Goal: Information Seeking & Learning: Learn about a topic

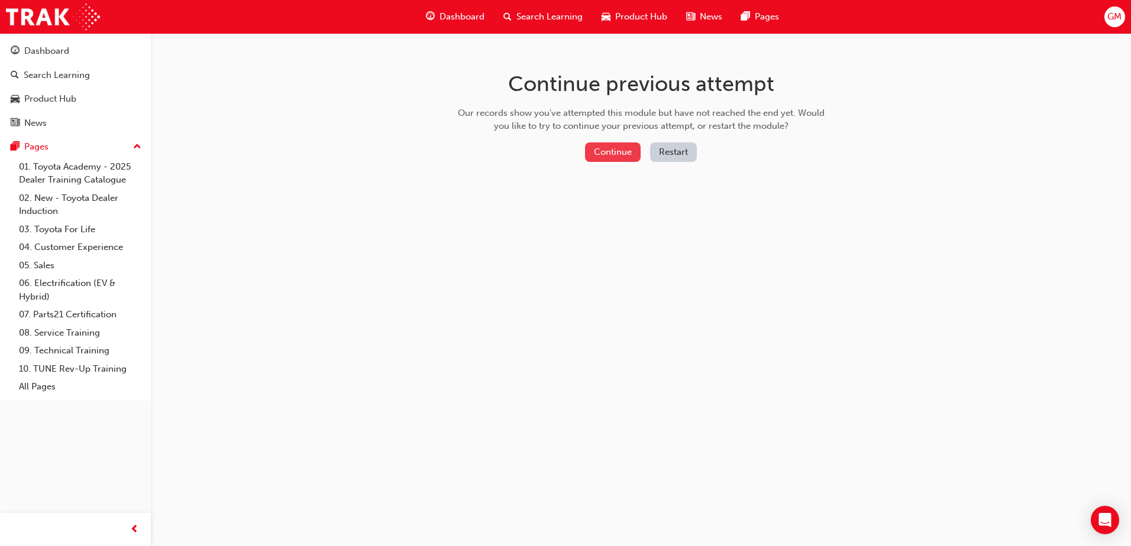
click at [607, 159] on button "Continue" at bounding box center [613, 153] width 56 height 20
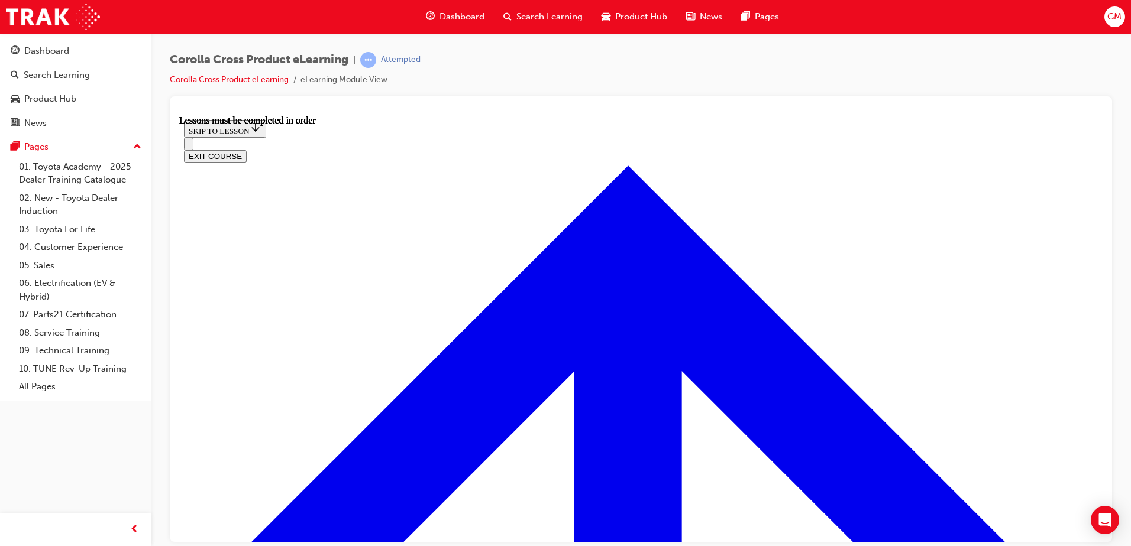
scroll to position [988, 0]
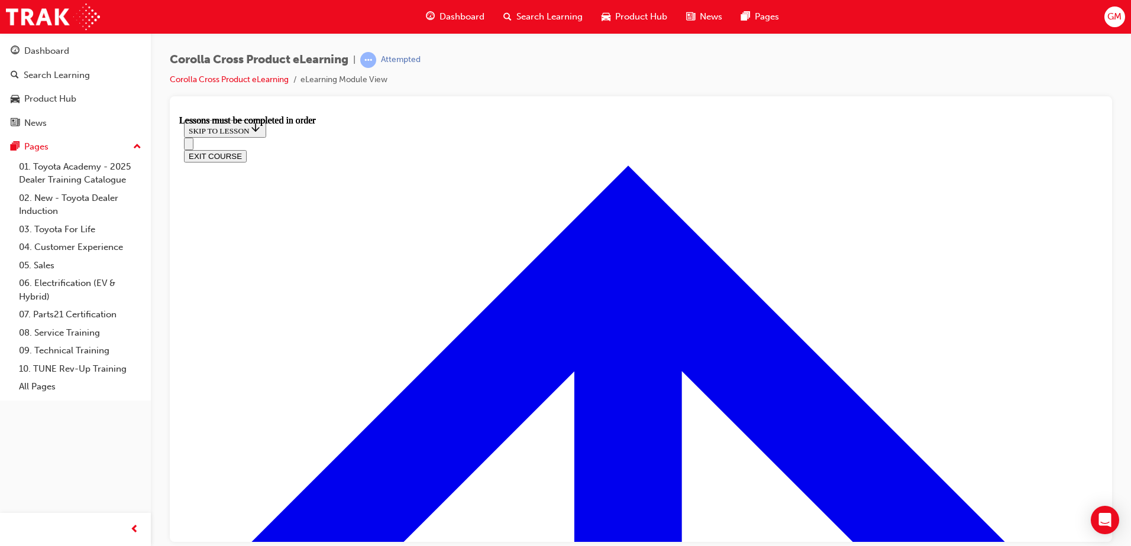
scroll to position [90, 0]
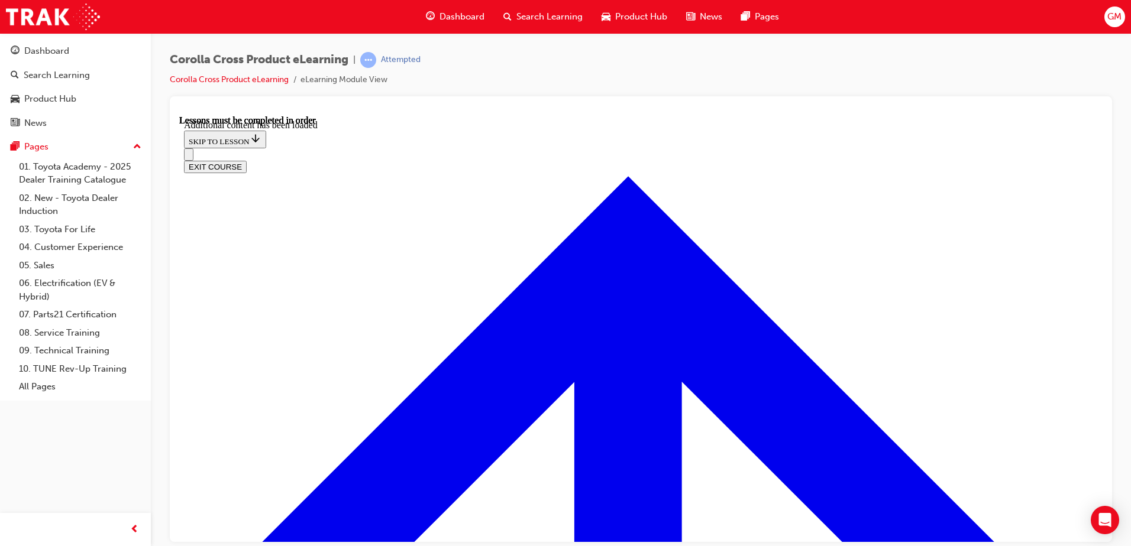
scroll to position [1474, 0]
radio input "true"
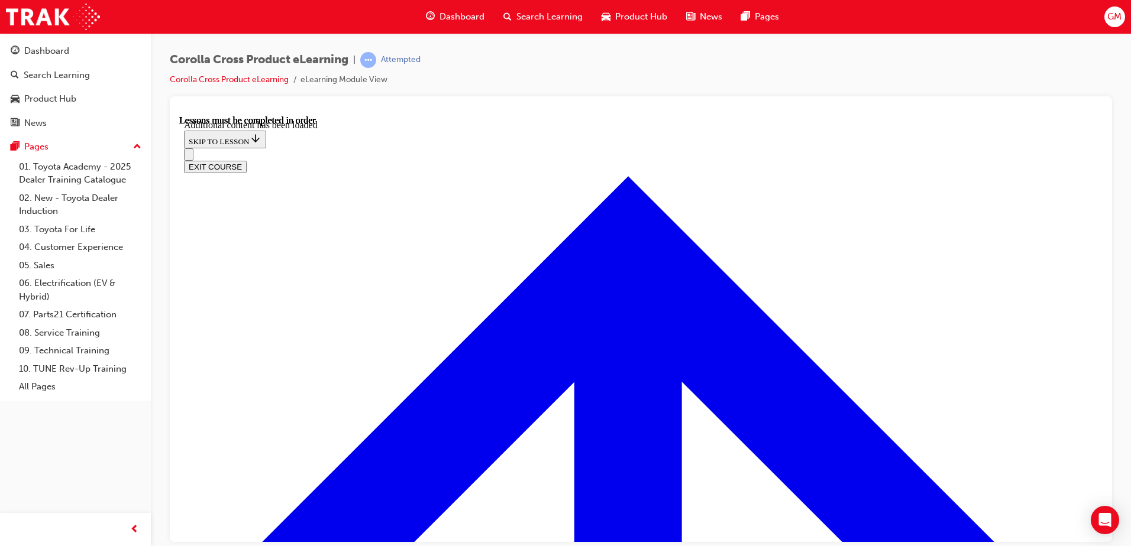
radio input "true"
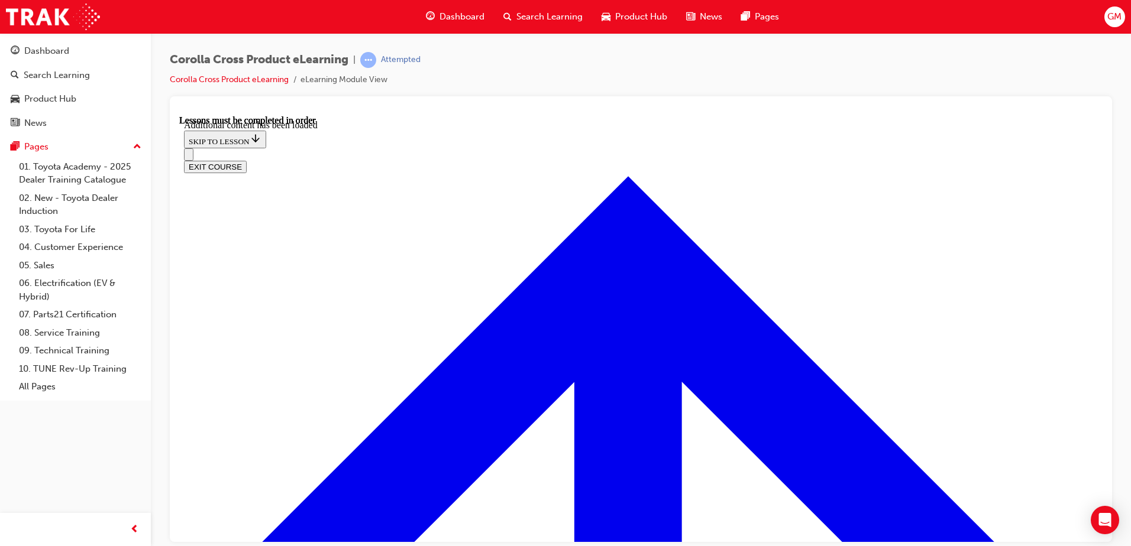
scroll to position [1687, 0]
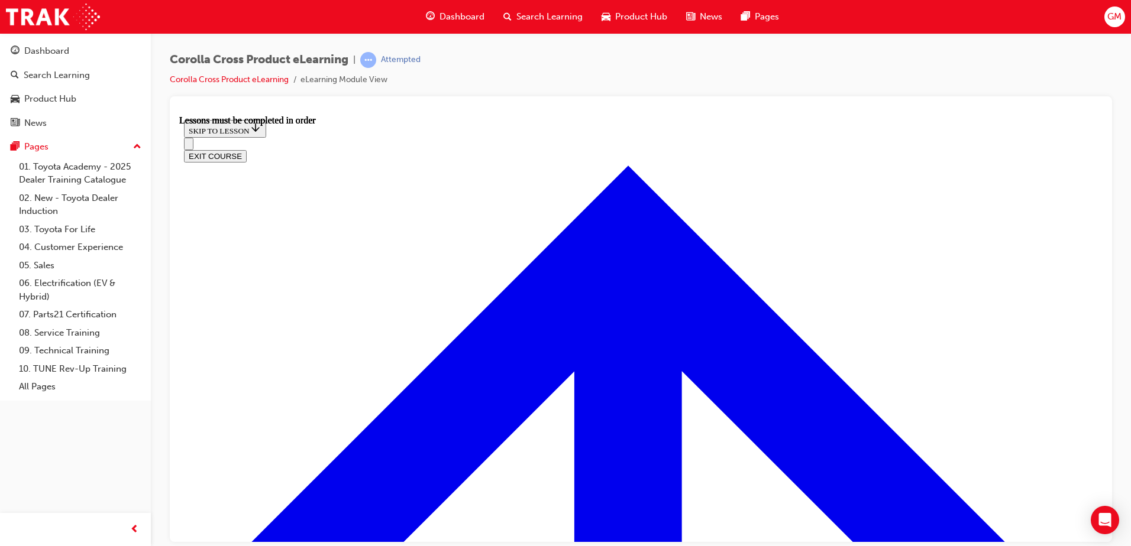
scroll to position [1005, 0]
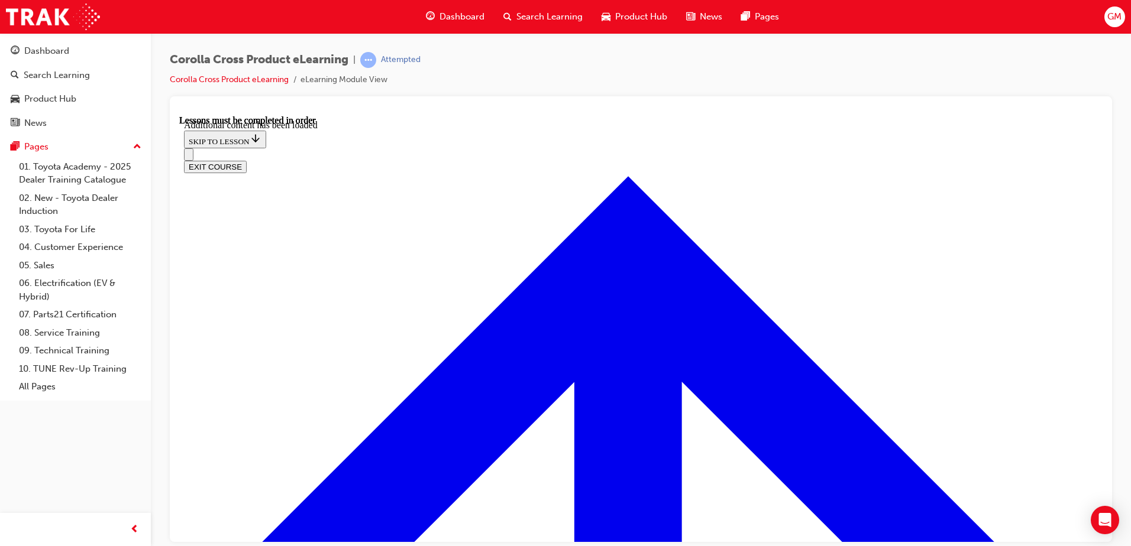
scroll to position [1885, 0]
radio input "true"
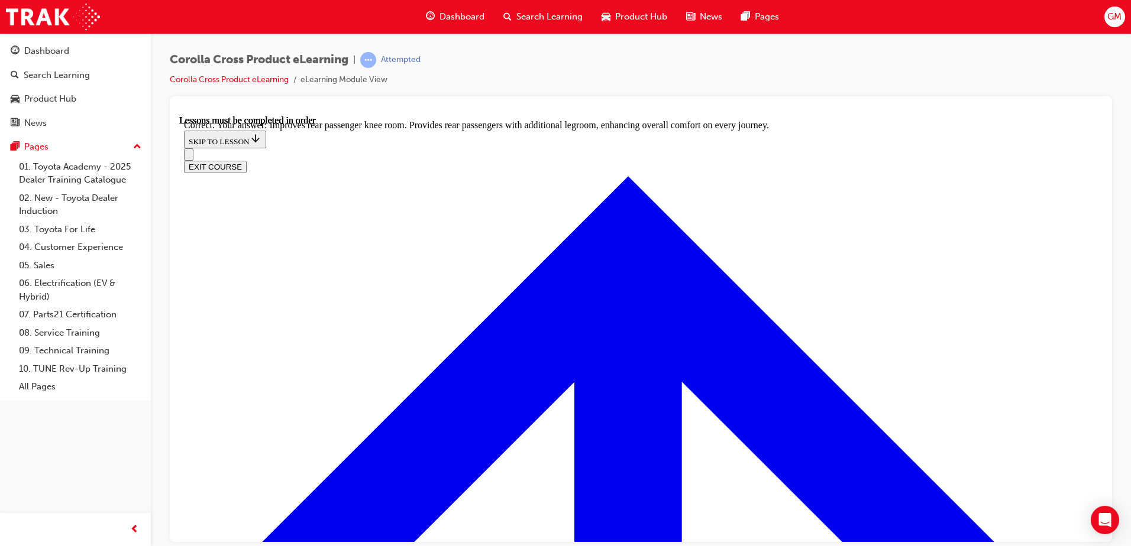
scroll to position [2198, 0]
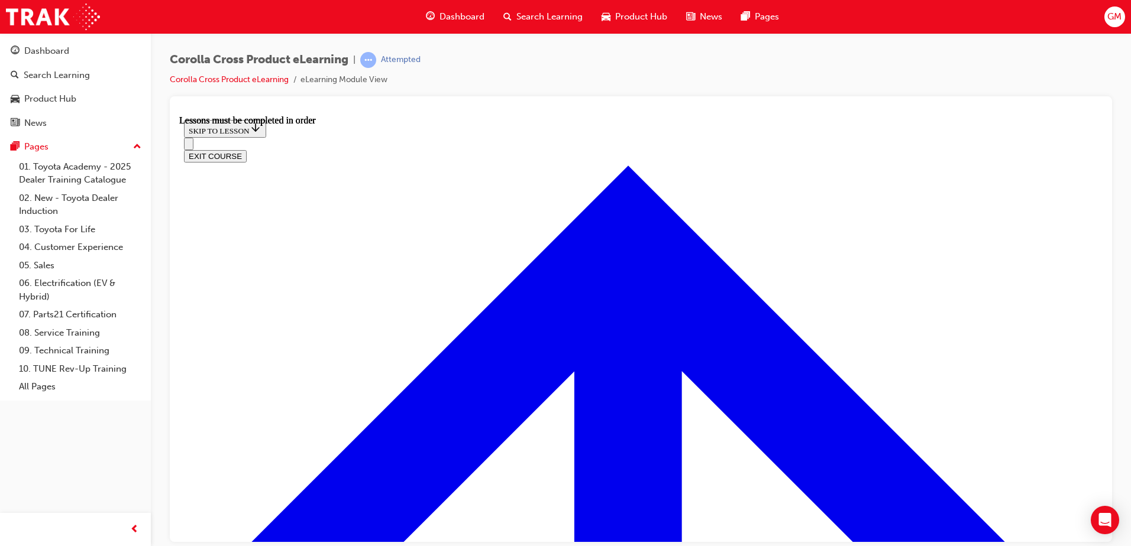
scroll to position [1047, 0]
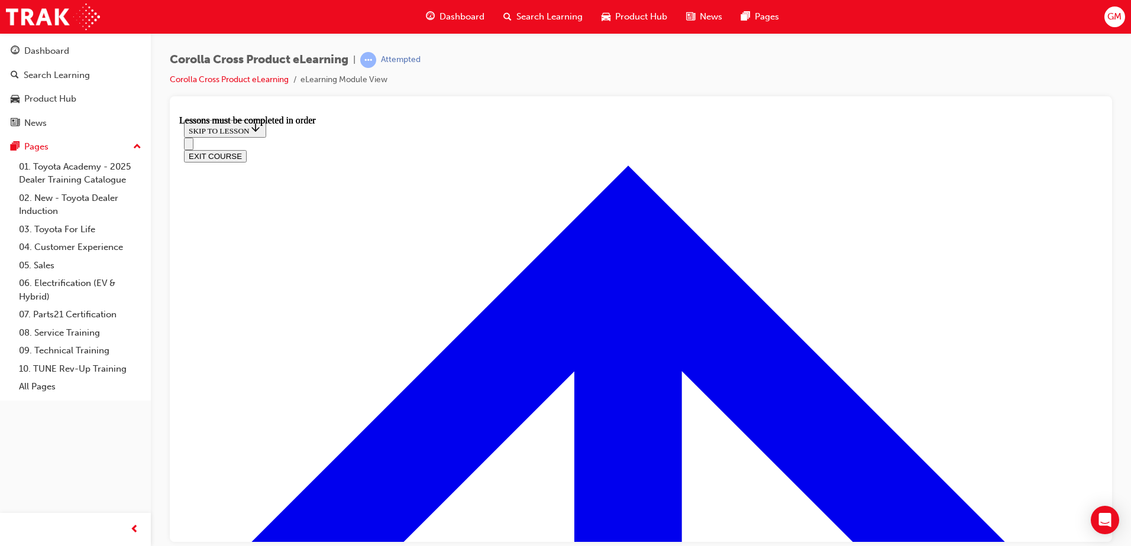
scroll to position [1399, 0]
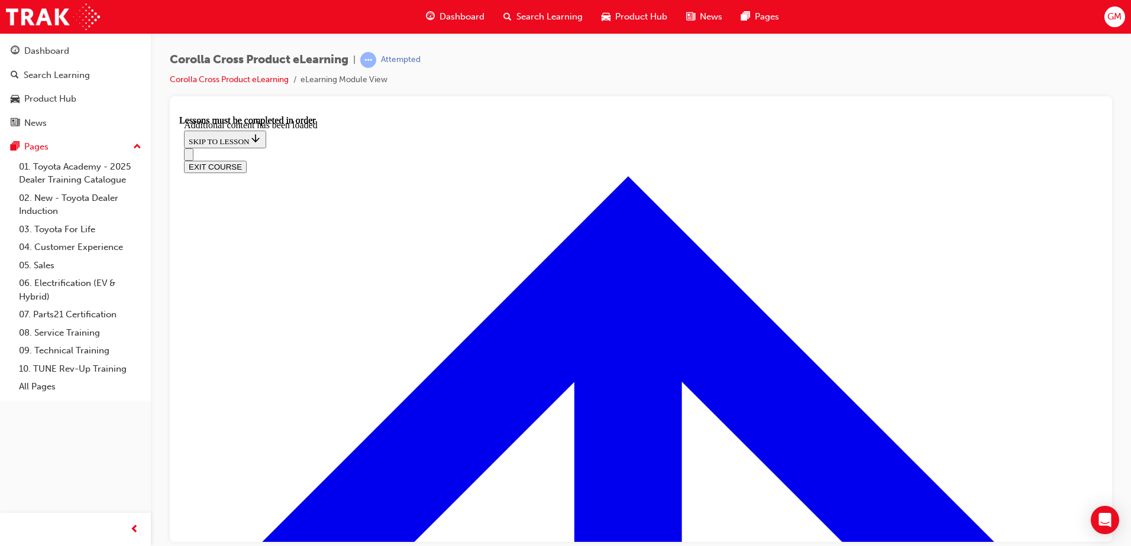
scroll to position [1700, 0]
radio input "true"
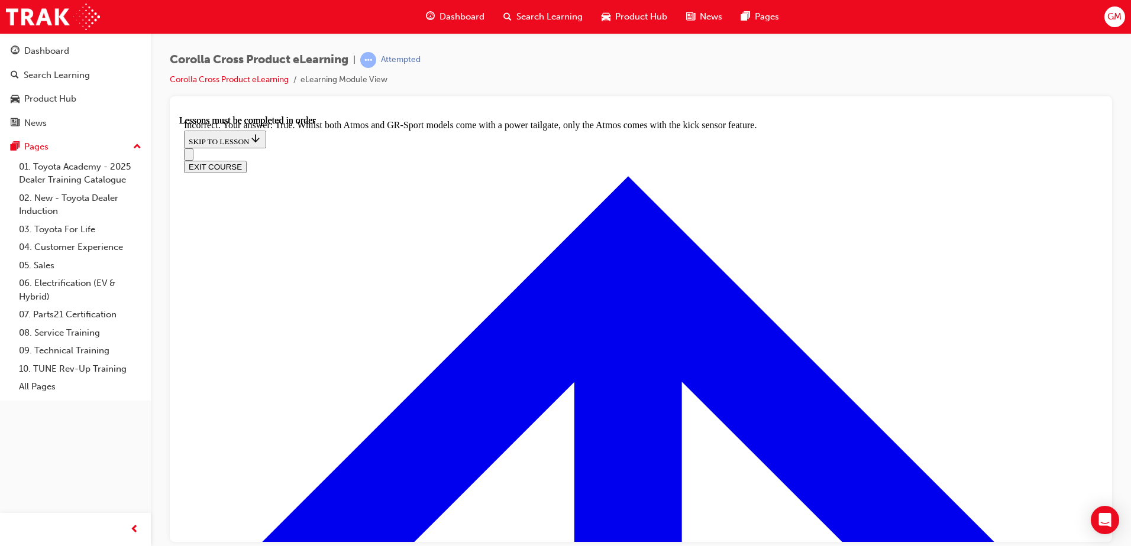
scroll to position [1886, 0]
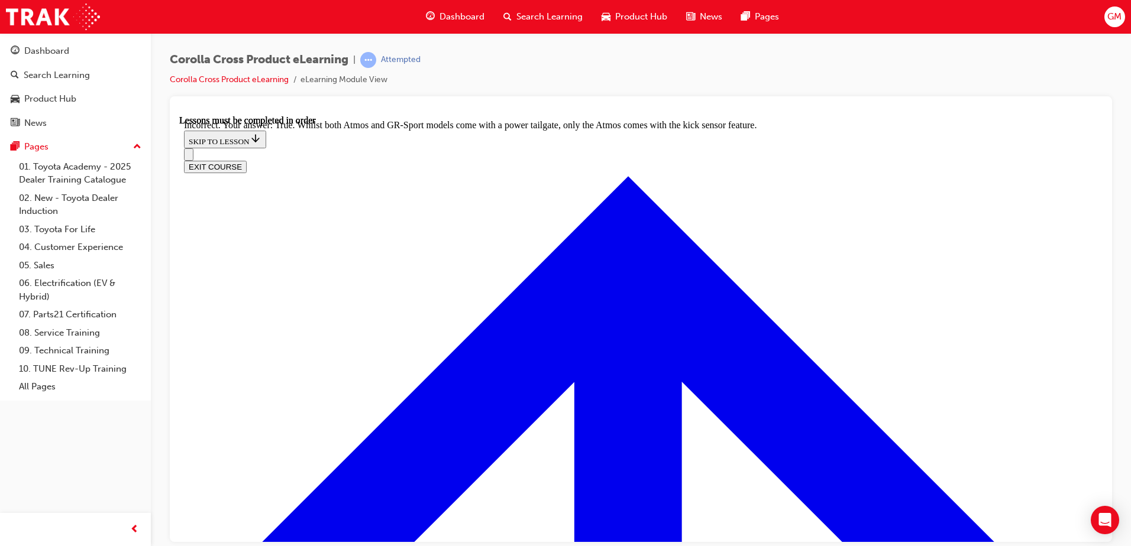
radio input "true"
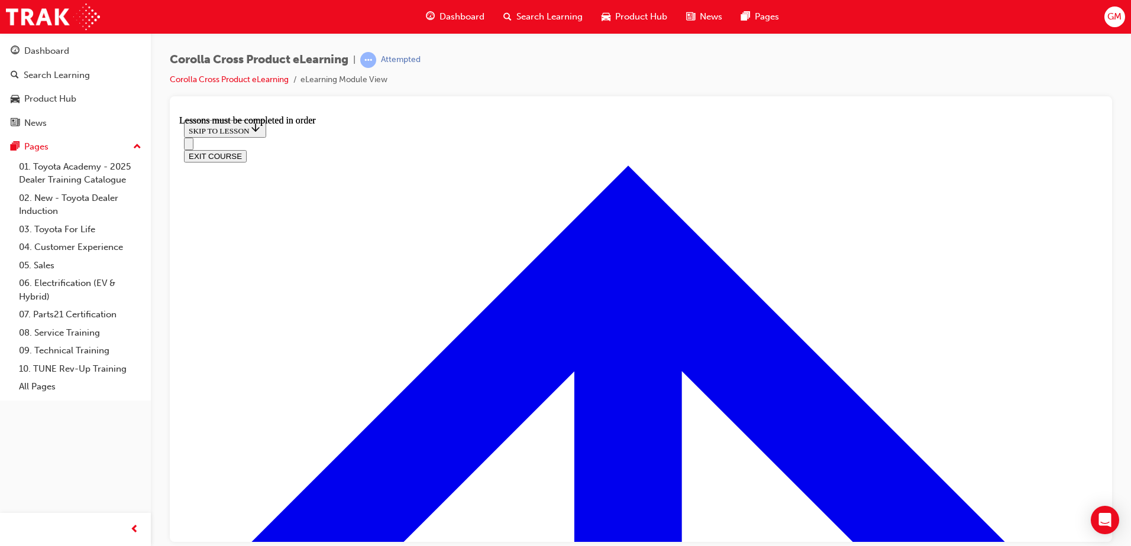
scroll to position [1224, 0]
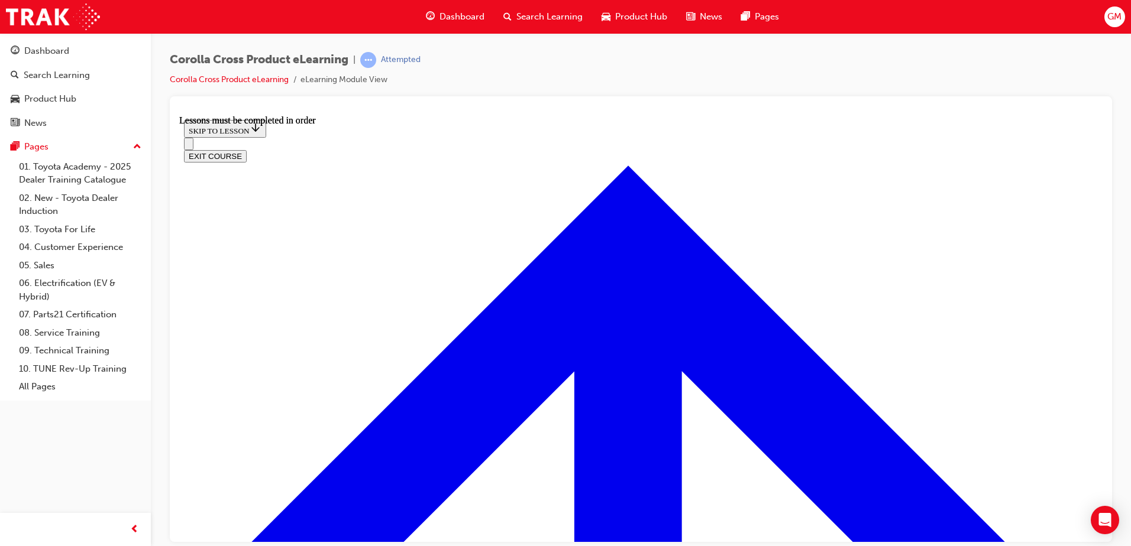
scroll to position [1283, 0]
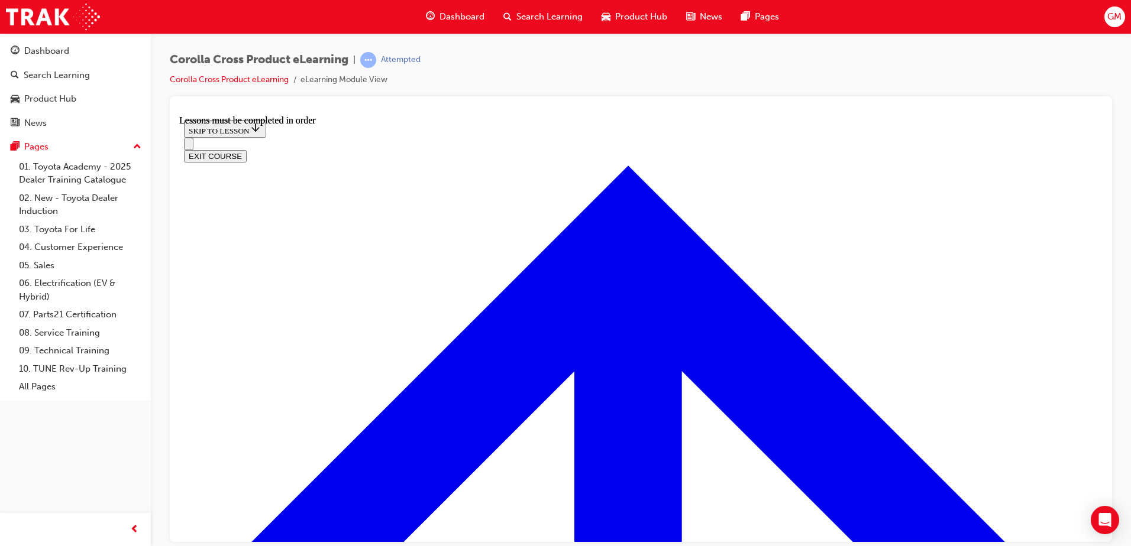
scroll to position [1350, 0]
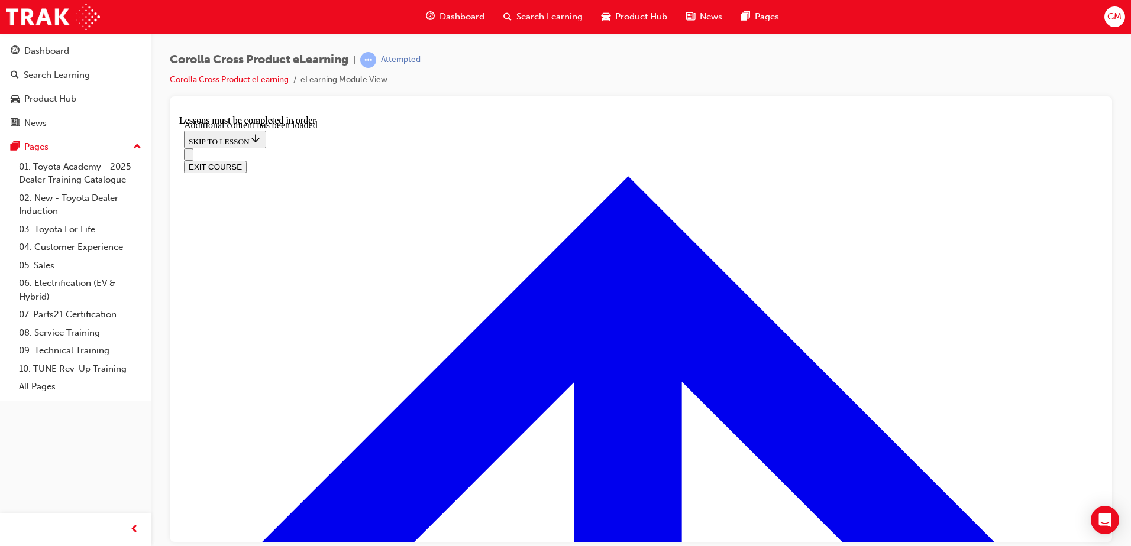
scroll to position [2838, 0]
checkbox input "true"
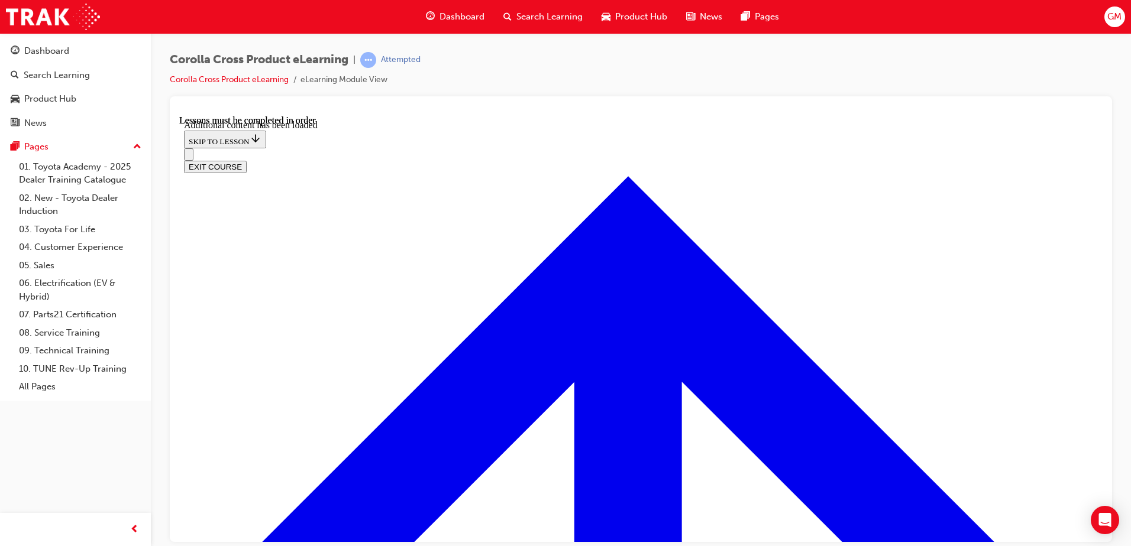
checkbox input "true"
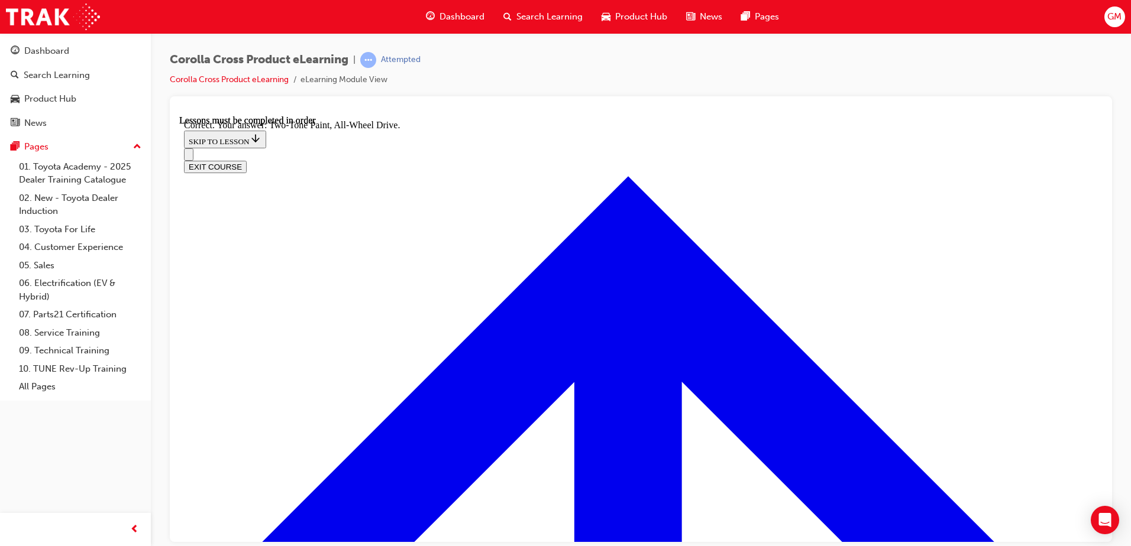
radio input "true"
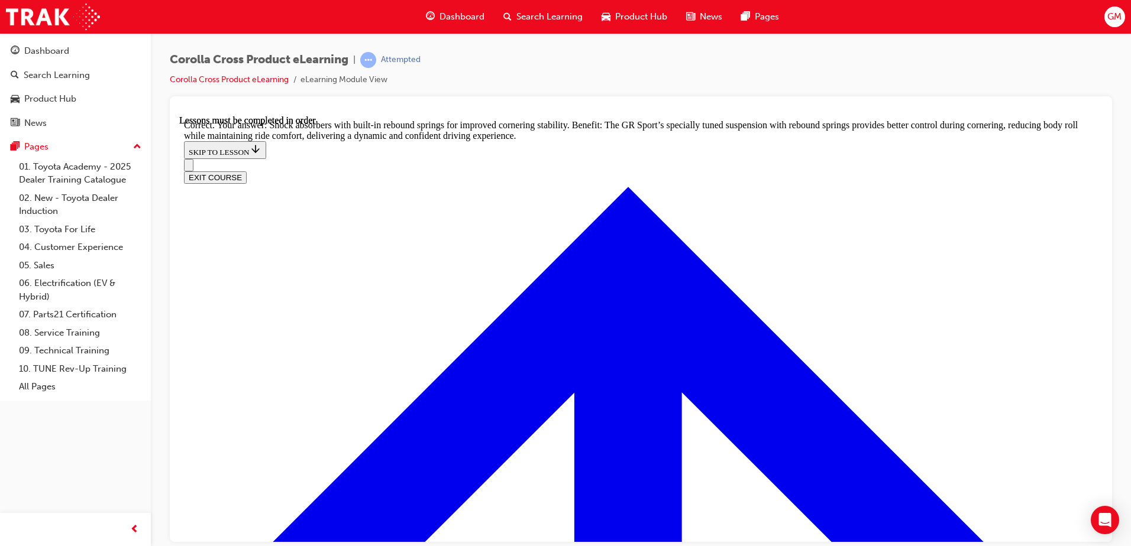
scroll to position [3764, 0]
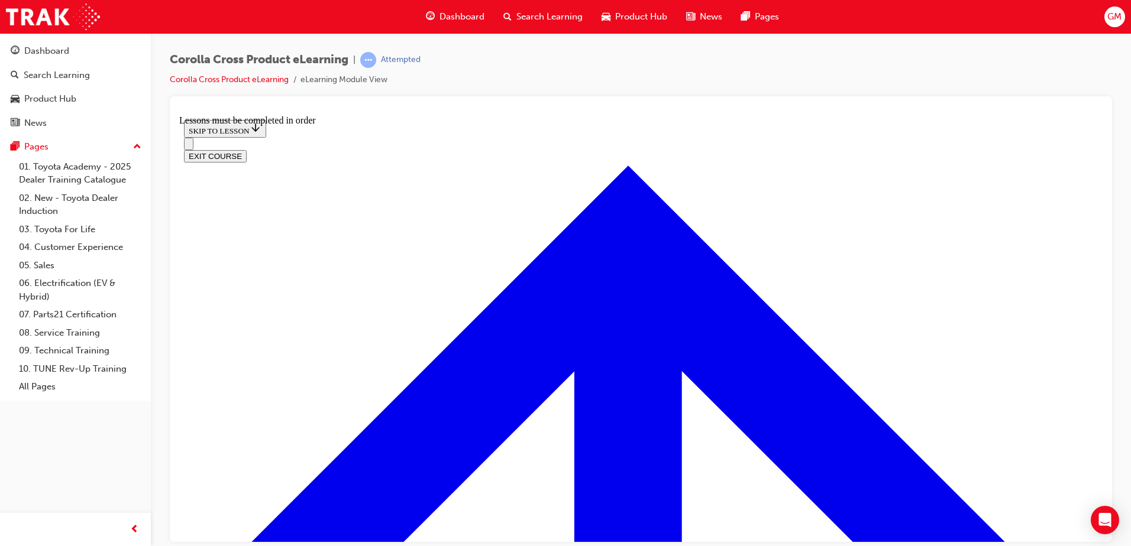
scroll to position [692, 0]
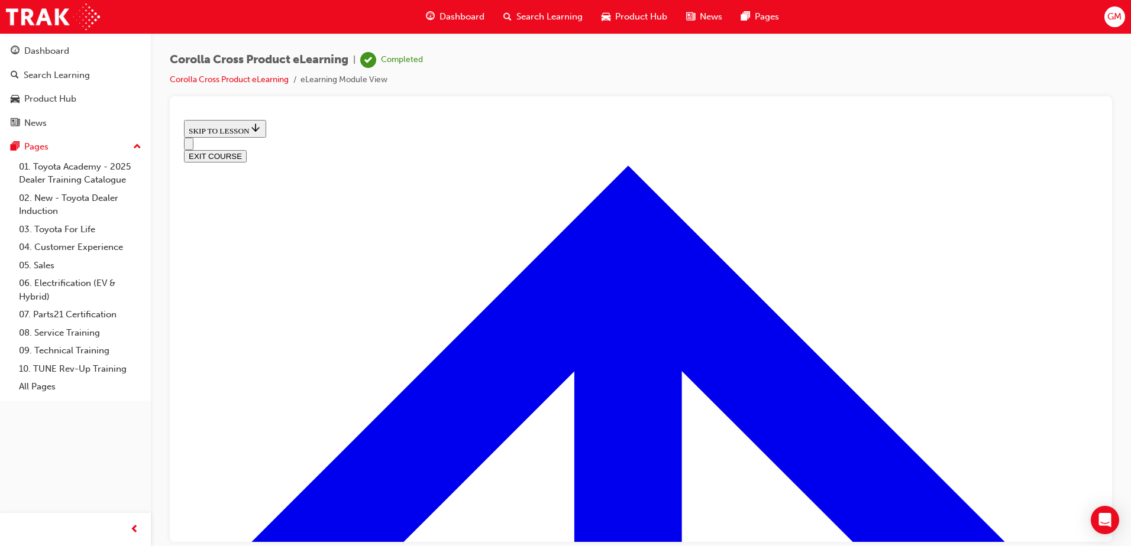
click at [247, 150] on button "EXIT COURSE" at bounding box center [215, 156] width 63 height 12
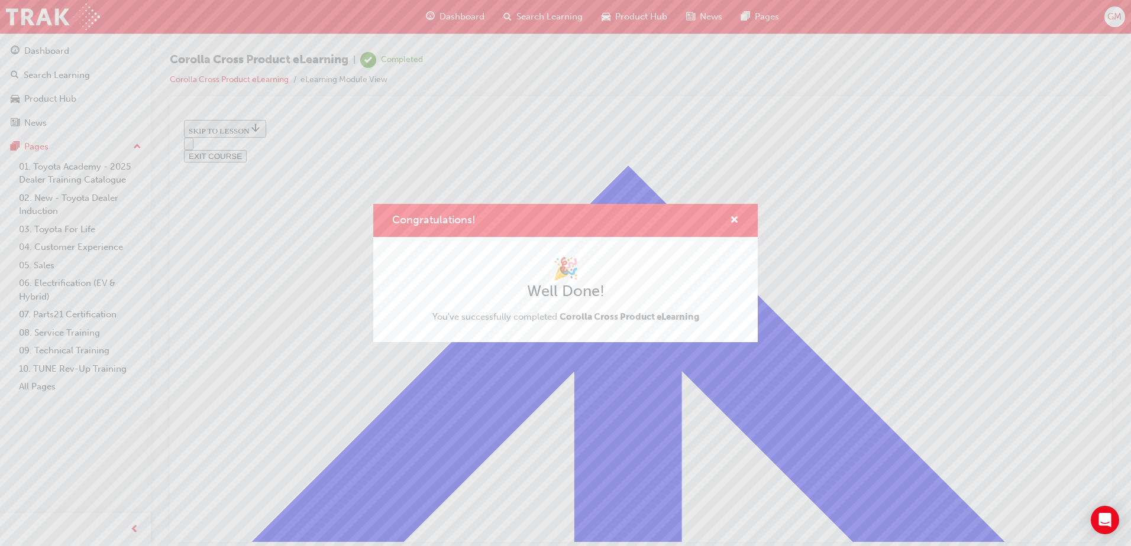
click at [729, 218] on div "Congratulations!" at bounding box center [729, 221] width 18 height 15
click at [733, 218] on span "cross-icon" at bounding box center [734, 221] width 9 height 11
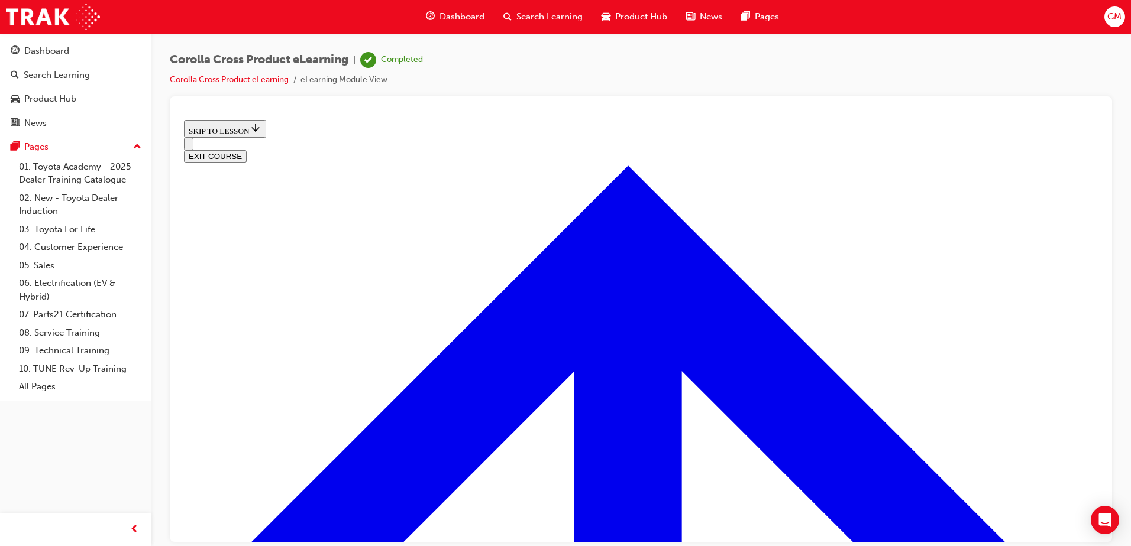
click at [247, 150] on button "EXIT COURSE" at bounding box center [215, 156] width 63 height 12
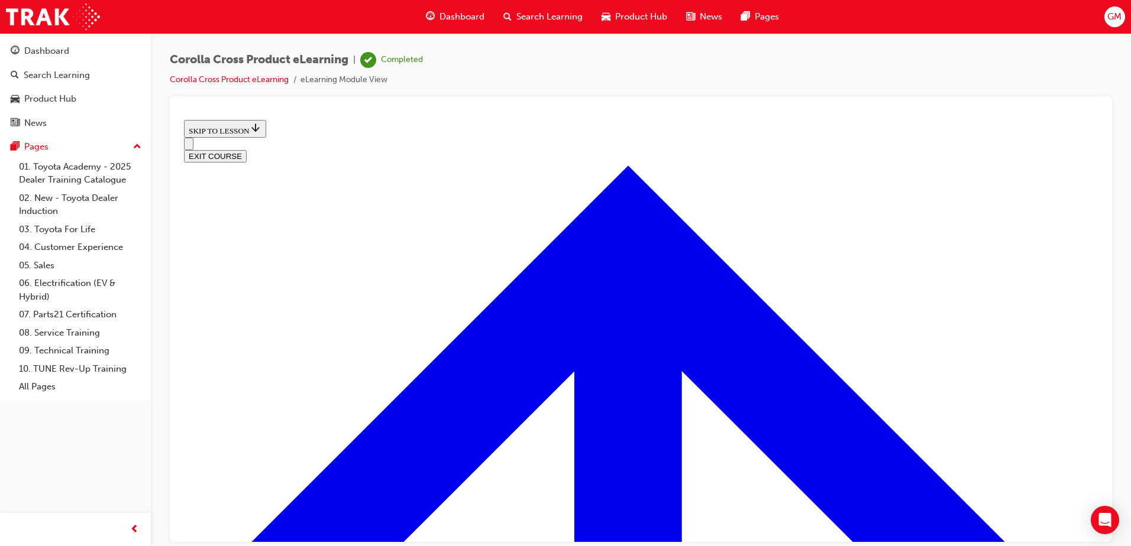
click at [204, 137] on div "EXIT COURSE" at bounding box center [641, 149] width 914 height 25
click at [189, 146] on icon "Open navigation menu" at bounding box center [189, 146] width 0 height 0
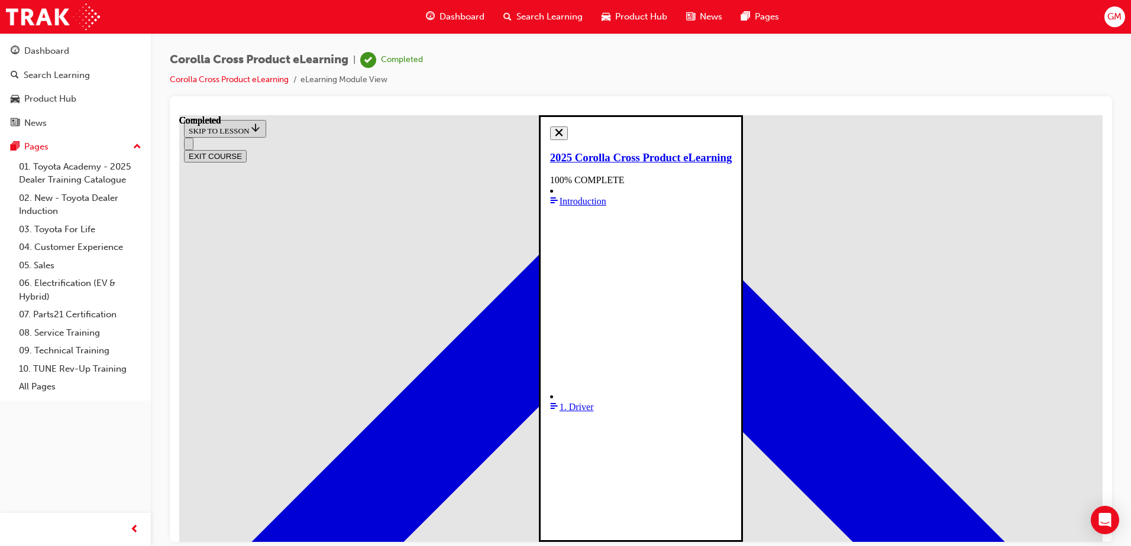
scroll to position [217, 0]
drag, startPoint x: 1087, startPoint y: 476, endPoint x: 1082, endPoint y: 400, distance: 76.5
click at [550, 140] on button "Close navigation menu" at bounding box center [559, 133] width 18 height 14
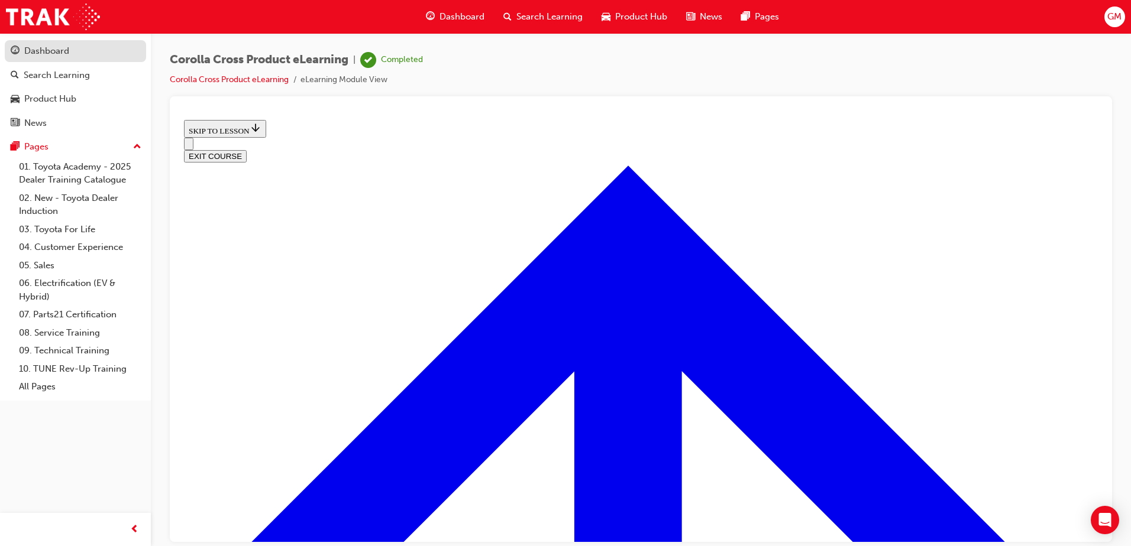
click at [69, 58] on div "Dashboard" at bounding box center [76, 51] width 130 height 15
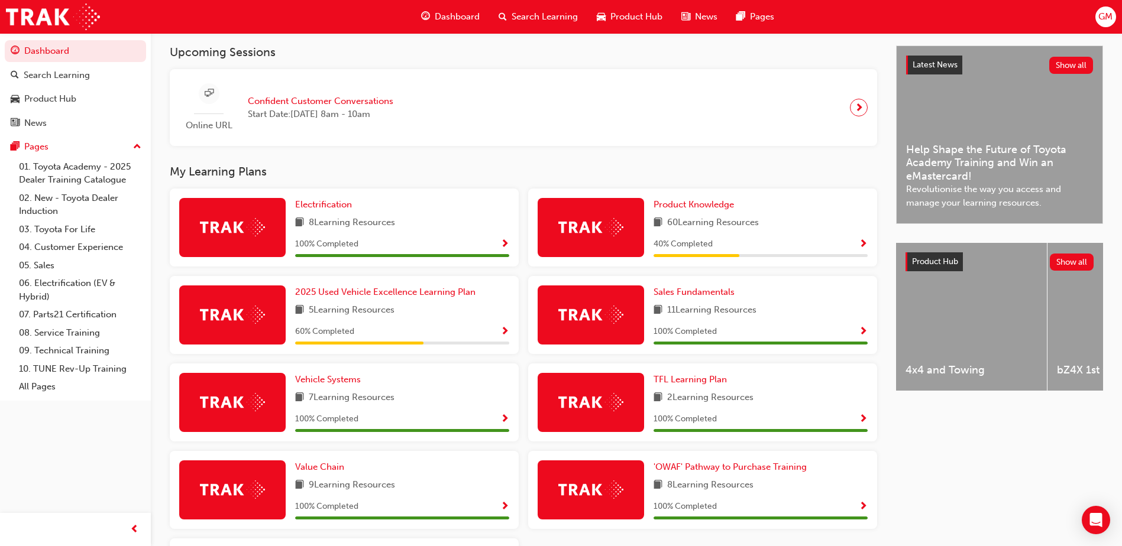
scroll to position [355, 0]
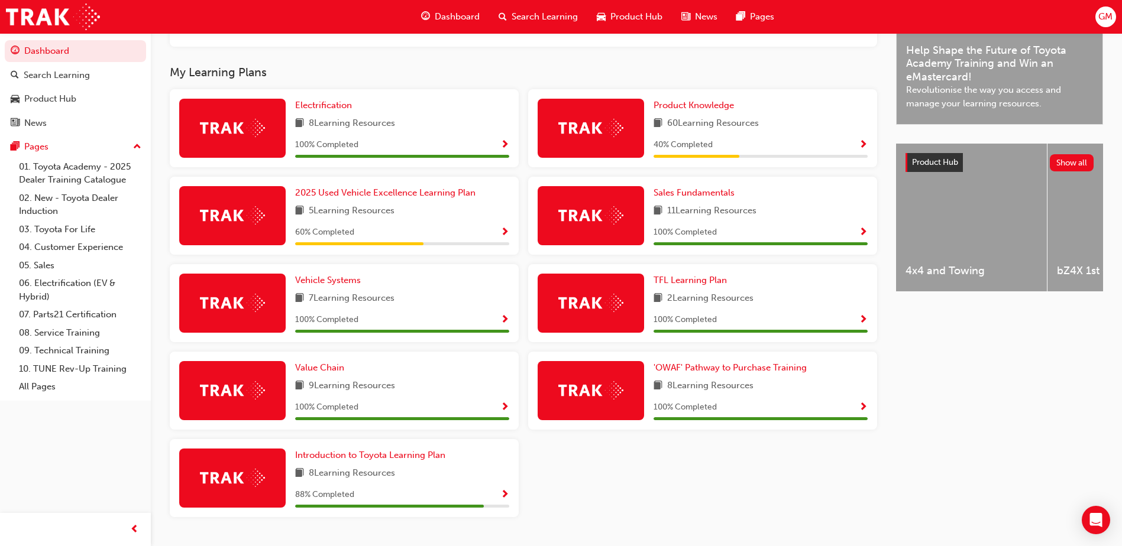
click at [859, 146] on span "Show Progress" at bounding box center [863, 145] width 9 height 11
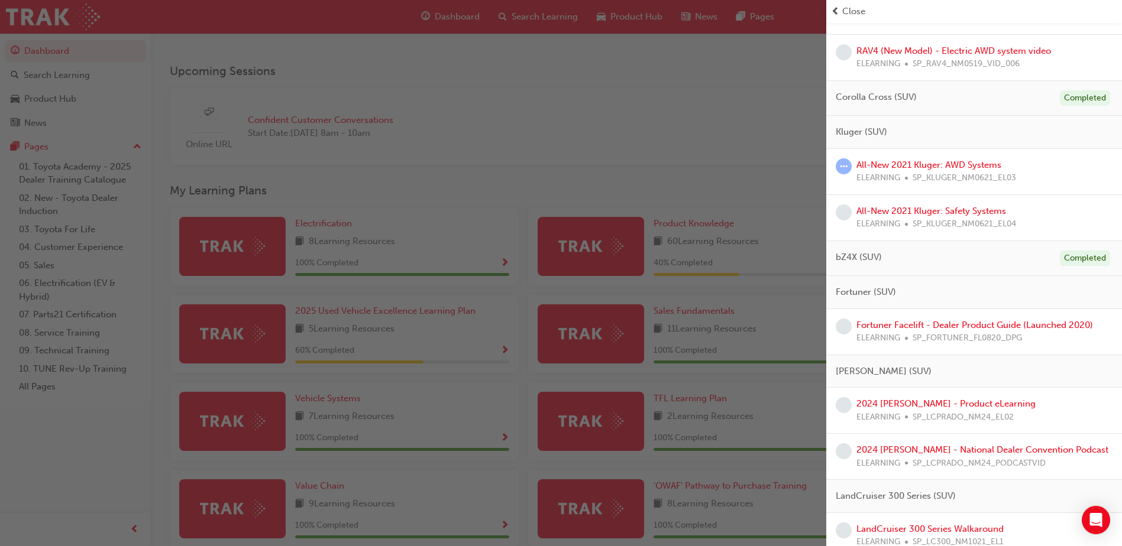
scroll to position [859, 0]
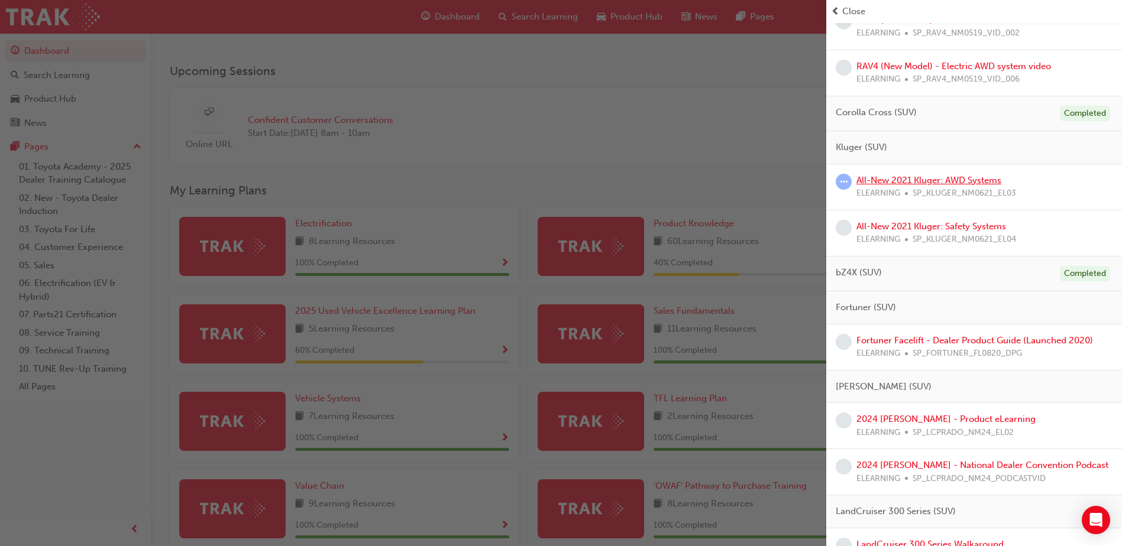
click at [924, 180] on link "All-New 2021 Kluger: AWD Systems" at bounding box center [928, 180] width 145 height 11
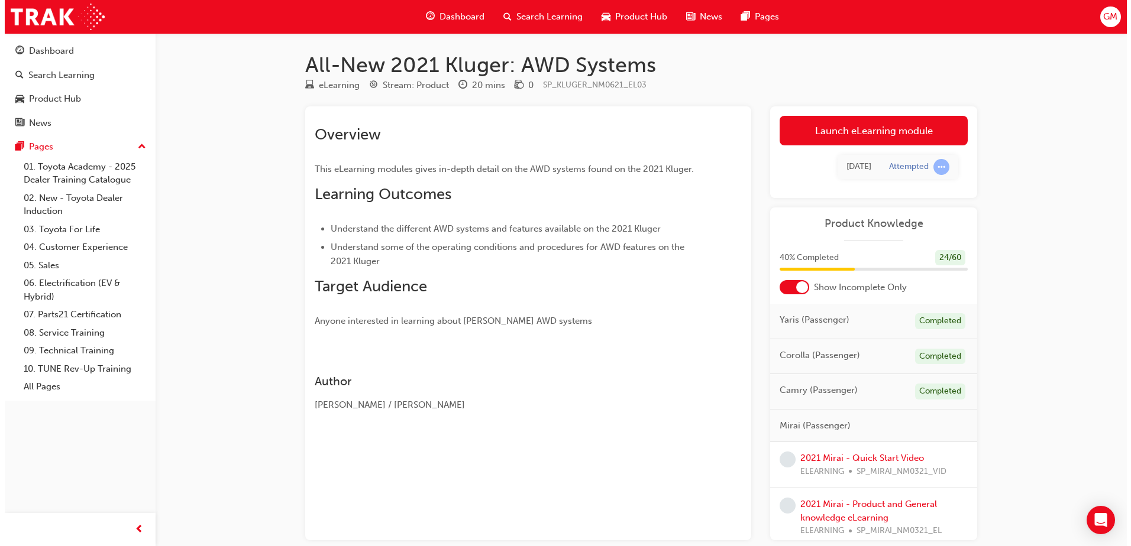
scroll to position [59, 0]
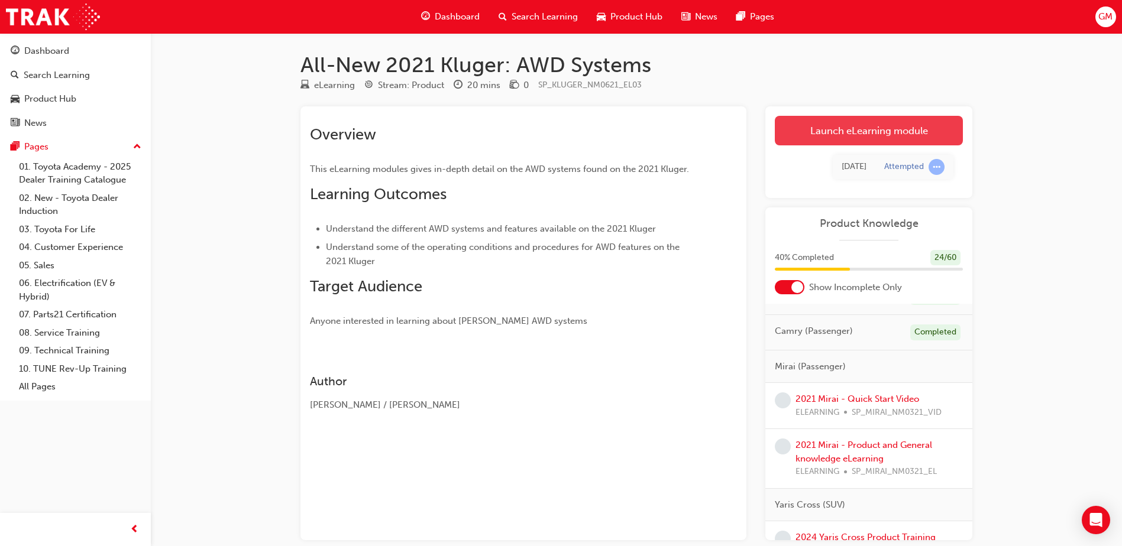
click at [900, 135] on link "Launch eLearning module" at bounding box center [869, 131] width 188 height 30
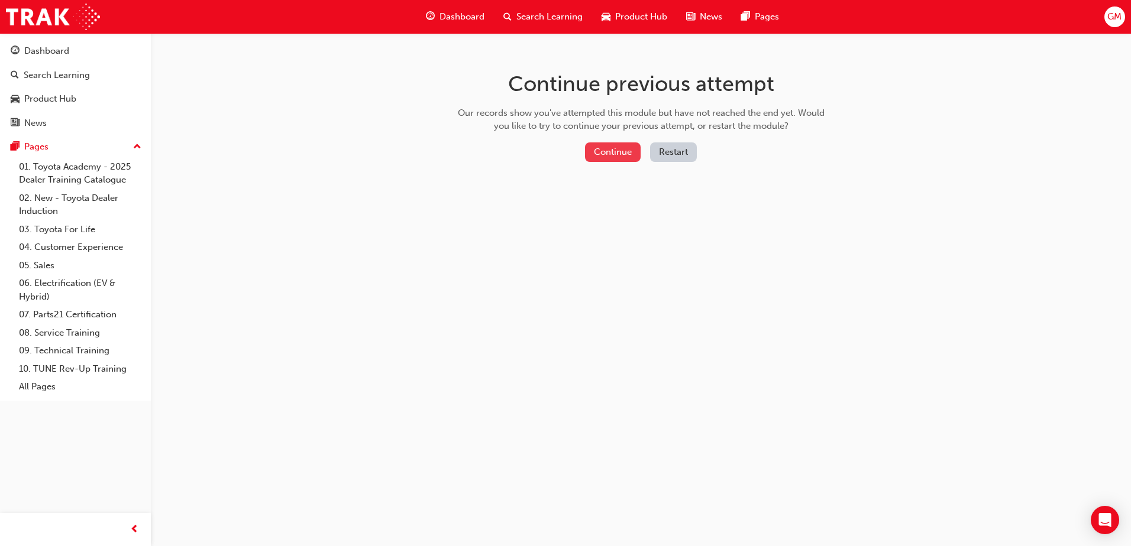
click at [627, 155] on button "Continue" at bounding box center [613, 153] width 56 height 20
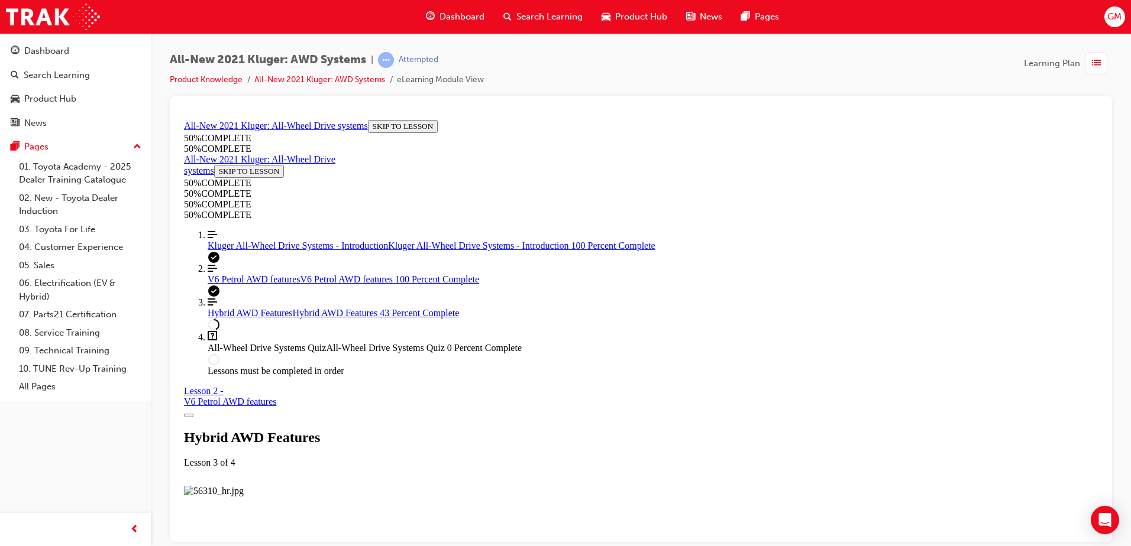
scroll to position [1342, 0]
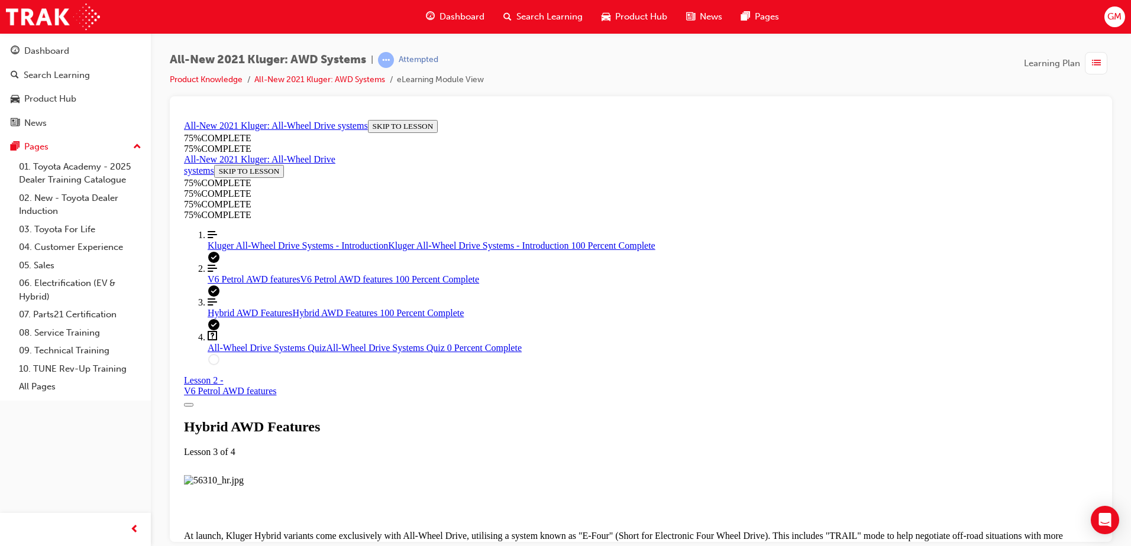
scroll to position [3127, 0]
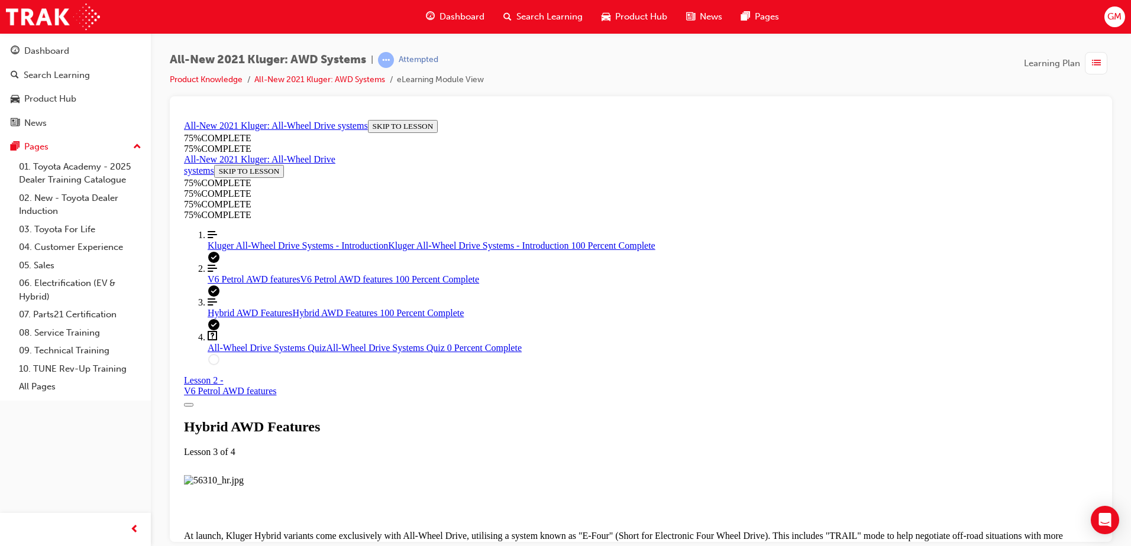
drag, startPoint x: 566, startPoint y: 348, endPoint x: 588, endPoint y: 365, distance: 27.4
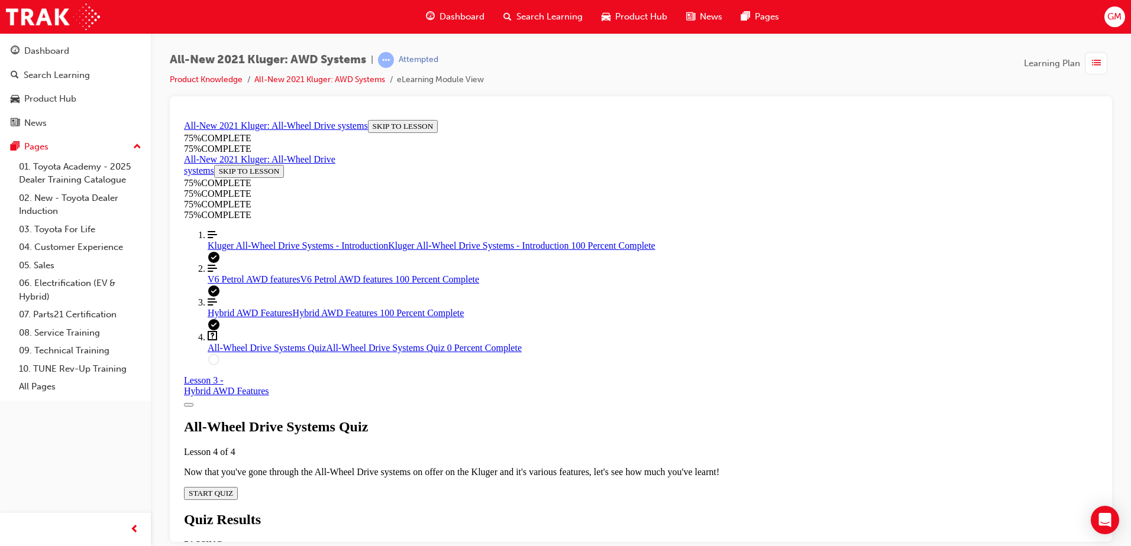
scroll to position [41, 0]
click at [233, 489] on span "START QUIZ" at bounding box center [211, 493] width 44 height 9
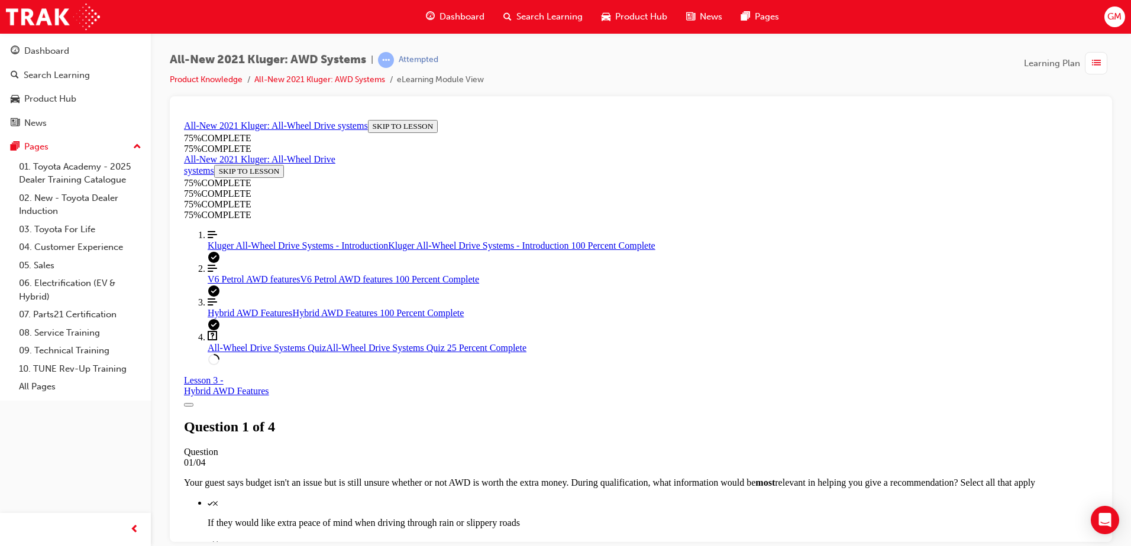
scroll to position [147, 0]
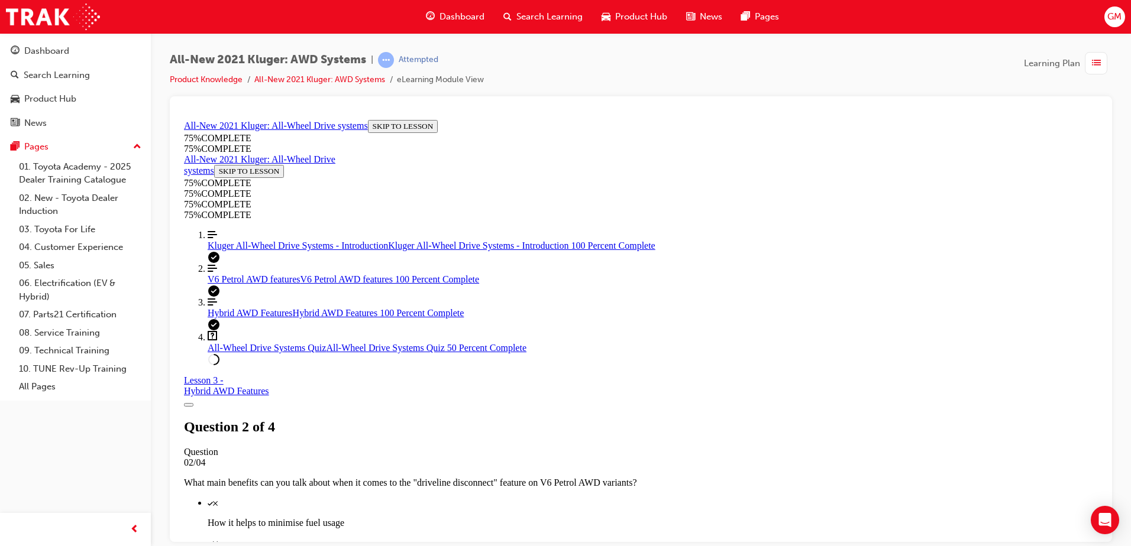
scroll to position [221, 0]
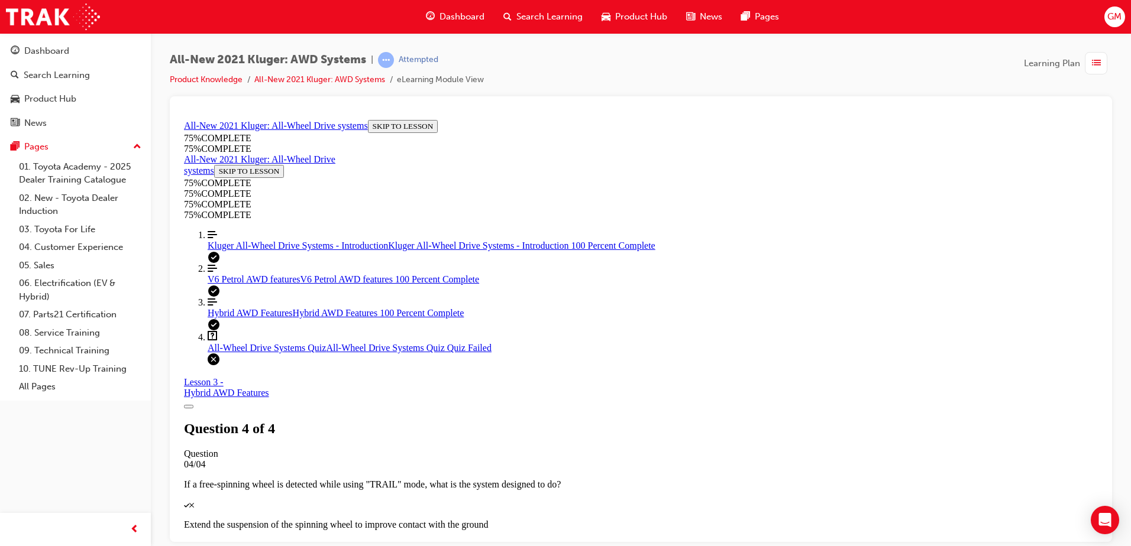
scroll to position [185, 0]
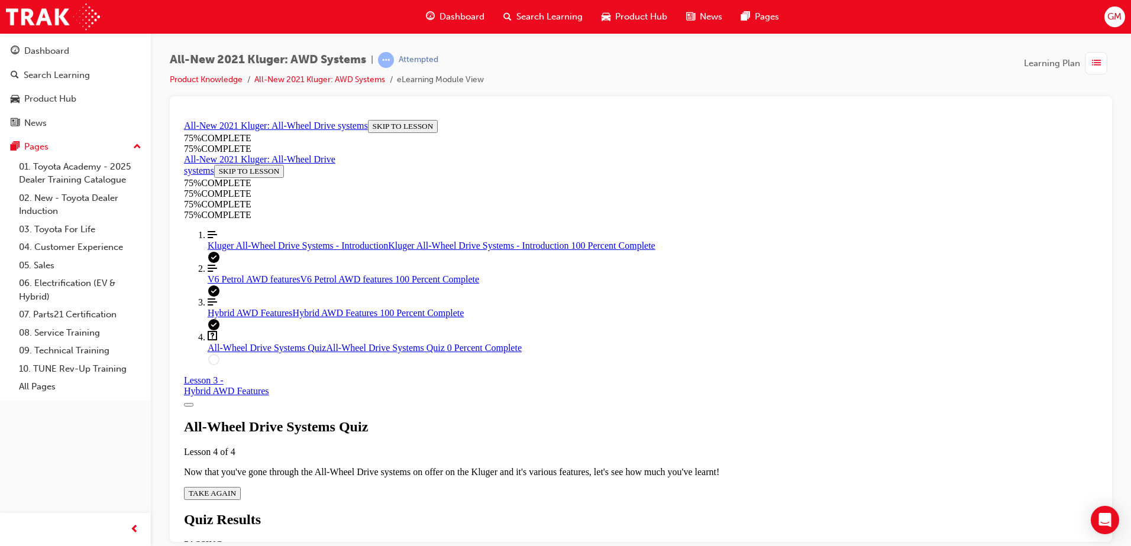
click at [236, 489] on span "TAKE AGAIN" at bounding box center [212, 493] width 47 height 9
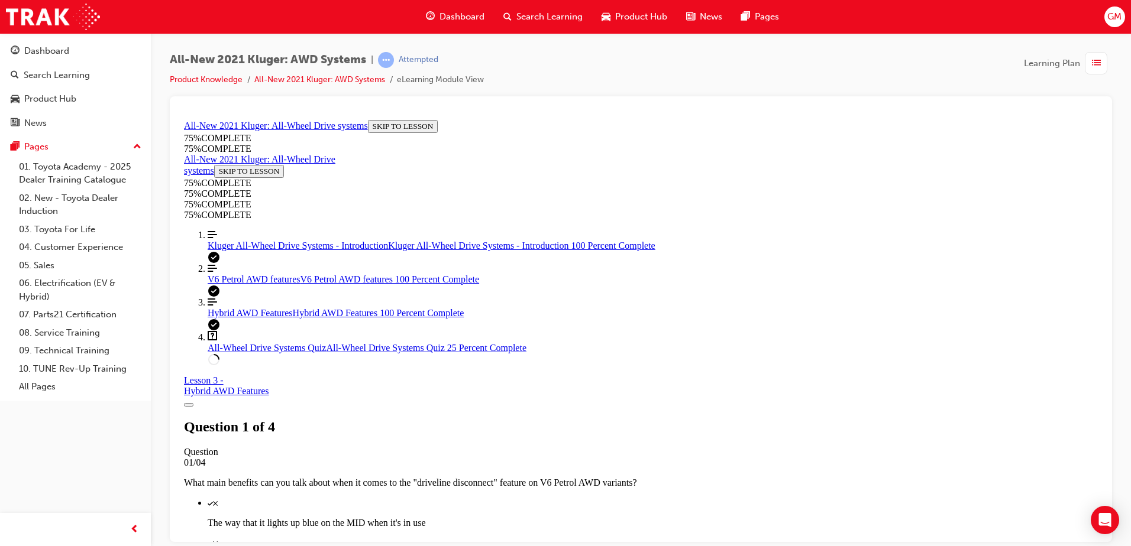
scroll to position [280, 0]
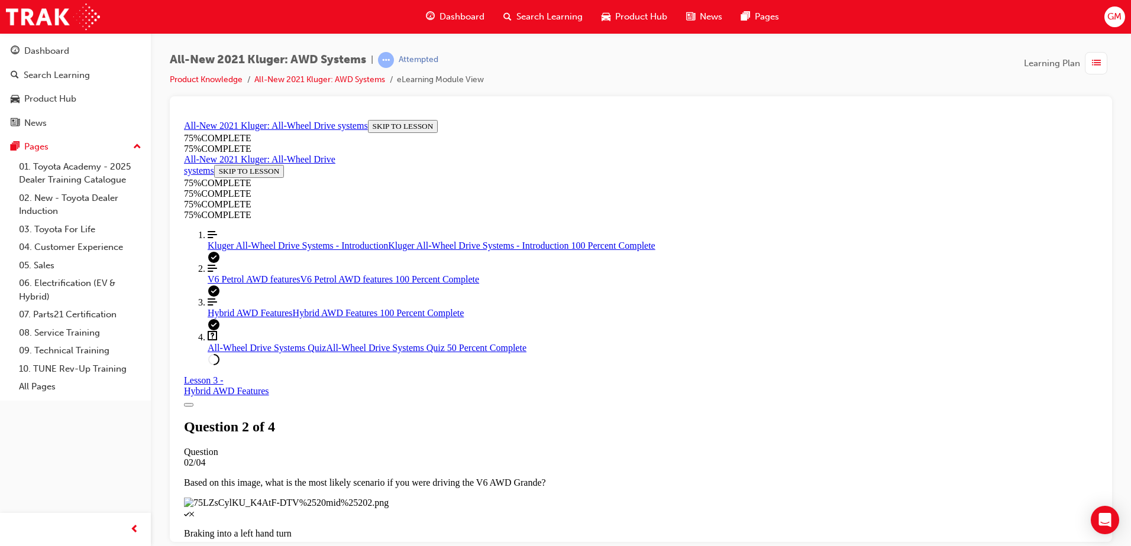
scroll to position [179, 0]
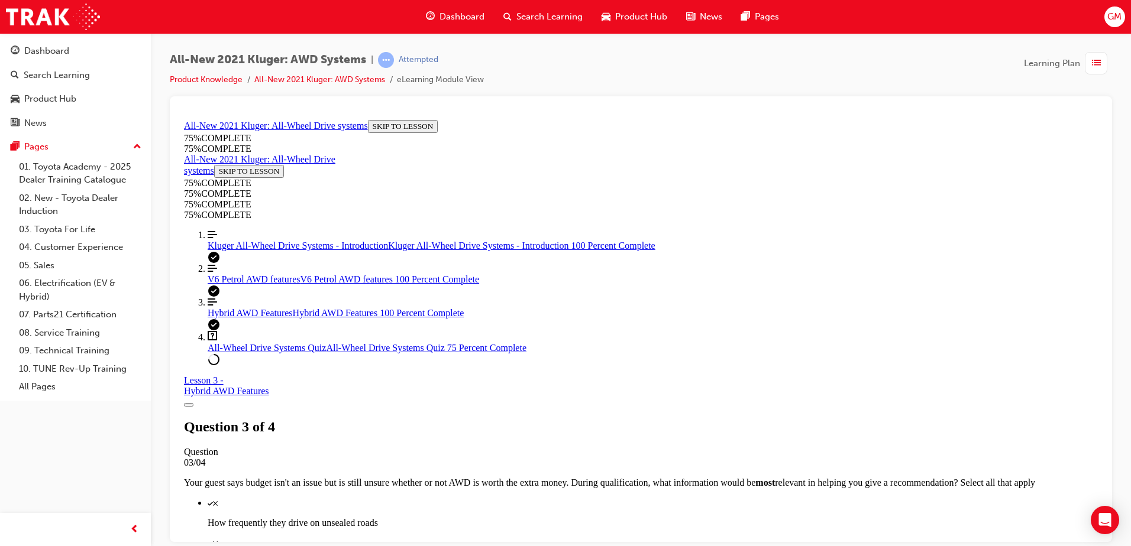
scroll to position [161, 0]
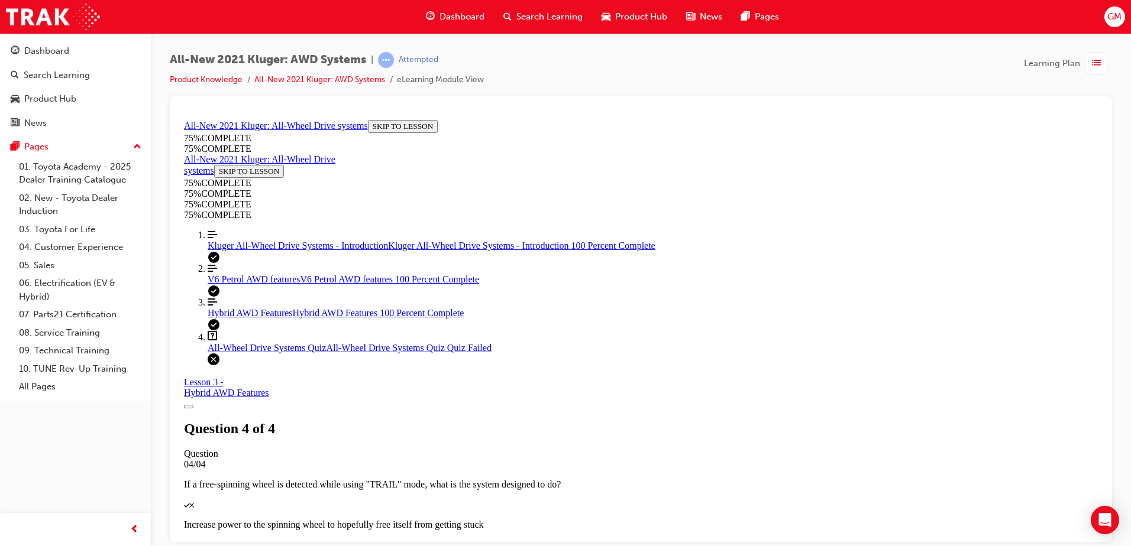
scroll to position [185, 0]
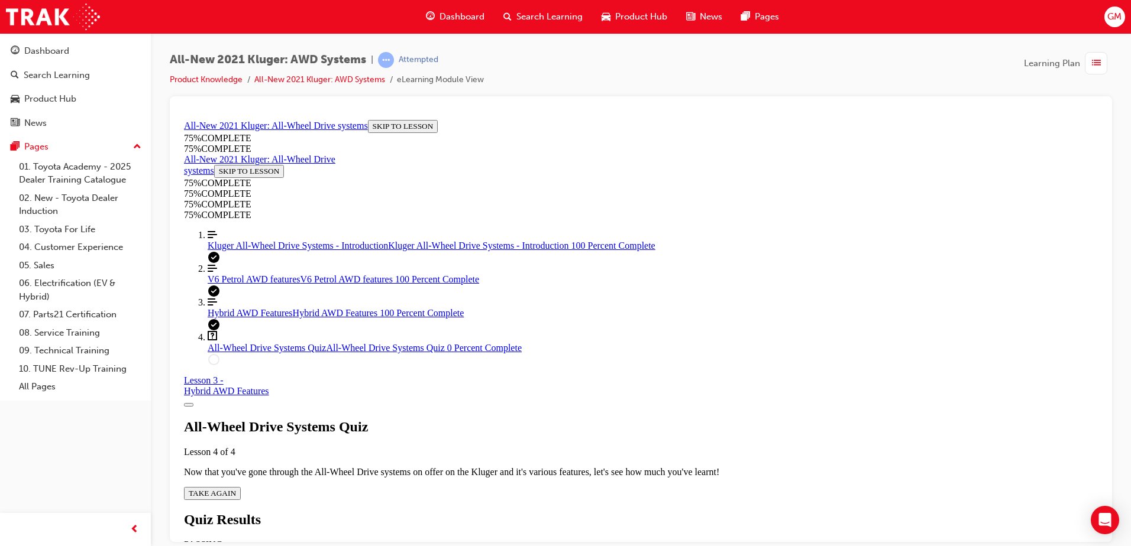
scroll to position [43, 0]
click at [541, 426] on div "All-Wheel Drive Systems Quiz Lesson 4 of 4 Now that you've gone through the All…" at bounding box center [641, 459] width 914 height 81
click at [542, 423] on div "All-Wheel Drive Systems Quiz Lesson 4 of 4 Now that you've gone through the All…" at bounding box center [641, 459] width 914 height 81
click at [236, 489] on span "TAKE AGAIN" at bounding box center [212, 493] width 47 height 9
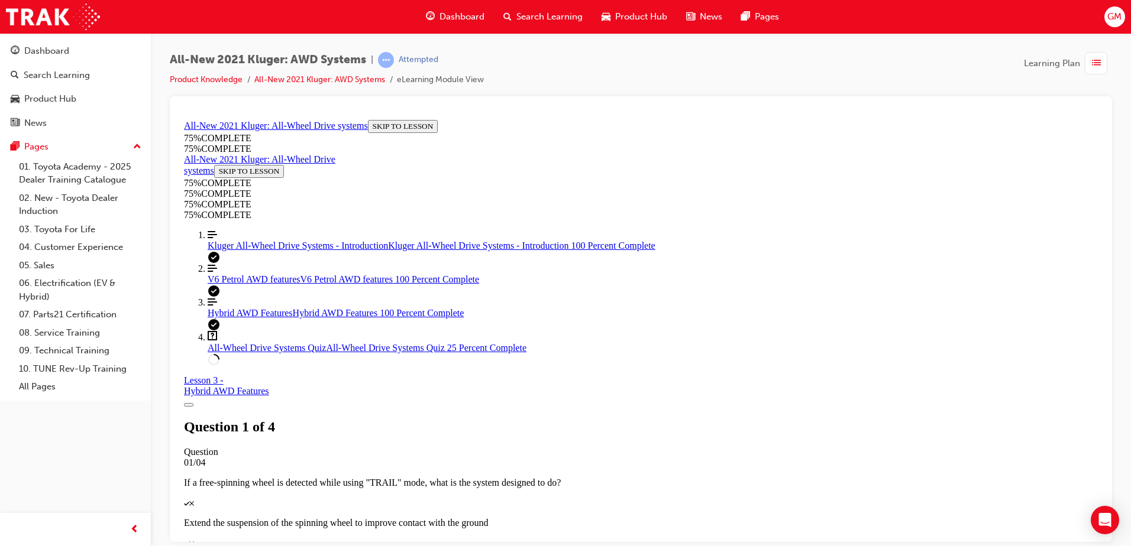
scroll to position [102, 0]
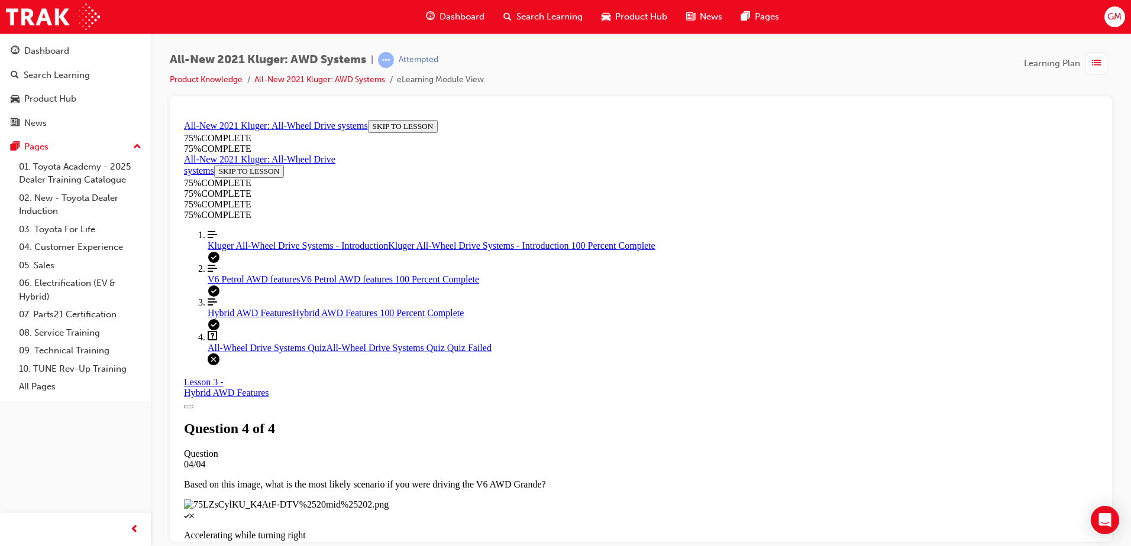
scroll to position [185, 0]
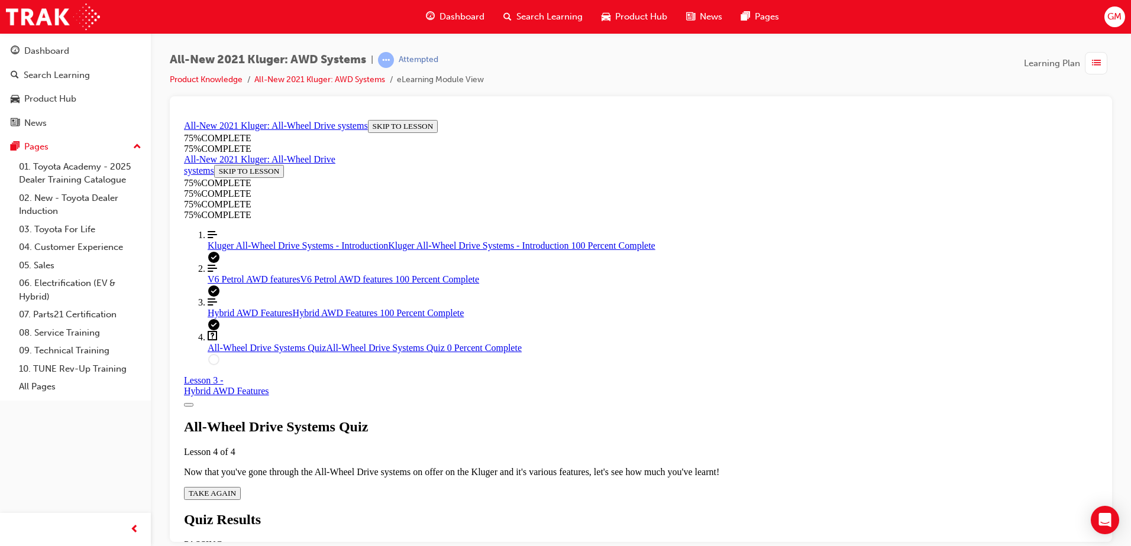
scroll to position [43, 0]
click at [559, 419] on div "All-Wheel Drive Systems Quiz Lesson 4 of 4 Now that you've gone through the All…" at bounding box center [641, 459] width 914 height 81
click at [236, 489] on span "TAKE AGAIN" at bounding box center [212, 493] width 47 height 9
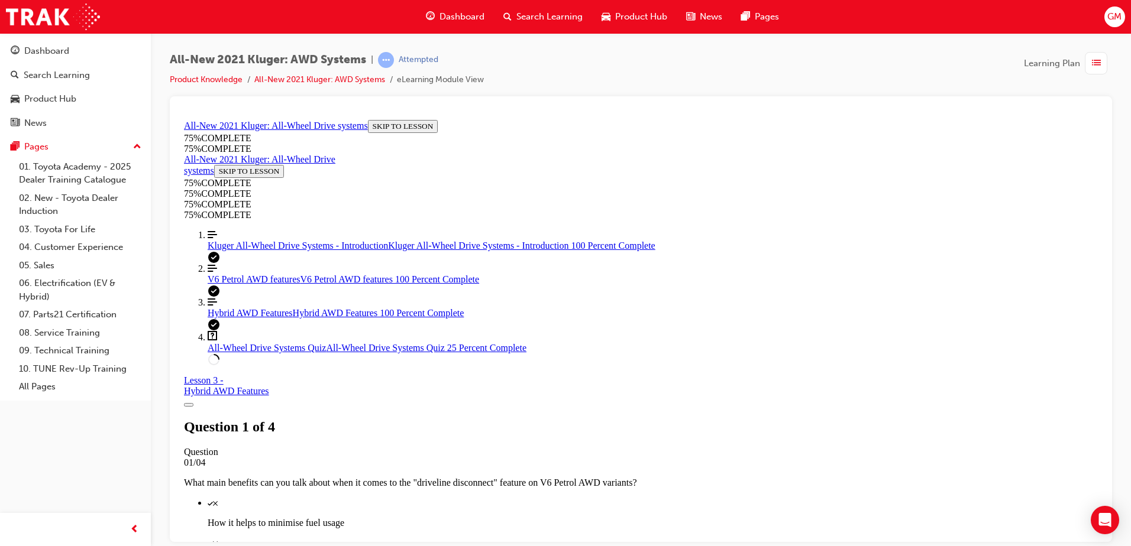
scroll to position [280, 0]
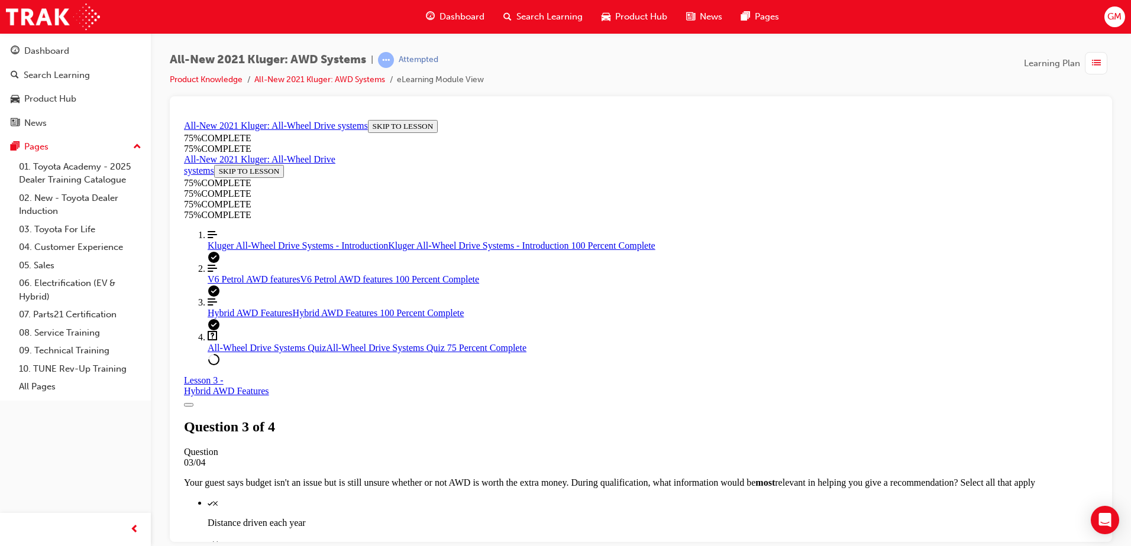
scroll to position [161, 0]
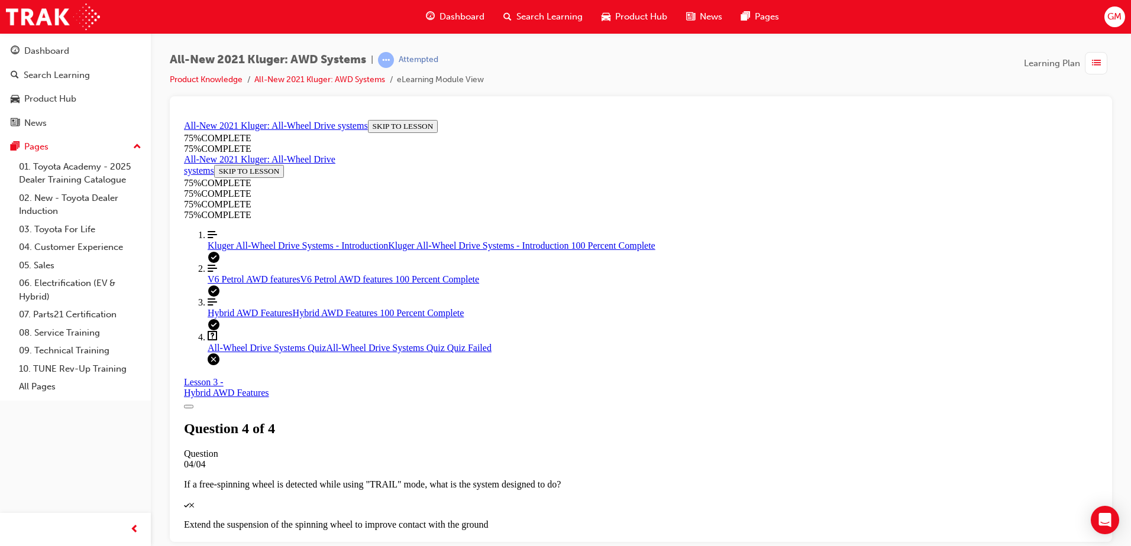
scroll to position [185, 0]
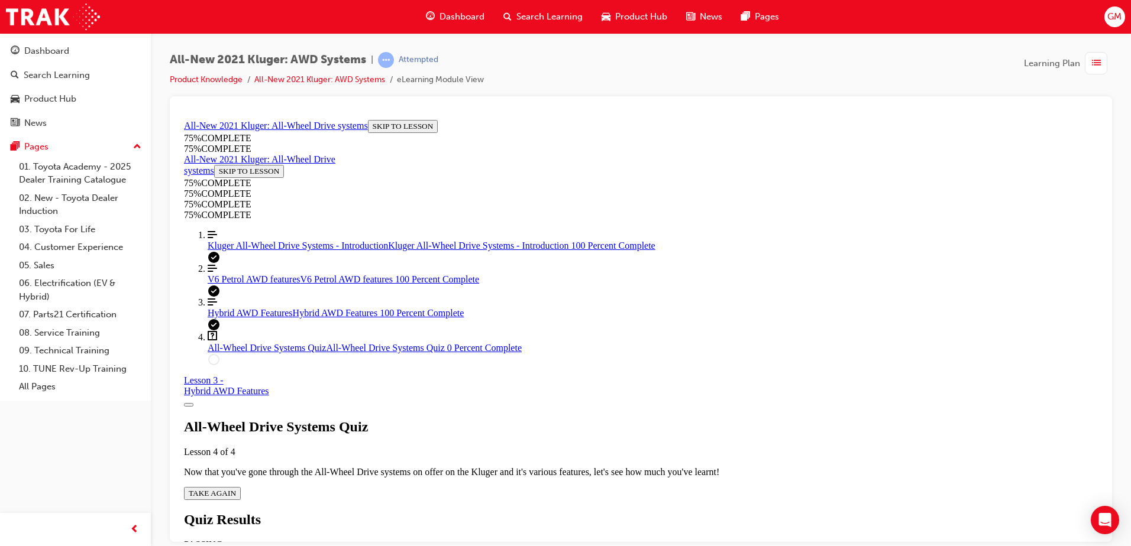
click at [236, 489] on span "TAKE AGAIN" at bounding box center [212, 493] width 47 height 9
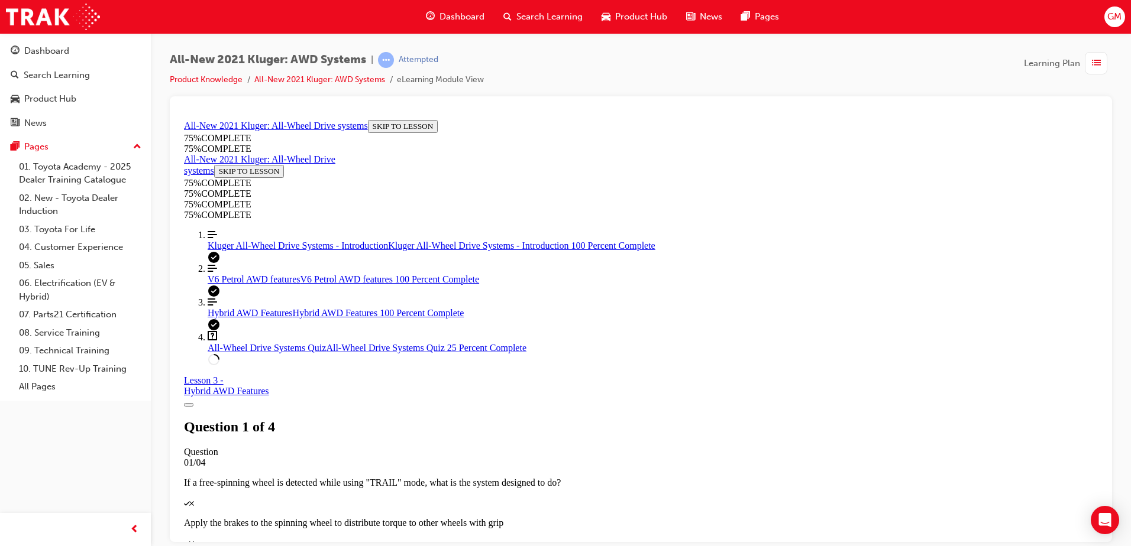
scroll to position [280, 0]
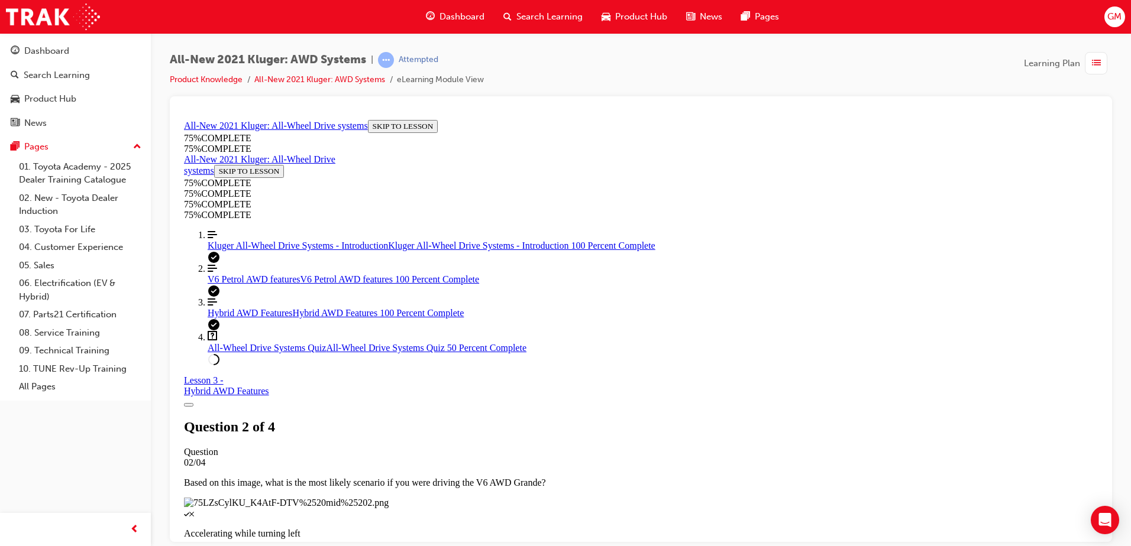
scroll to position [43, 0]
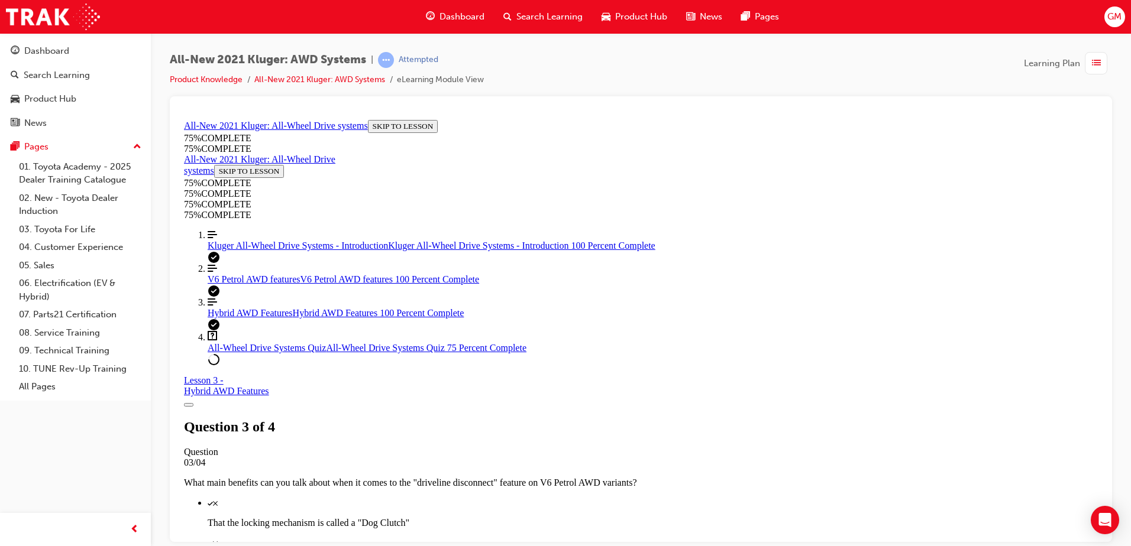
scroll to position [161, 0]
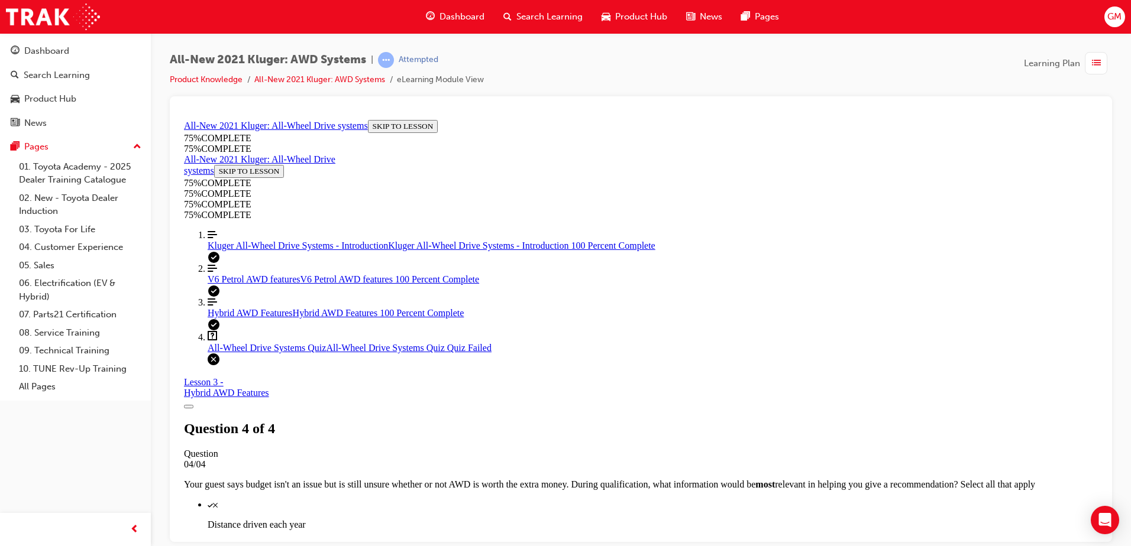
scroll to position [185, 0]
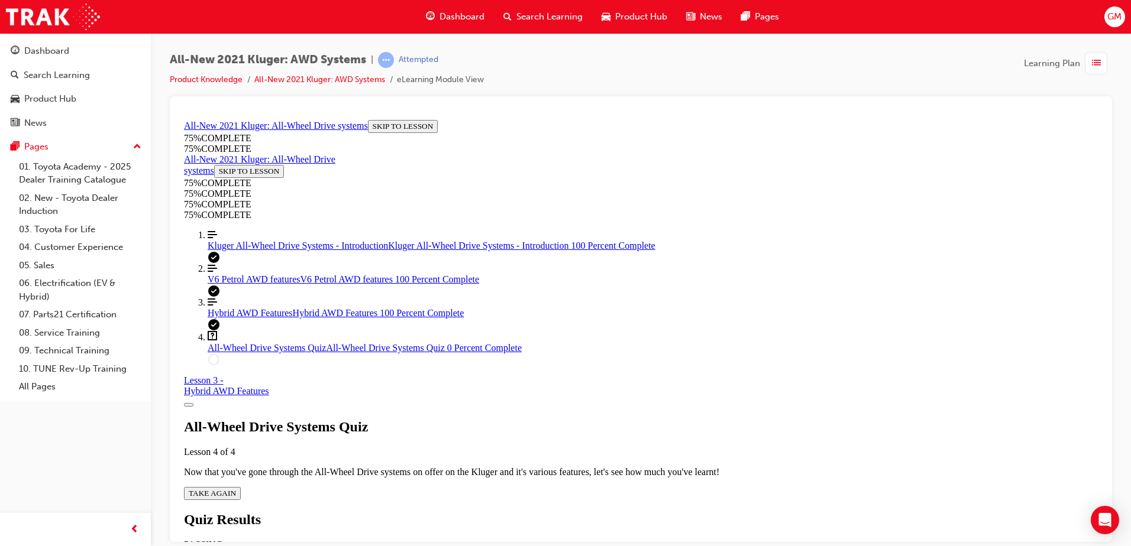
click at [236, 489] on span "TAKE AGAIN" at bounding box center [212, 493] width 47 height 9
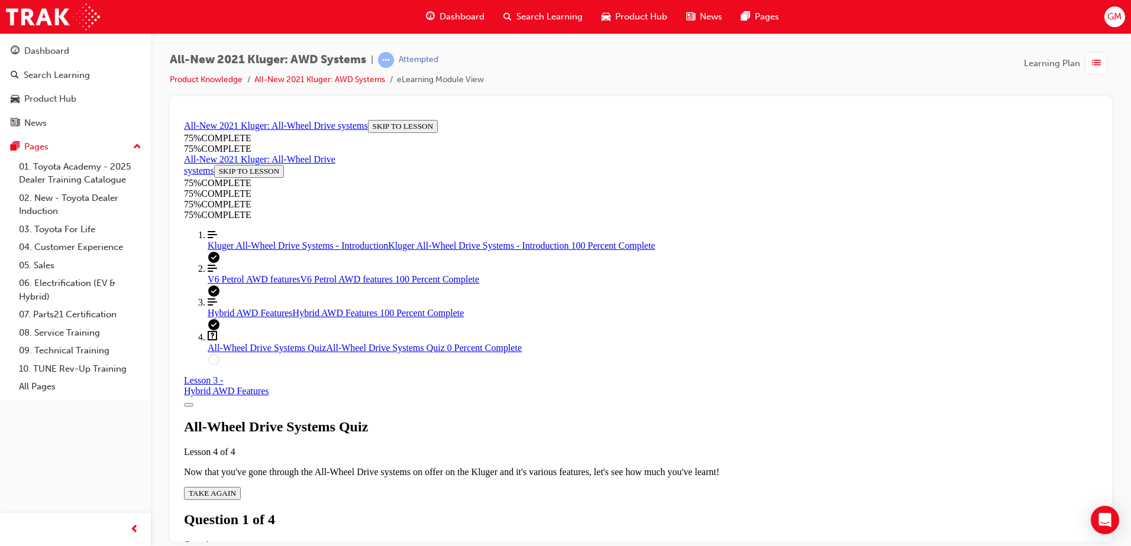
scroll to position [147, 0]
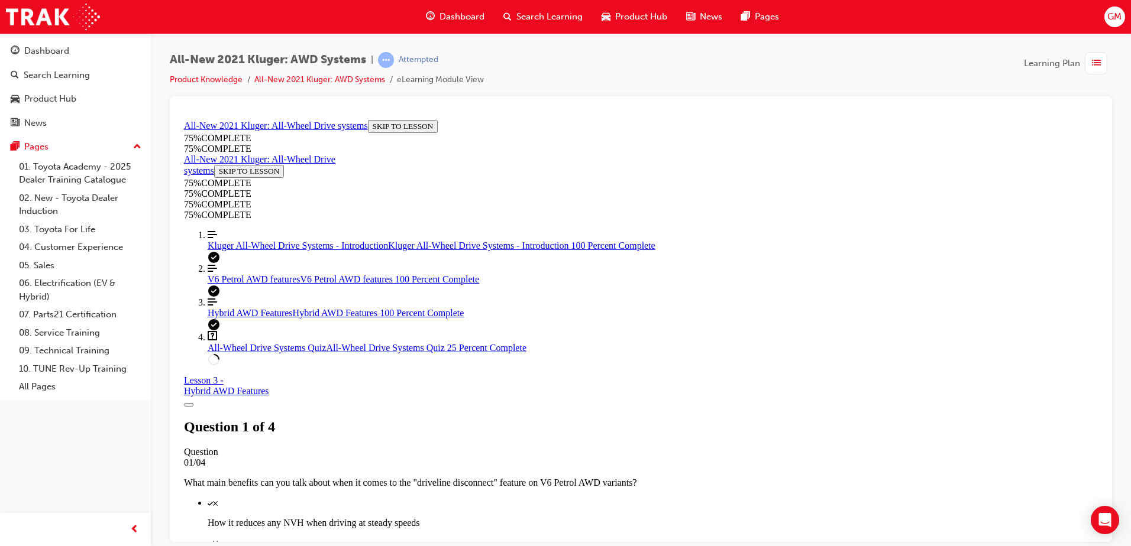
scroll to position [161, 0]
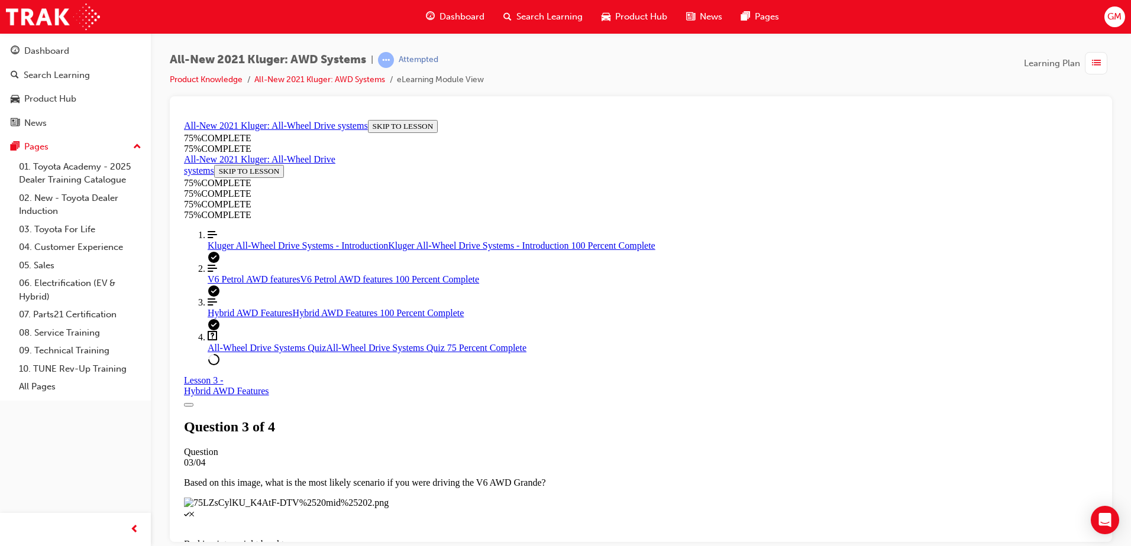
scroll to position [161, 0]
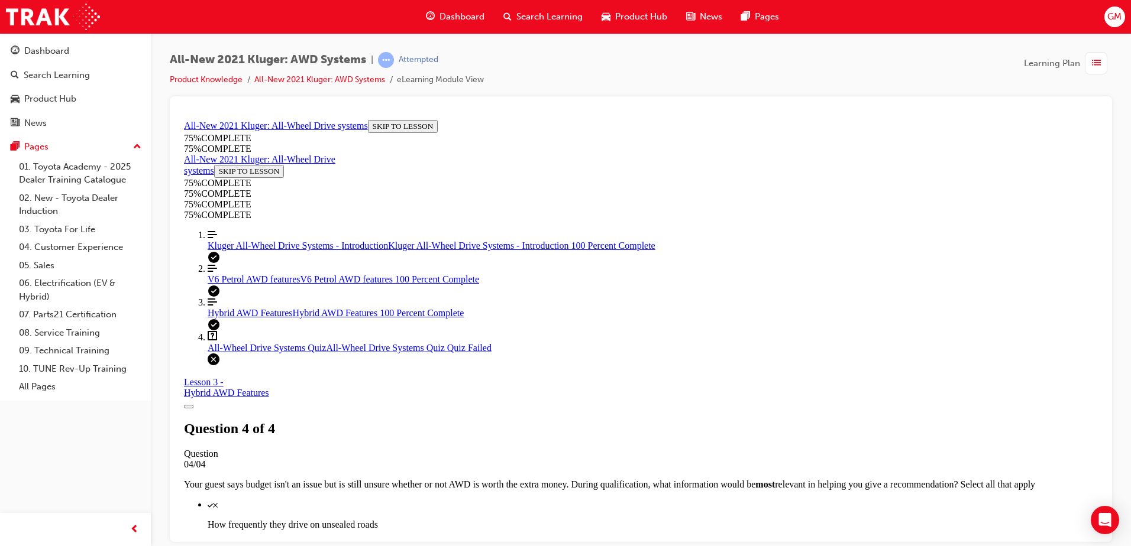
scroll to position [185, 0]
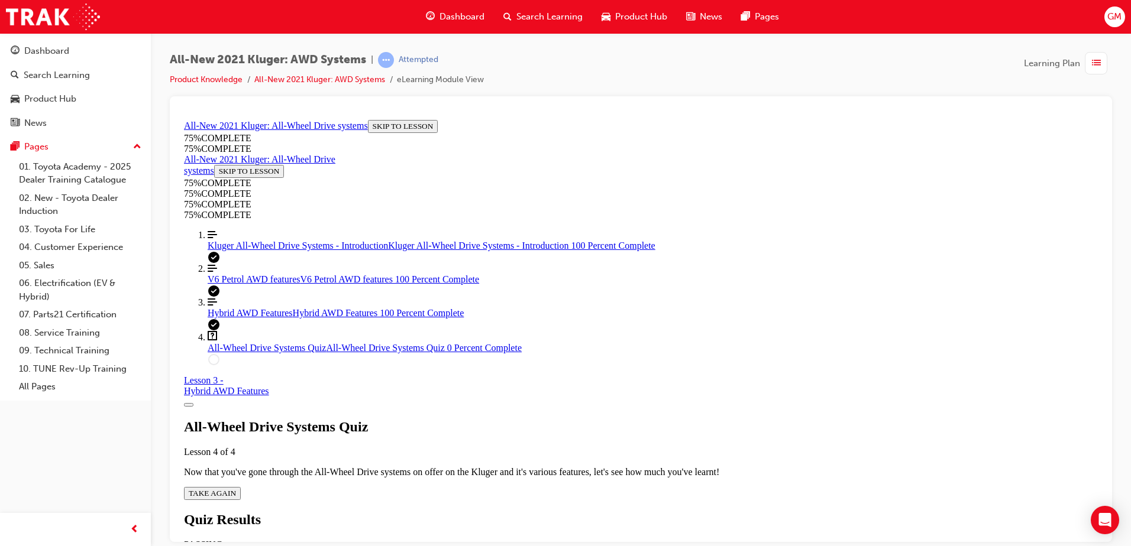
scroll to position [43, 0]
click at [564, 419] on div "All-Wheel Drive Systems Quiz Lesson 4 of 4 Now that you've gone through the All…" at bounding box center [641, 459] width 914 height 81
click at [236, 489] on span "TAKE AGAIN" at bounding box center [212, 493] width 47 height 9
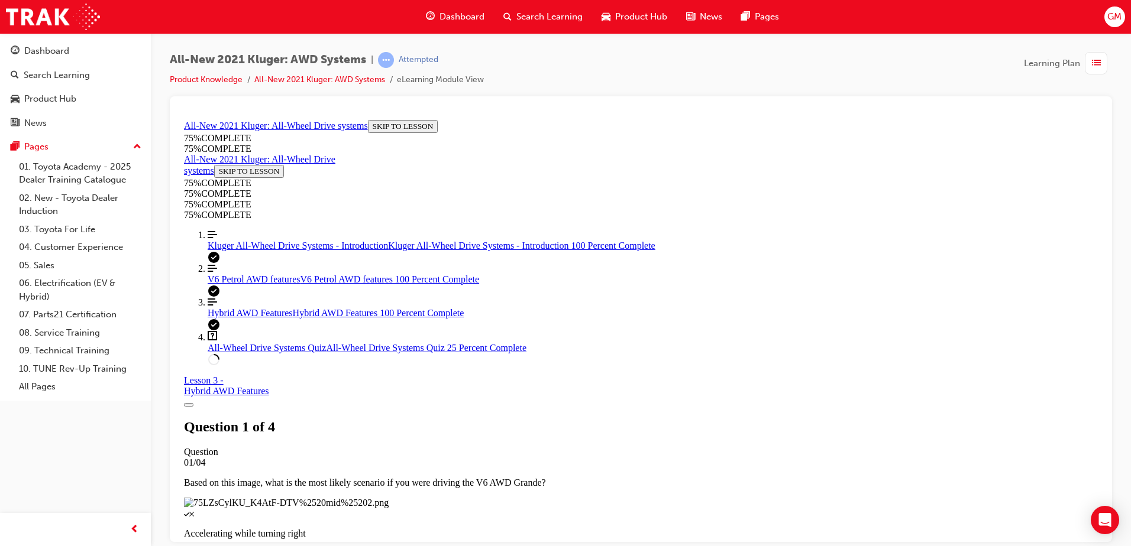
scroll to position [43, 0]
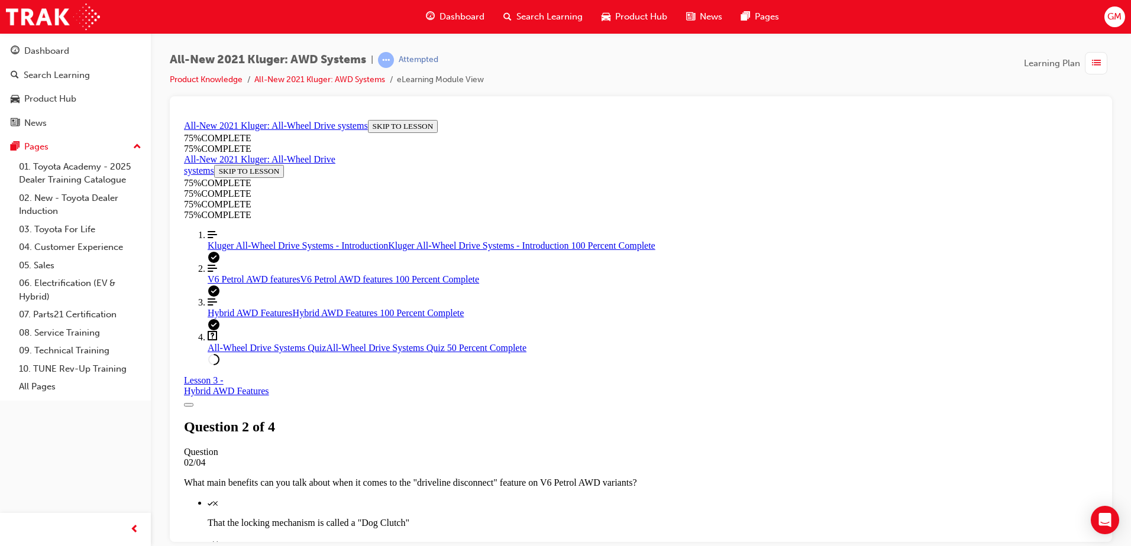
scroll to position [161, 0]
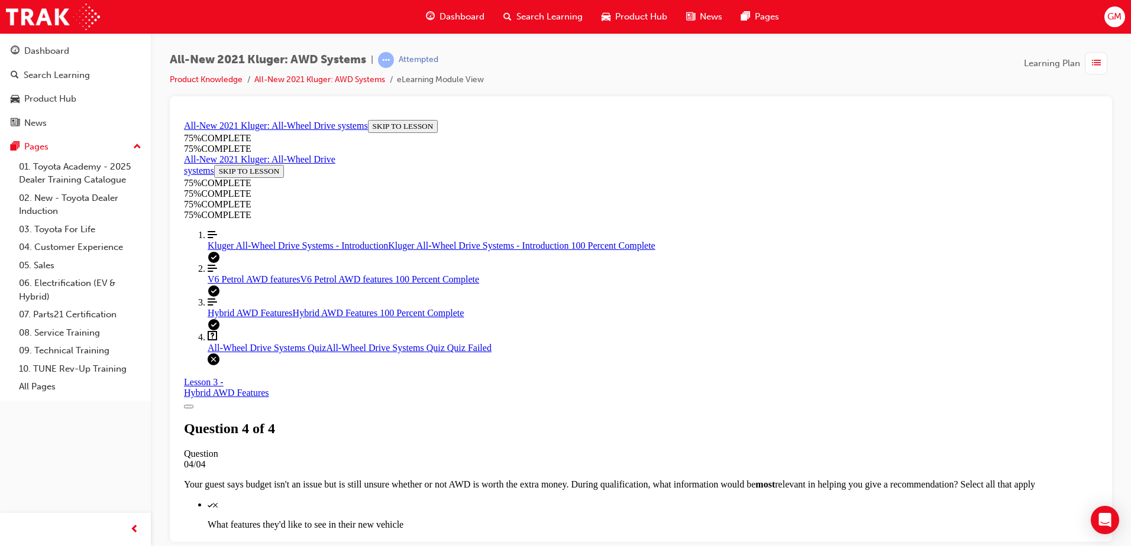
scroll to position [161, 0]
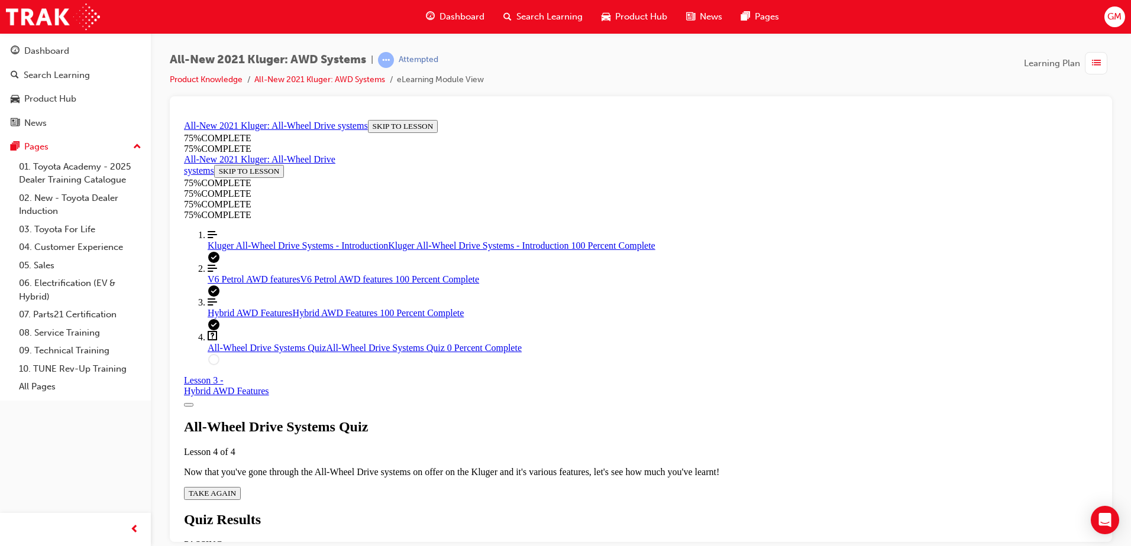
click at [236, 489] on span "TAKE AGAIN" at bounding box center [212, 493] width 47 height 9
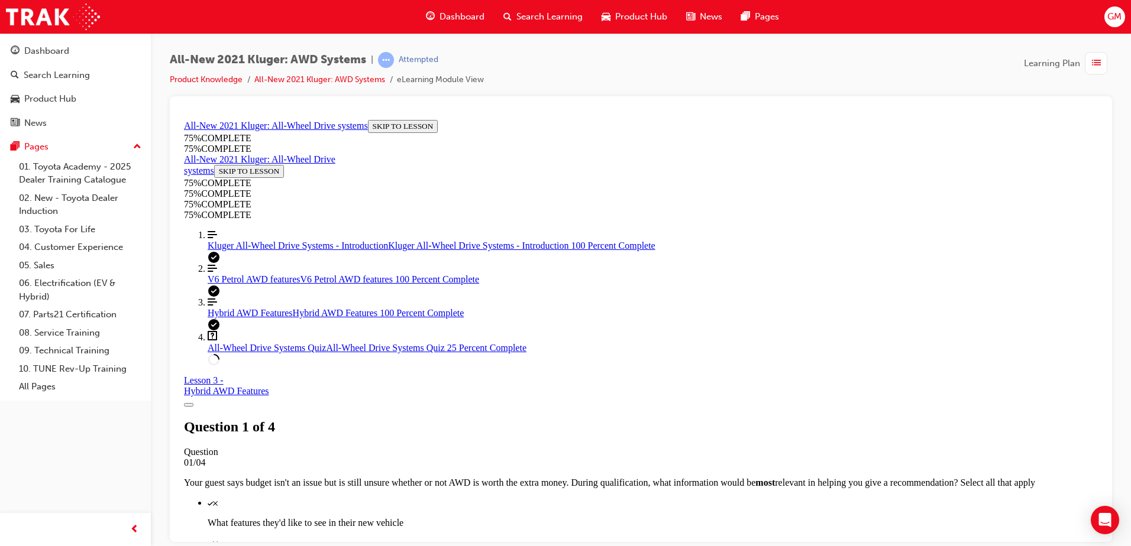
scroll to position [221, 0]
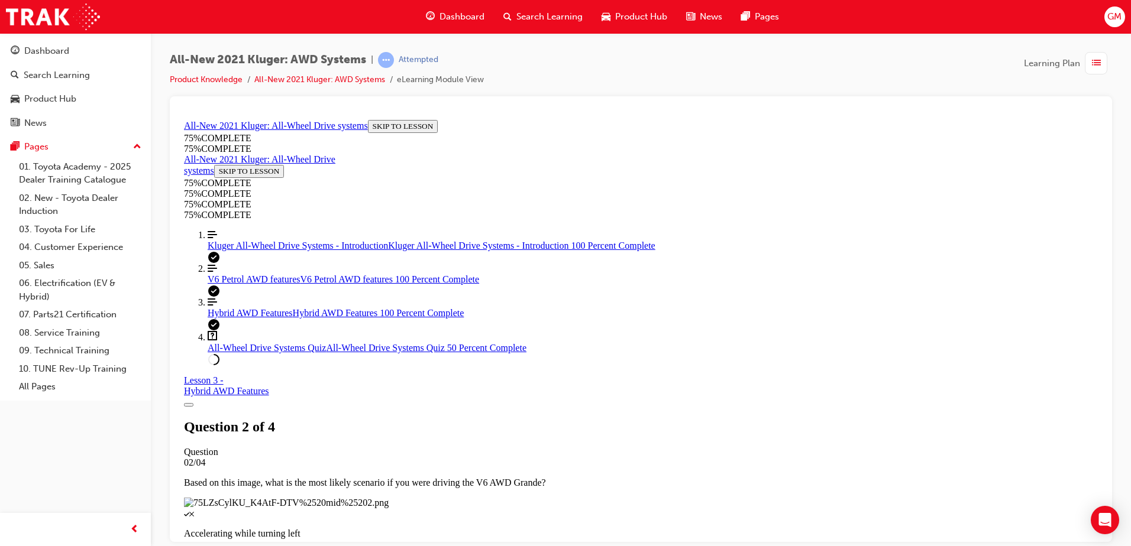
scroll to position [43, 0]
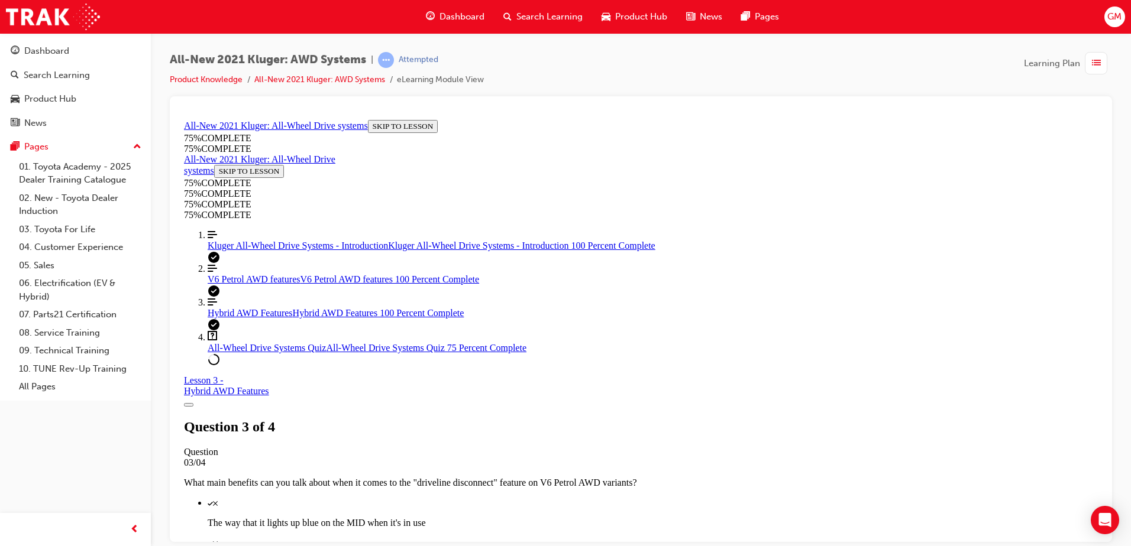
scroll to position [161, 0]
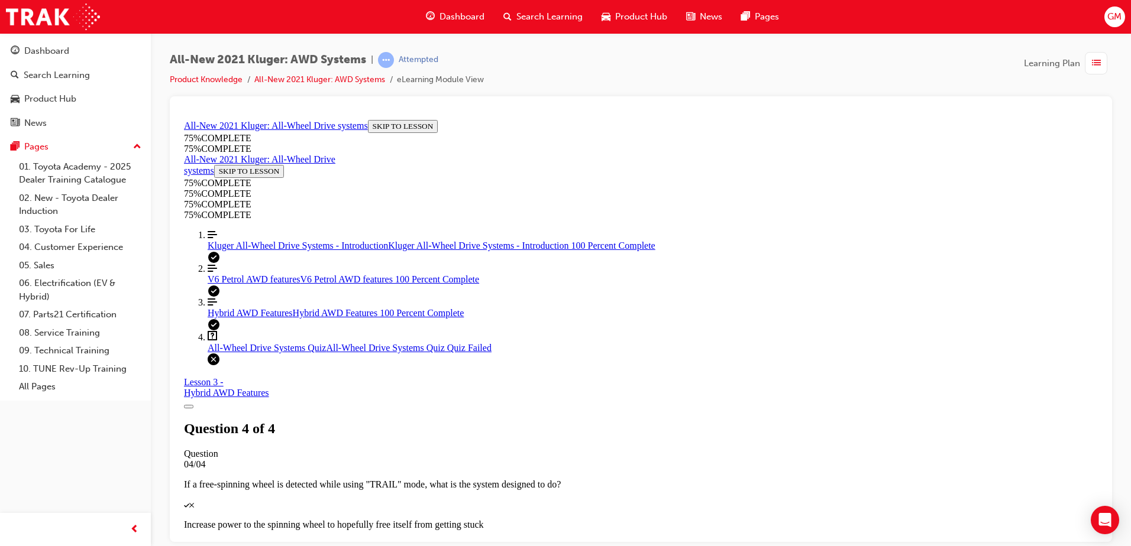
scroll to position [43, 0]
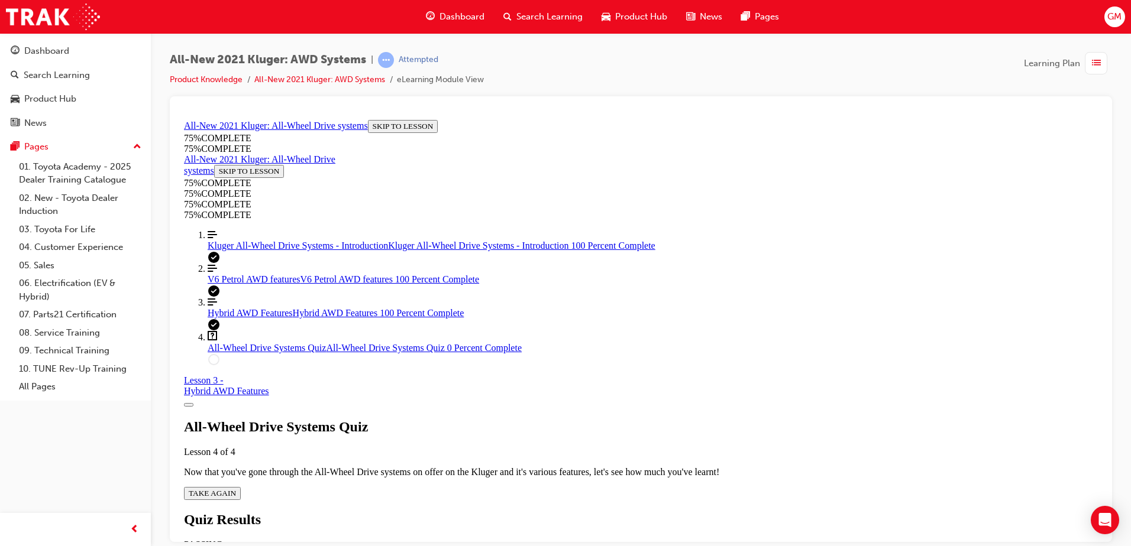
click at [236, 489] on span "TAKE AGAIN" at bounding box center [212, 493] width 47 height 9
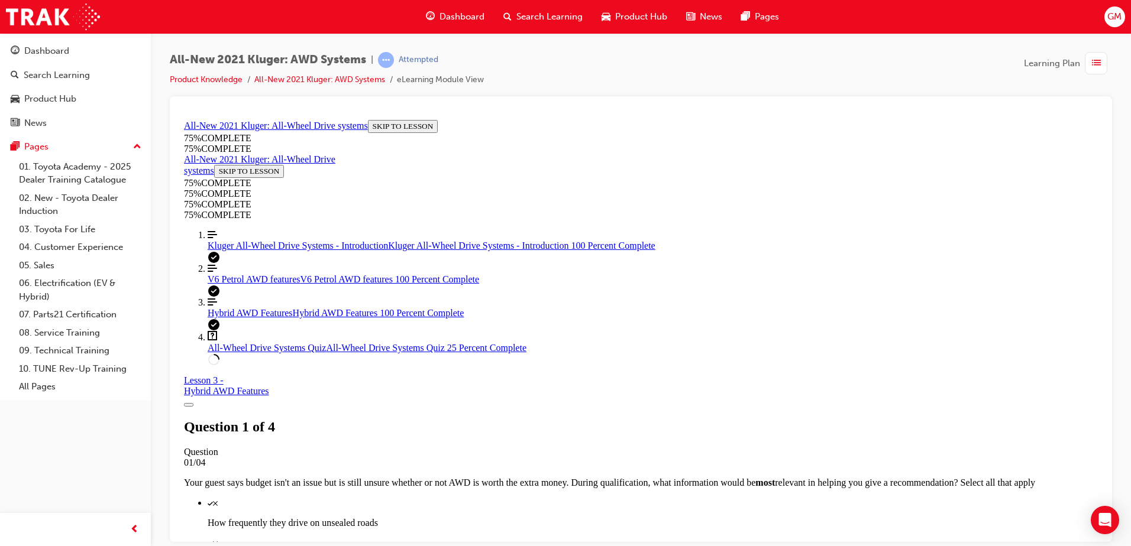
scroll to position [102, 0]
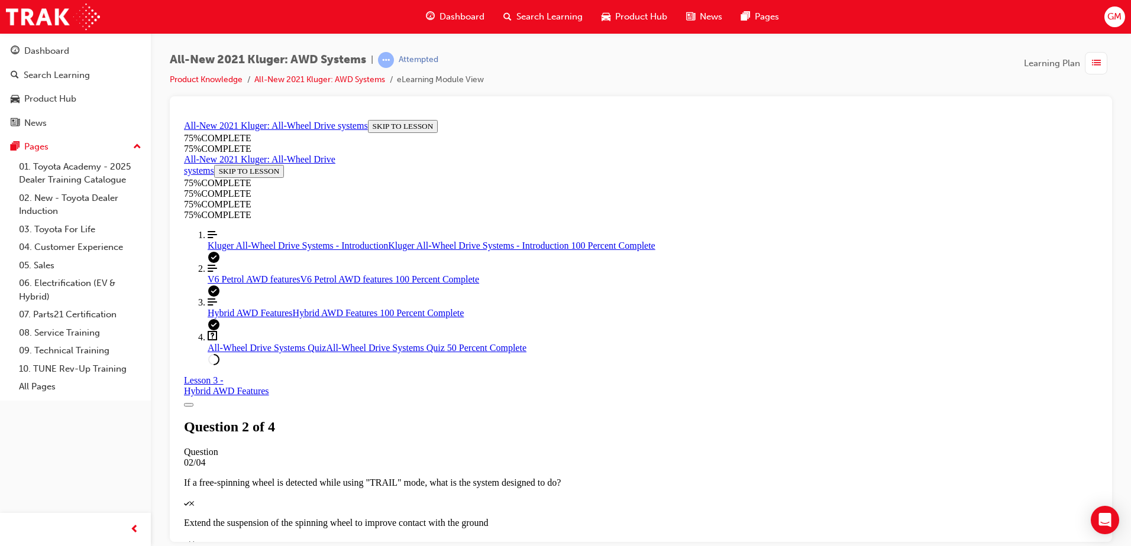
scroll to position [102, 0]
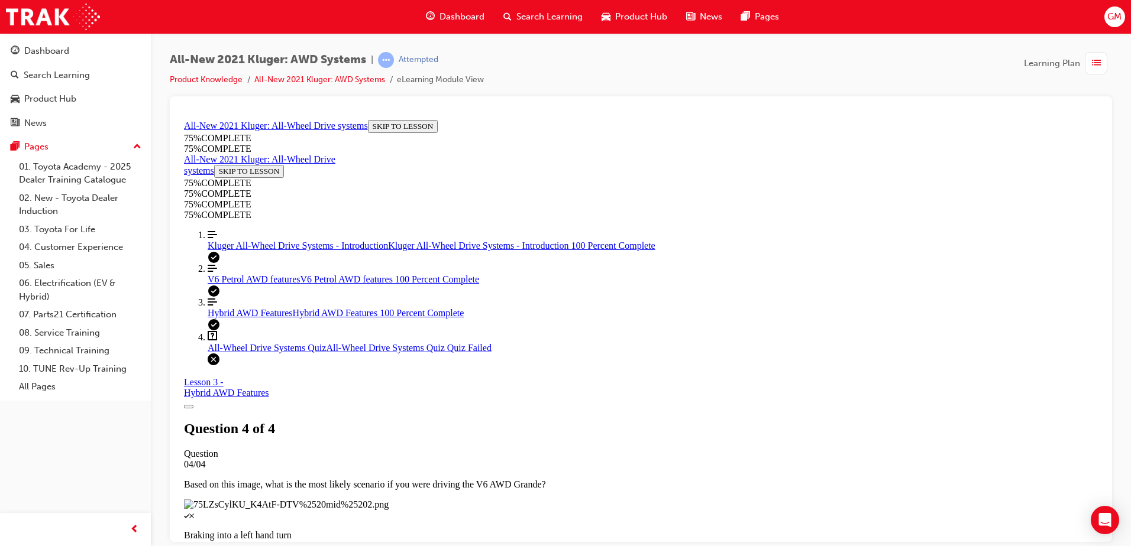
scroll to position [185, 0]
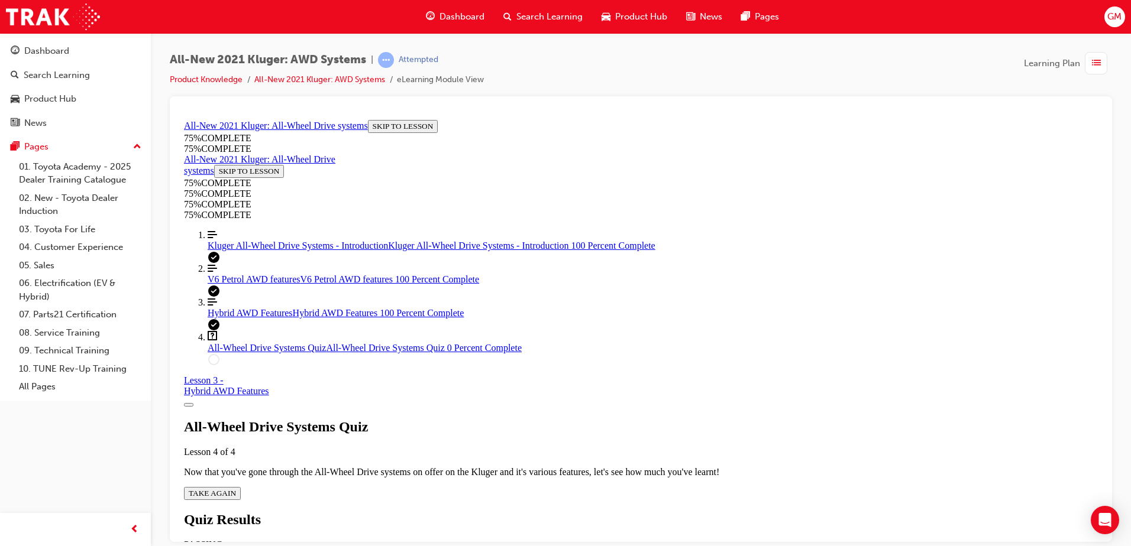
click at [568, 425] on div "All-Wheel Drive Systems Quiz Lesson 4 of 4 Now that you've gone through the All…" at bounding box center [641, 459] width 914 height 81
click at [241, 487] on button "TAKE AGAIN" at bounding box center [212, 493] width 57 height 13
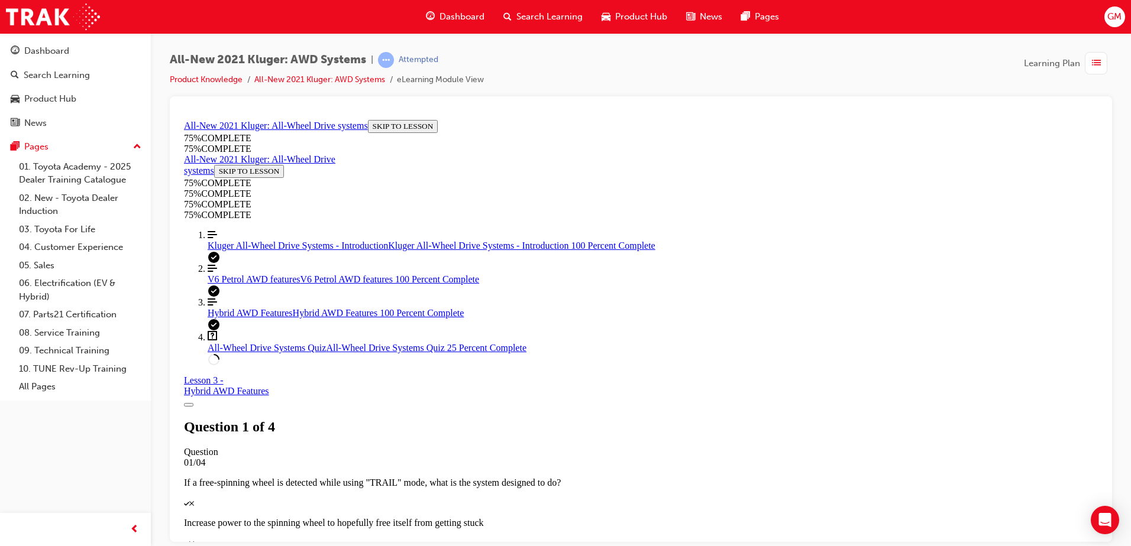
scroll to position [147, 0]
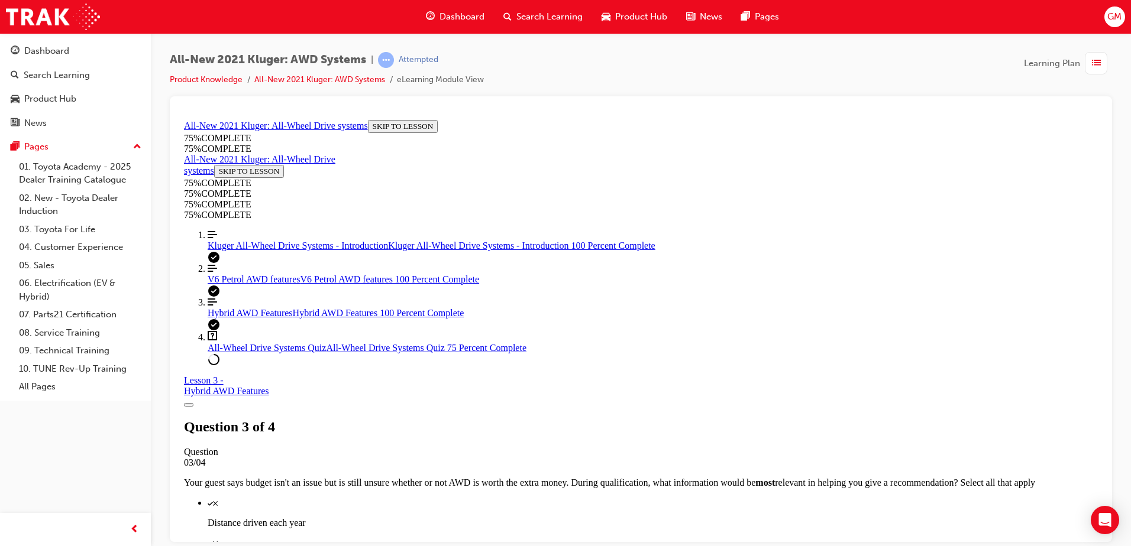
scroll to position [321, 0]
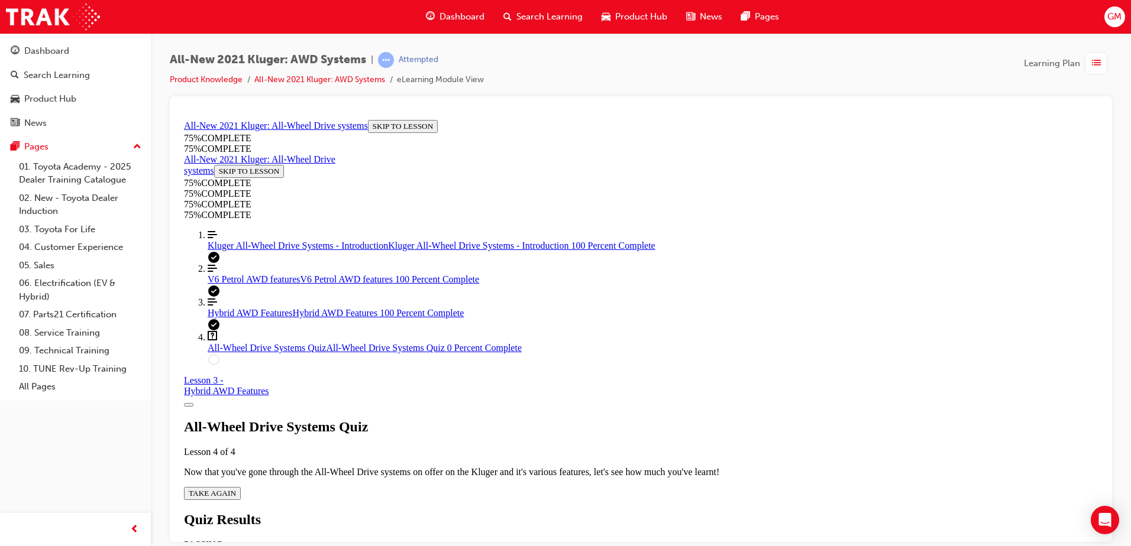
scroll to position [43, 0]
click at [719, 467] on div "All-Wheel Drive Systems Quiz Lesson 4 of 4 Now that you've gone through the All…" at bounding box center [641, 459] width 914 height 81
click at [241, 487] on button "TAKE AGAIN" at bounding box center [212, 493] width 57 height 13
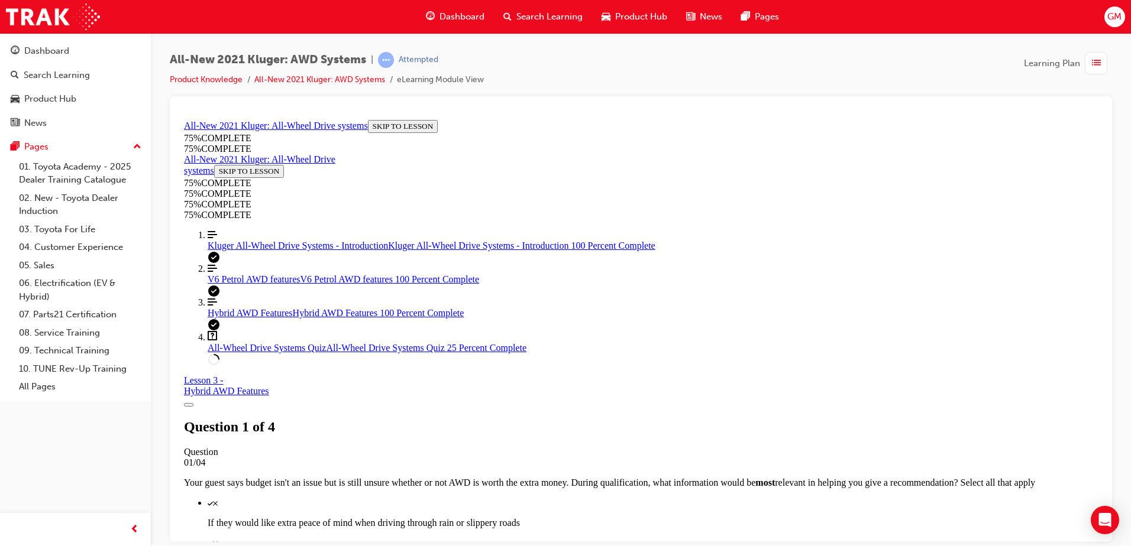
scroll to position [161, 0]
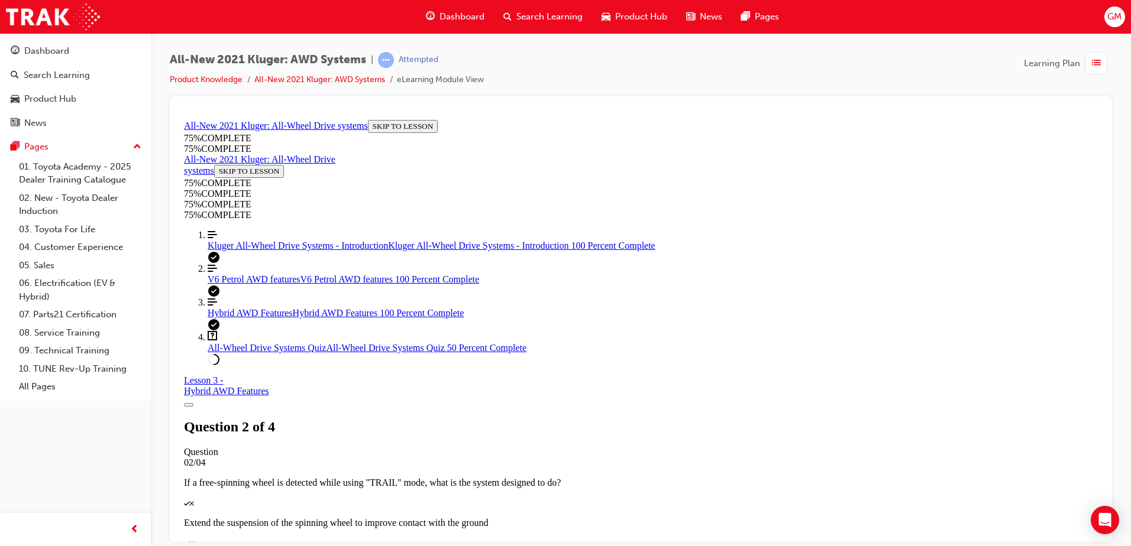
scroll to position [43, 0]
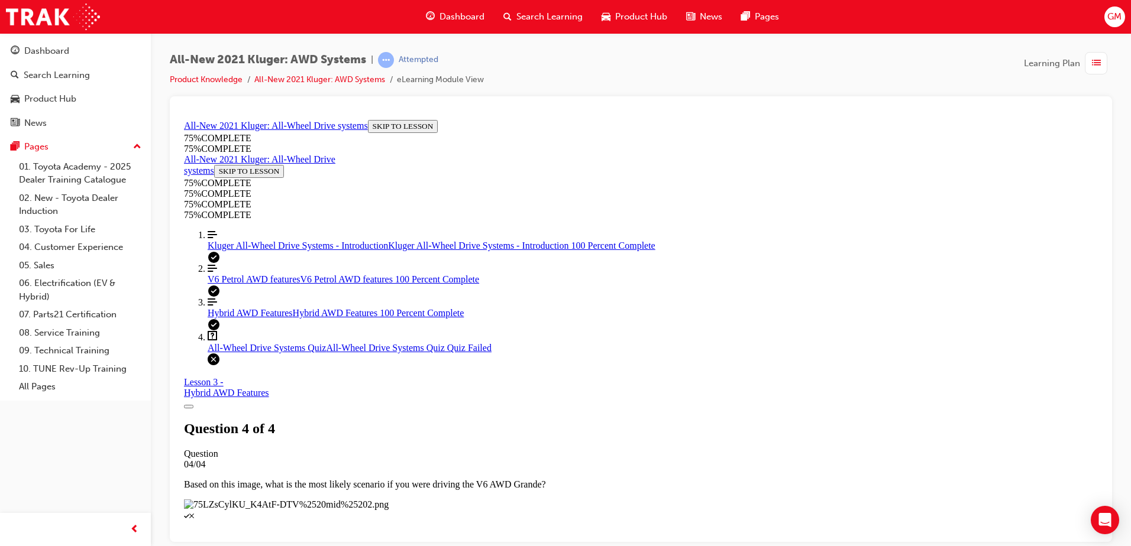
scroll to position [185, 0]
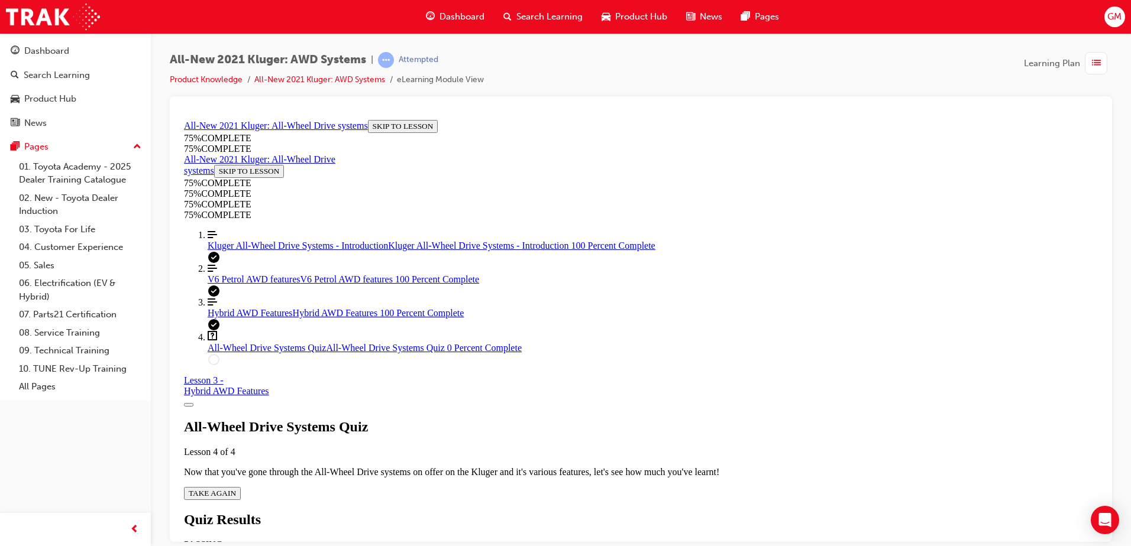
click at [547, 428] on div "All-Wheel Drive Systems Quiz Lesson 4 of 4 Now that you've gone through the All…" at bounding box center [641, 459] width 914 height 81
click at [236, 489] on span "TAKE AGAIN" at bounding box center [212, 493] width 47 height 9
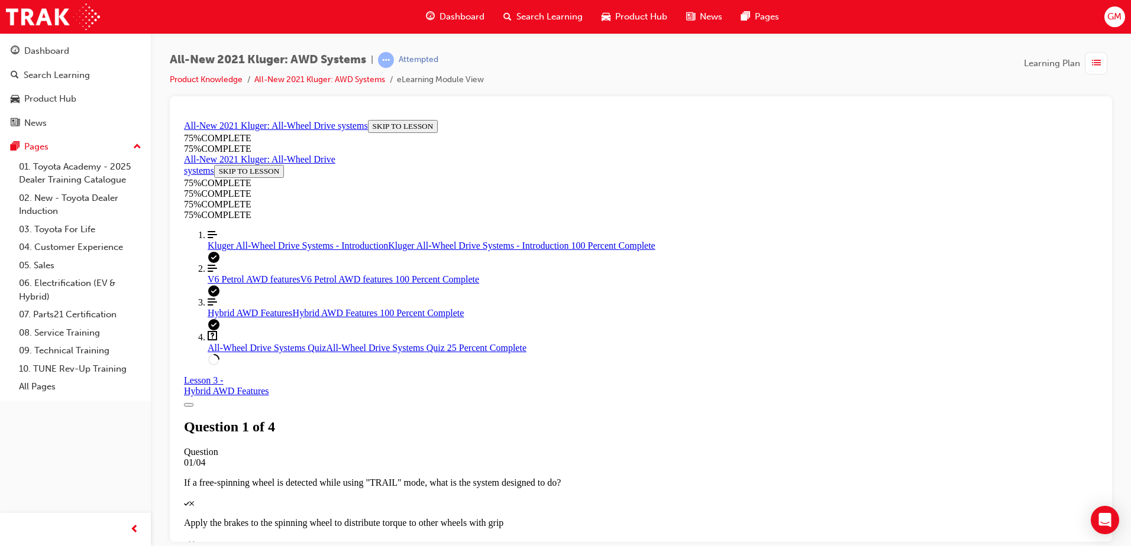
scroll to position [147, 0]
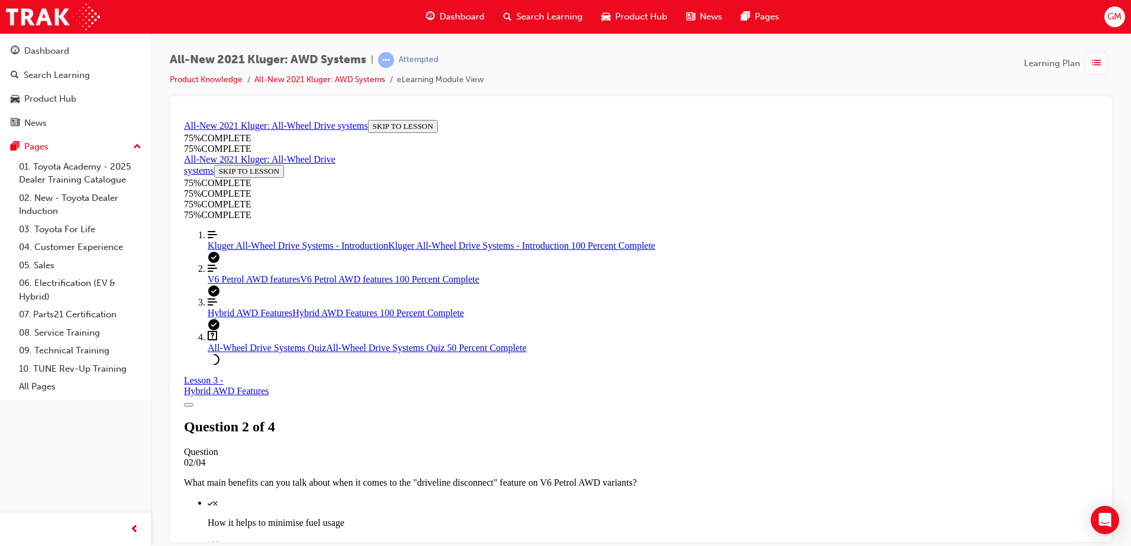
scroll to position [161, 0]
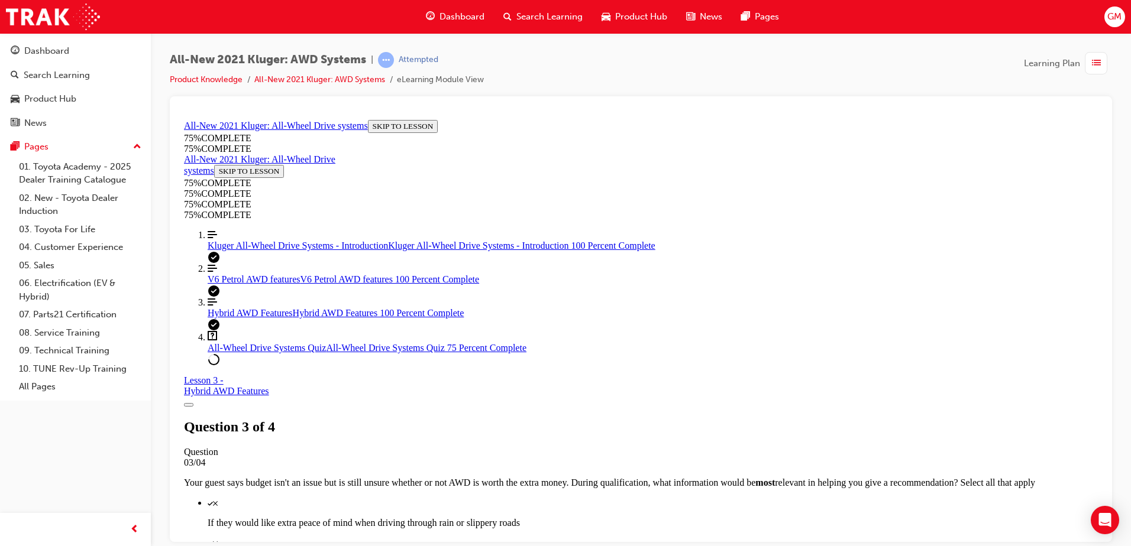
scroll to position [280, 0]
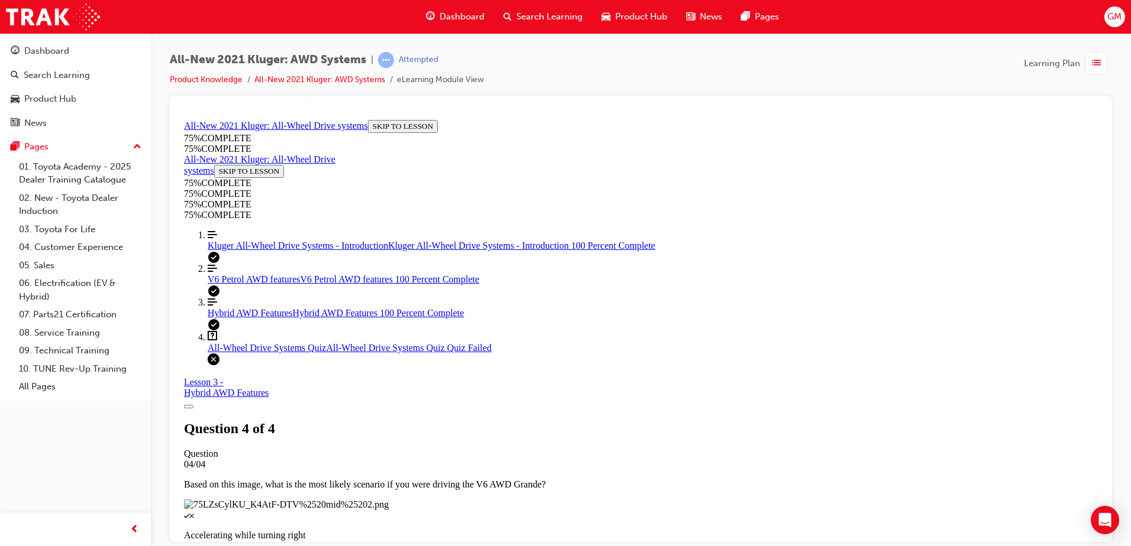
scroll to position [185, 0]
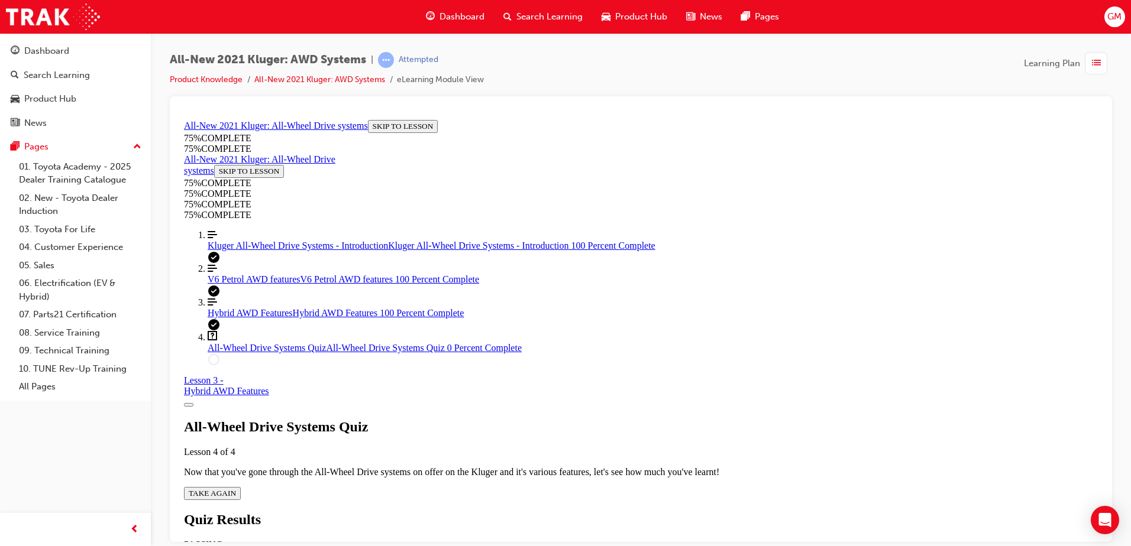
scroll to position [43, 0]
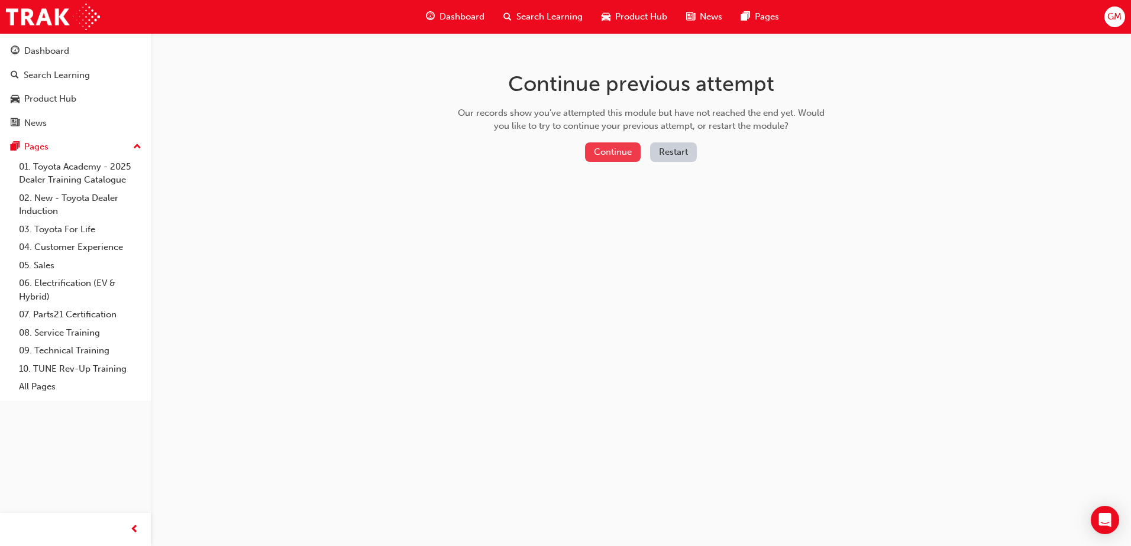
click at [610, 161] on button "Continue" at bounding box center [613, 153] width 56 height 20
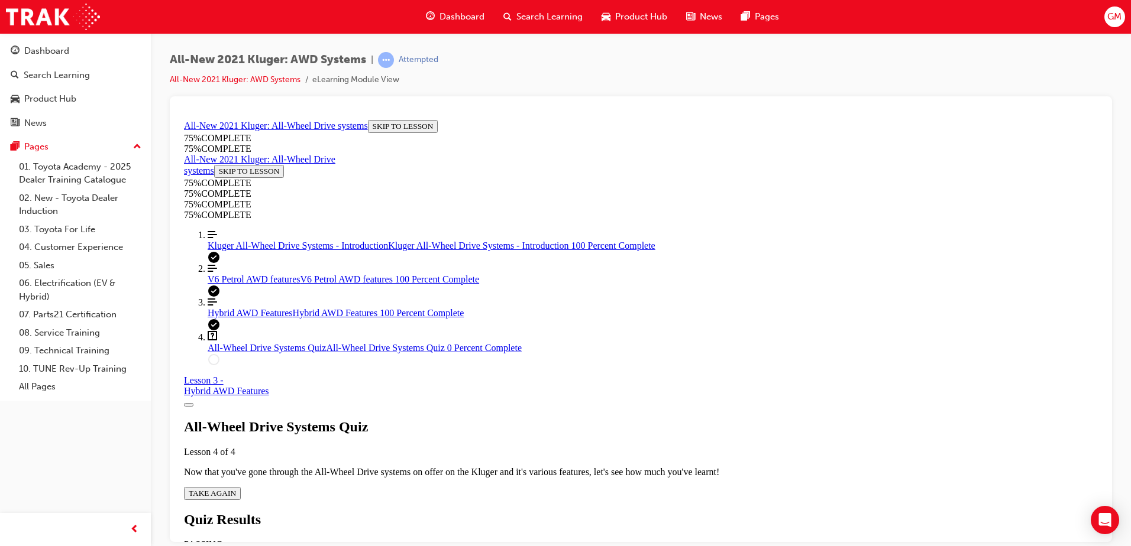
scroll to position [41, 0]
click at [236, 489] on span "TAKE AGAIN" at bounding box center [212, 493] width 47 height 9
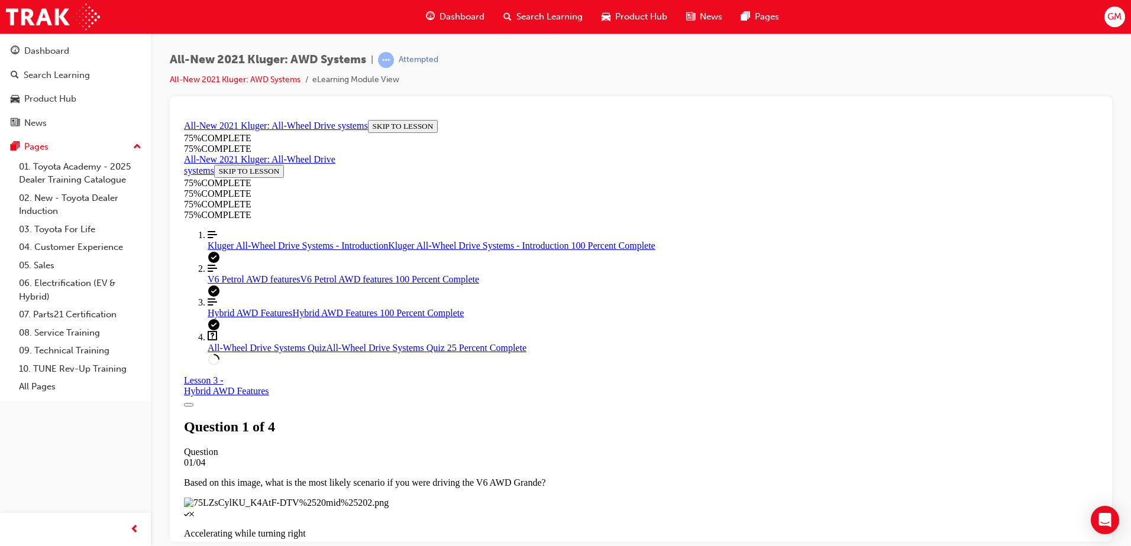
scroll to position [182, 0]
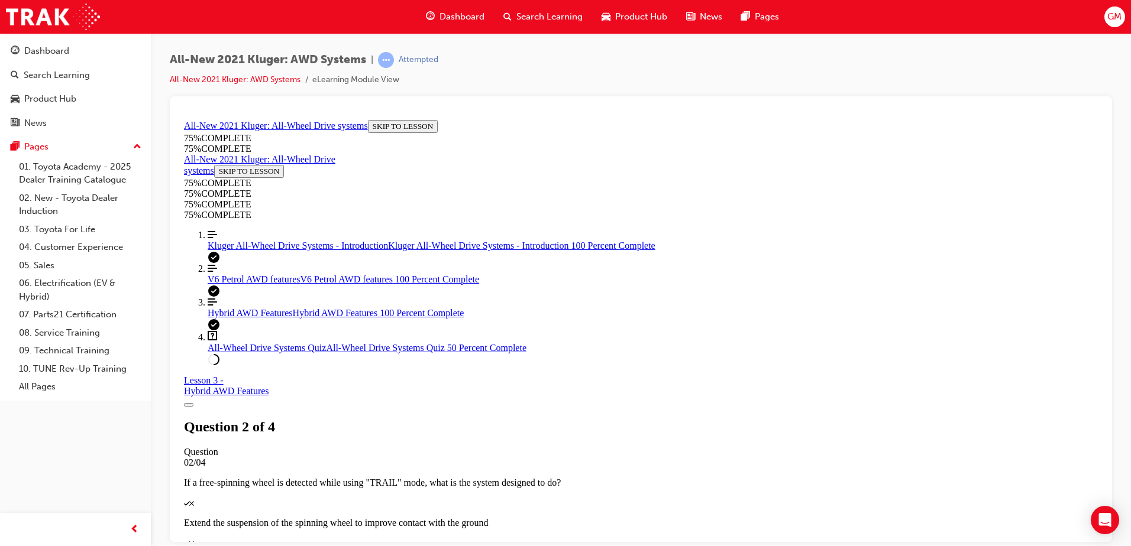
scroll to position [147, 0]
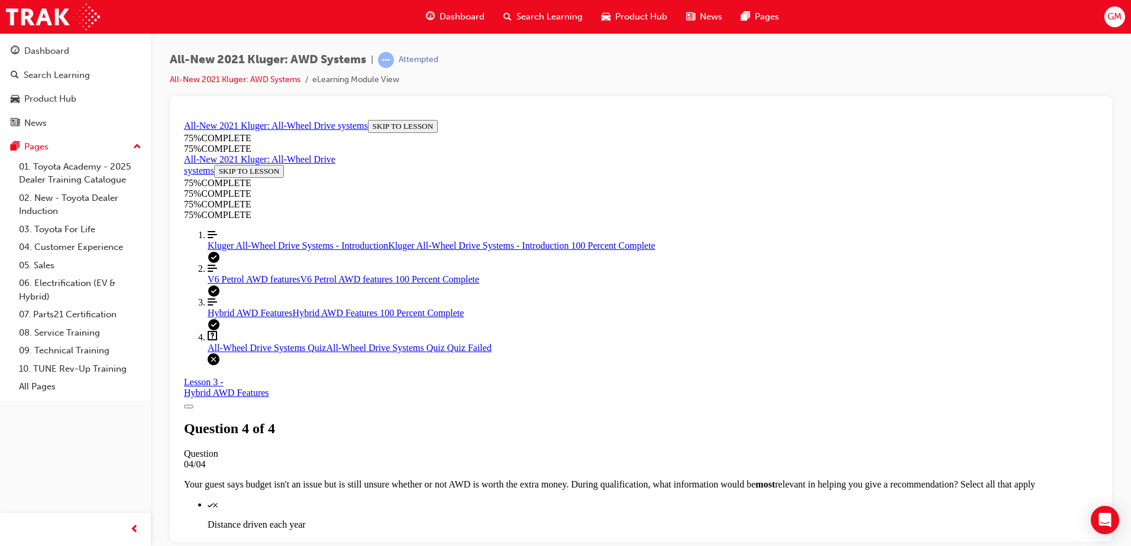
scroll to position [185, 0]
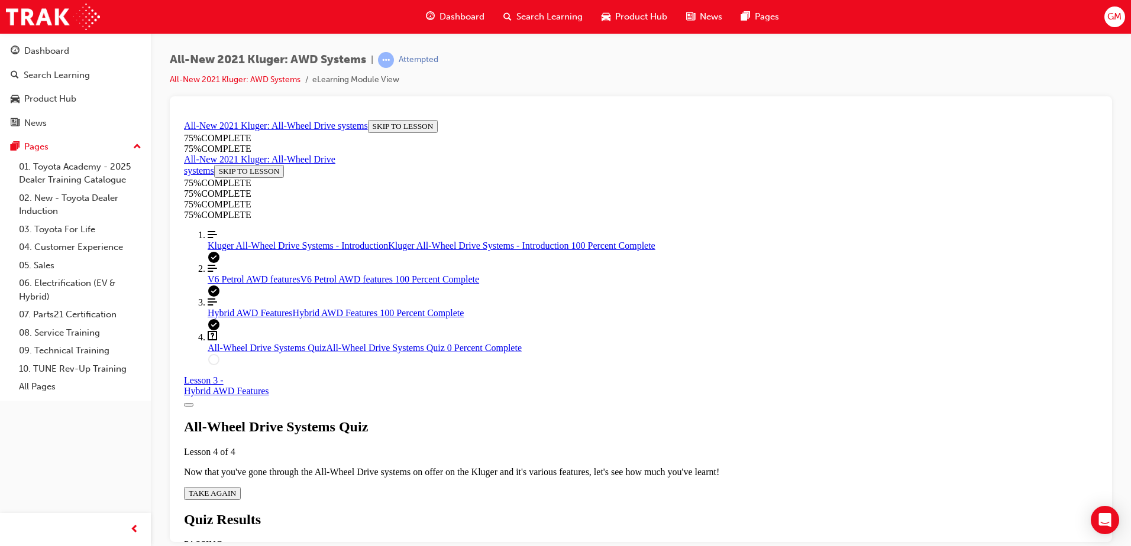
scroll to position [43, 0]
click at [236, 489] on span "TAKE AGAIN" at bounding box center [212, 493] width 47 height 9
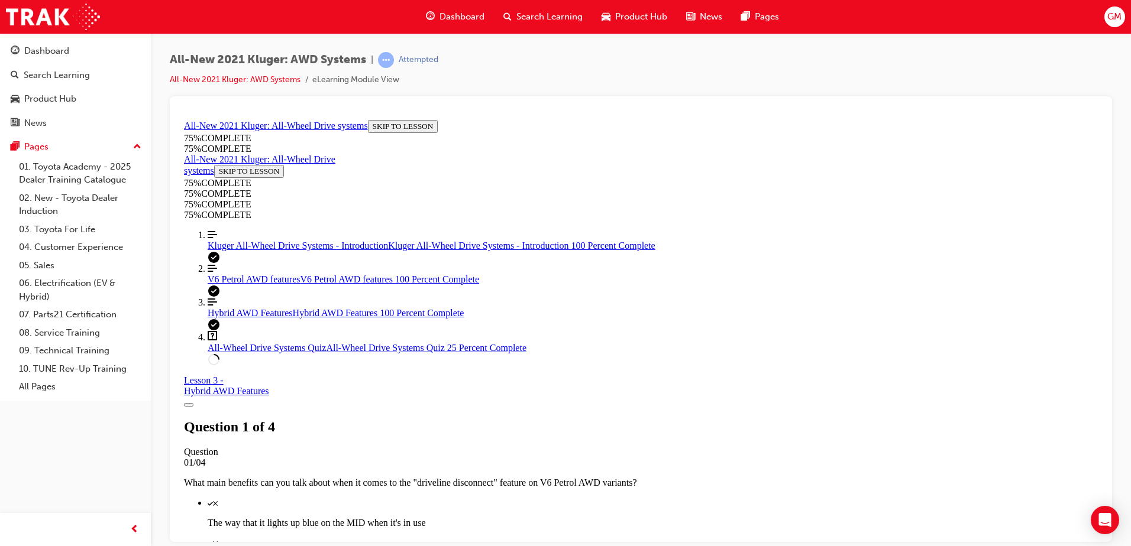
scroll to position [182, 0]
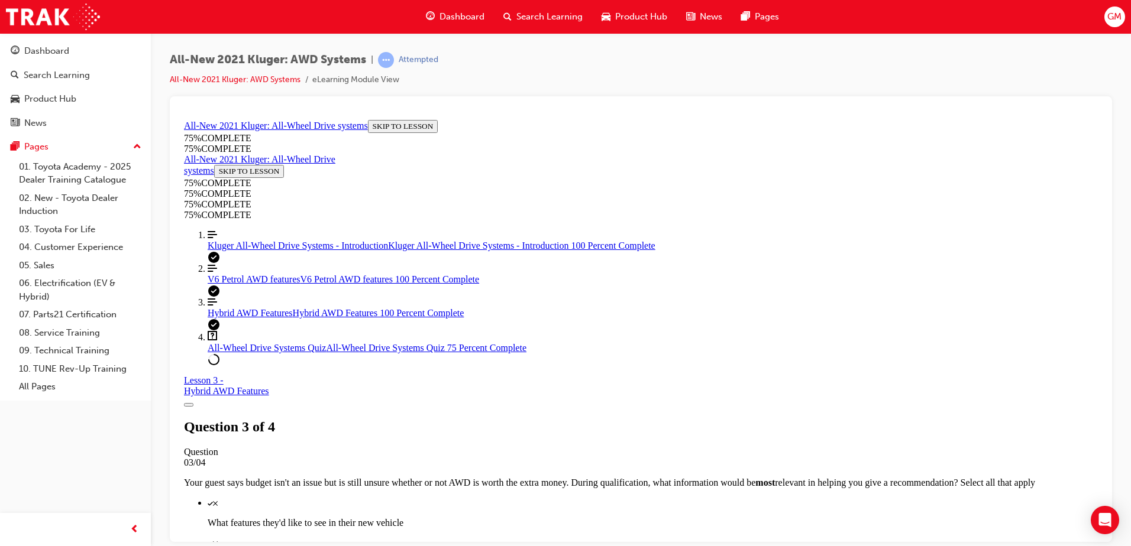
scroll to position [221, 0]
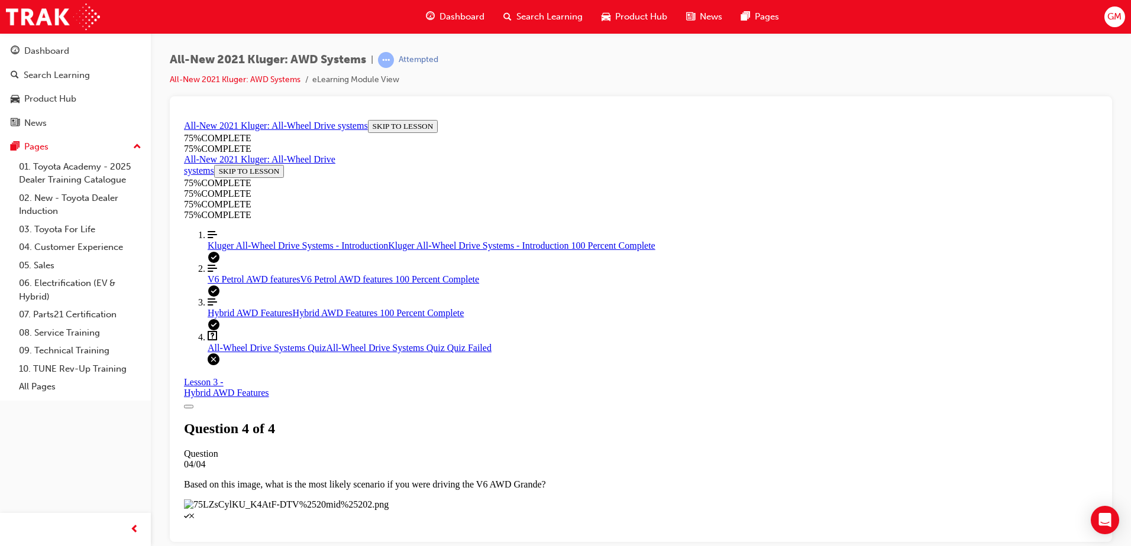
scroll to position [185, 0]
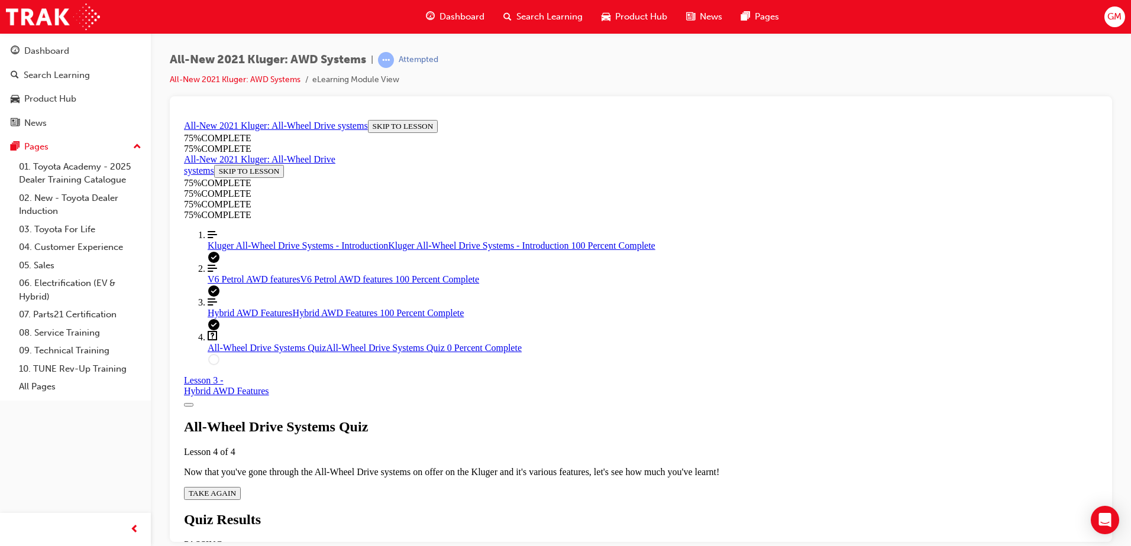
click at [255, 250] on span "Kluger All-Wheel Drive Systems - Introduction" at bounding box center [298, 245] width 180 height 10
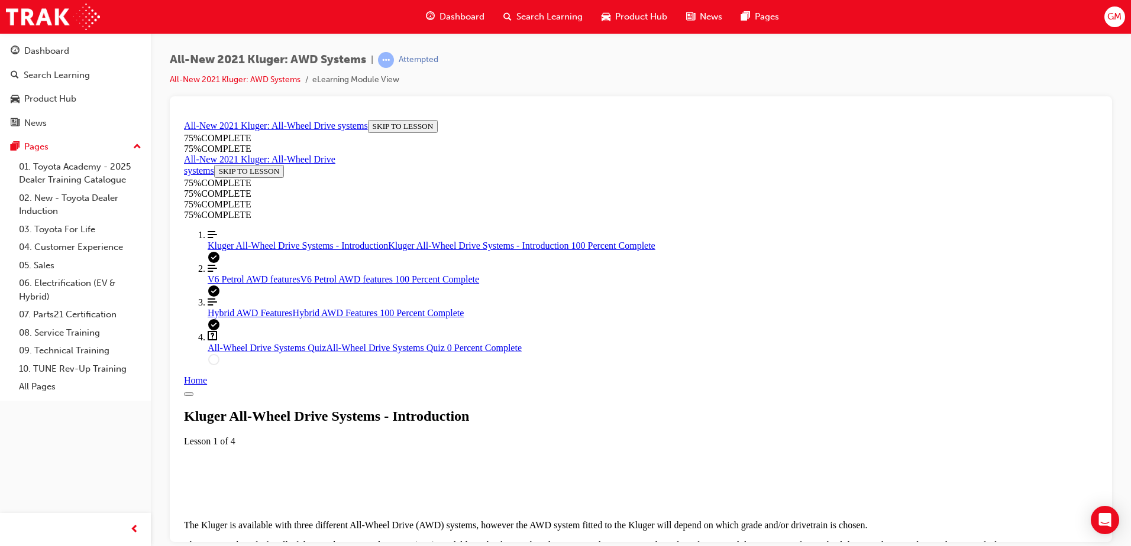
scroll to position [41, 0]
click at [245, 284] on span "V6 Petrol AWD features" at bounding box center [254, 279] width 92 height 10
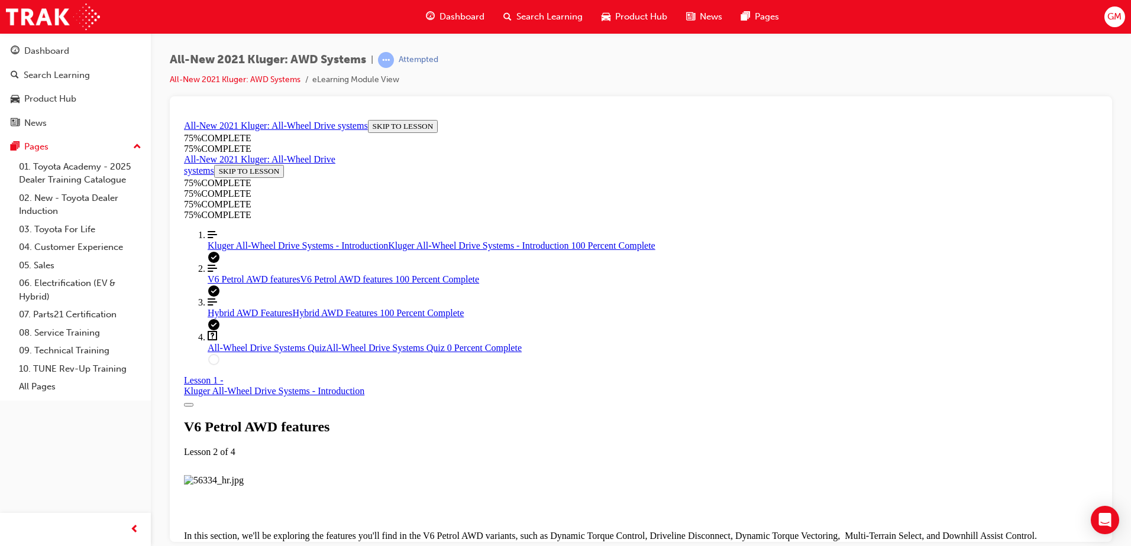
scroll to position [1578, 0]
click at [250, 353] on link "Question box Question mark inside of a square All-Wheel Drive Systems Quiz All-…" at bounding box center [653, 342] width 890 height 22
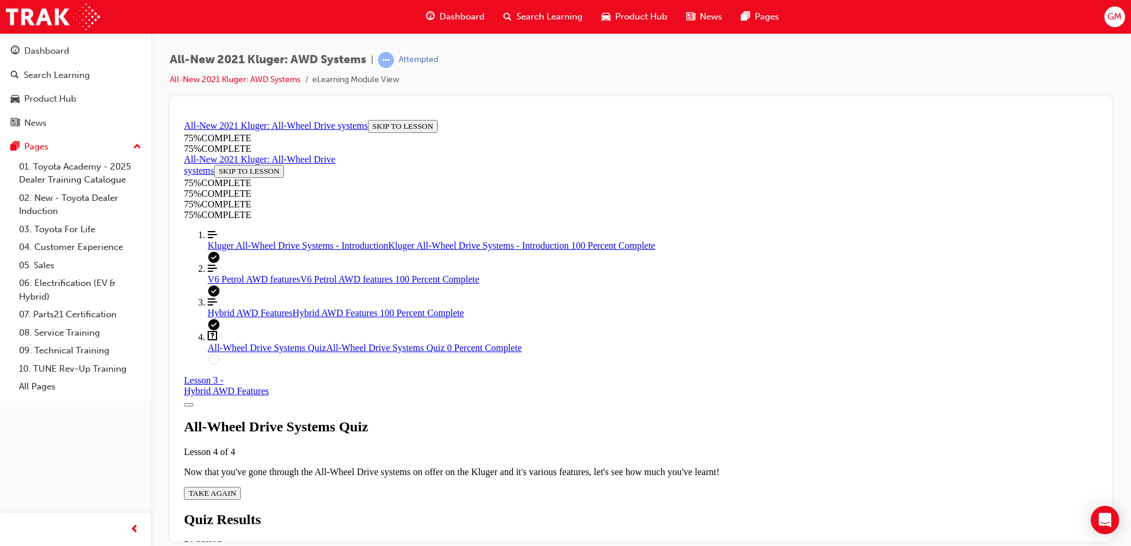
scroll to position [41, 0]
click at [236, 489] on span "TAKE AGAIN" at bounding box center [212, 493] width 47 height 9
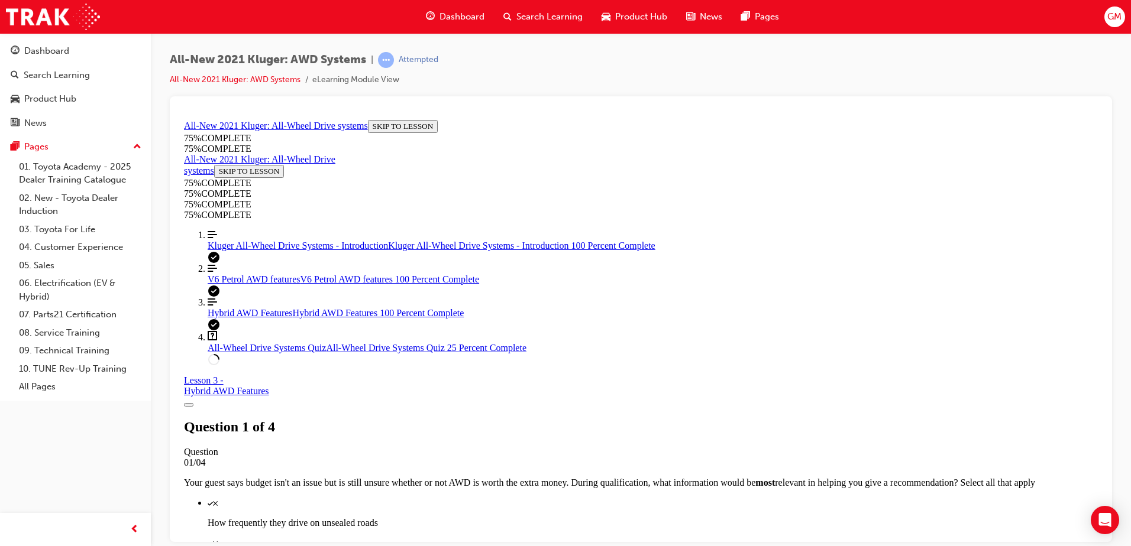
scroll to position [43, 0]
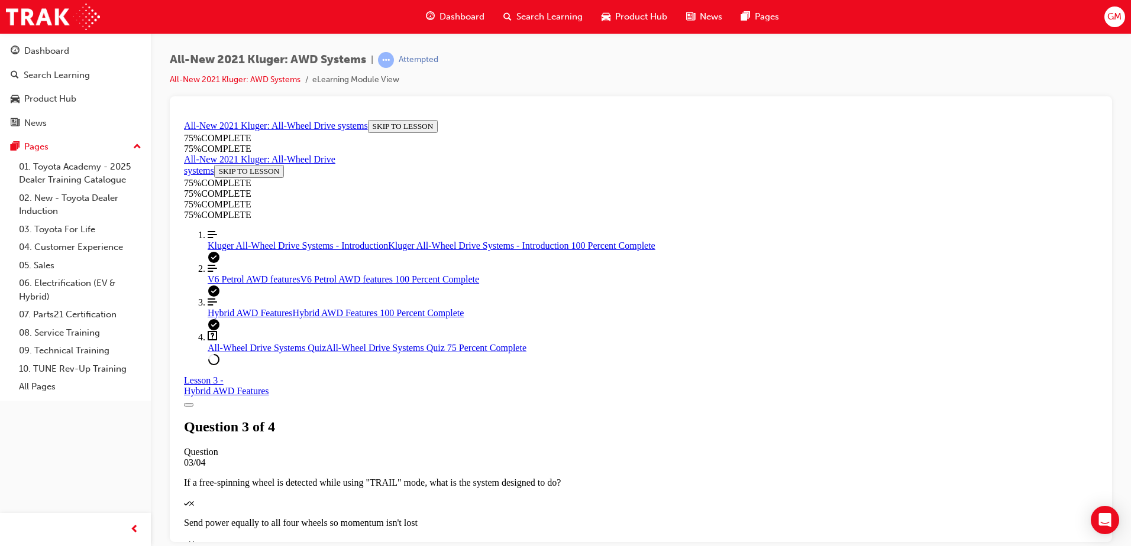
scroll to position [280, 0]
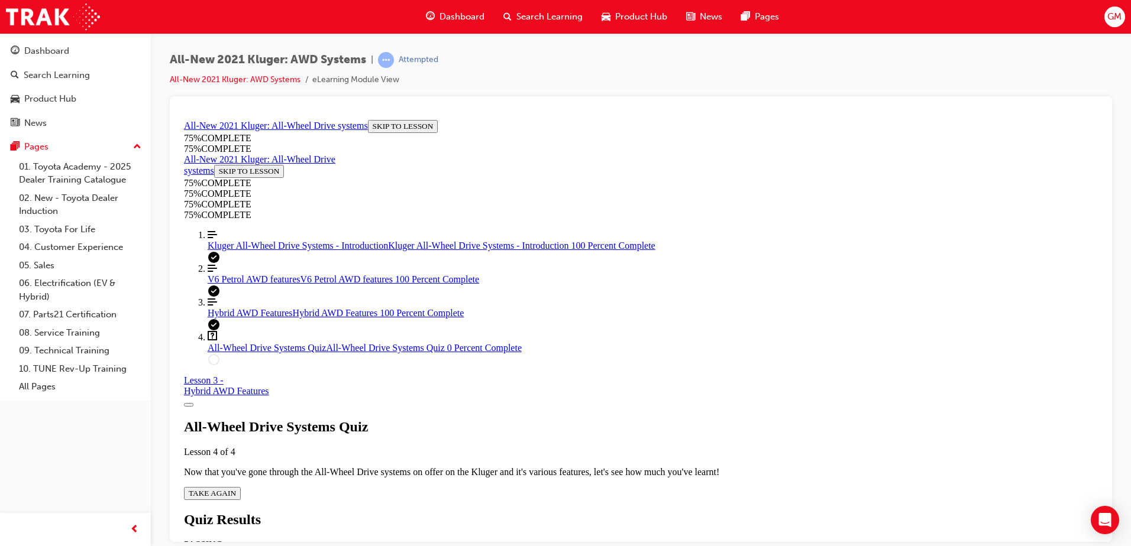
scroll to position [43, 0]
click at [567, 419] on div "All-Wheel Drive Systems Quiz Lesson 4 of 4 Now that you've gone through the All…" at bounding box center [641, 459] width 914 height 81
click at [236, 489] on span "TAKE AGAIN" at bounding box center [212, 493] width 47 height 9
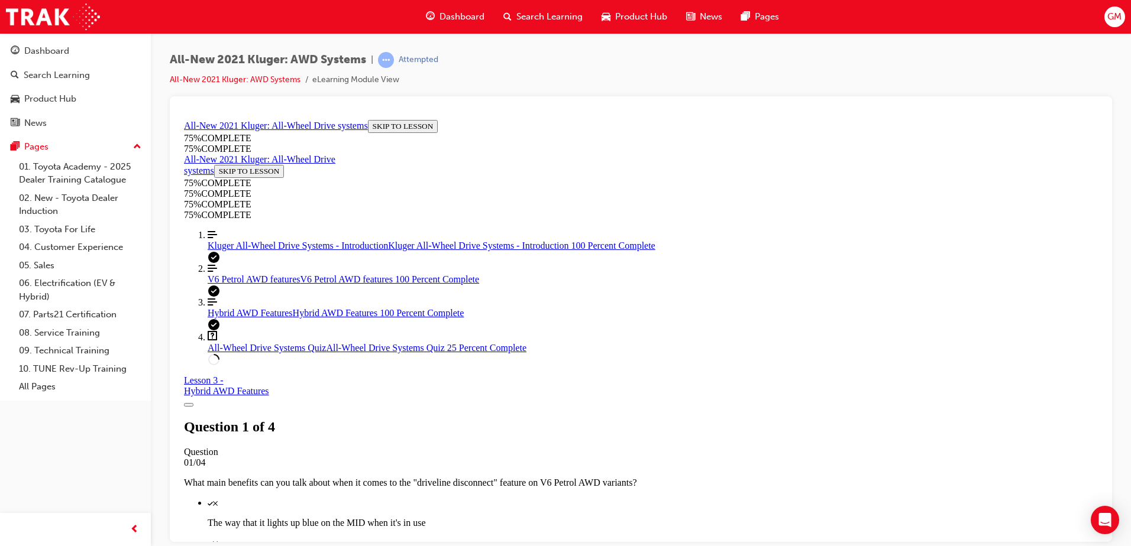
scroll to position [321, 0]
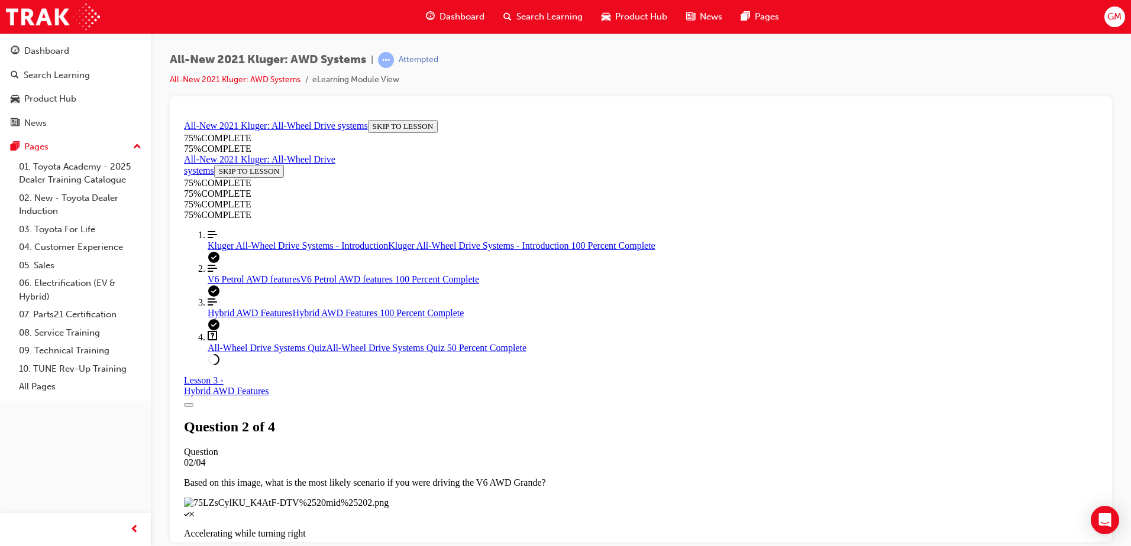
scroll to position [161, 0]
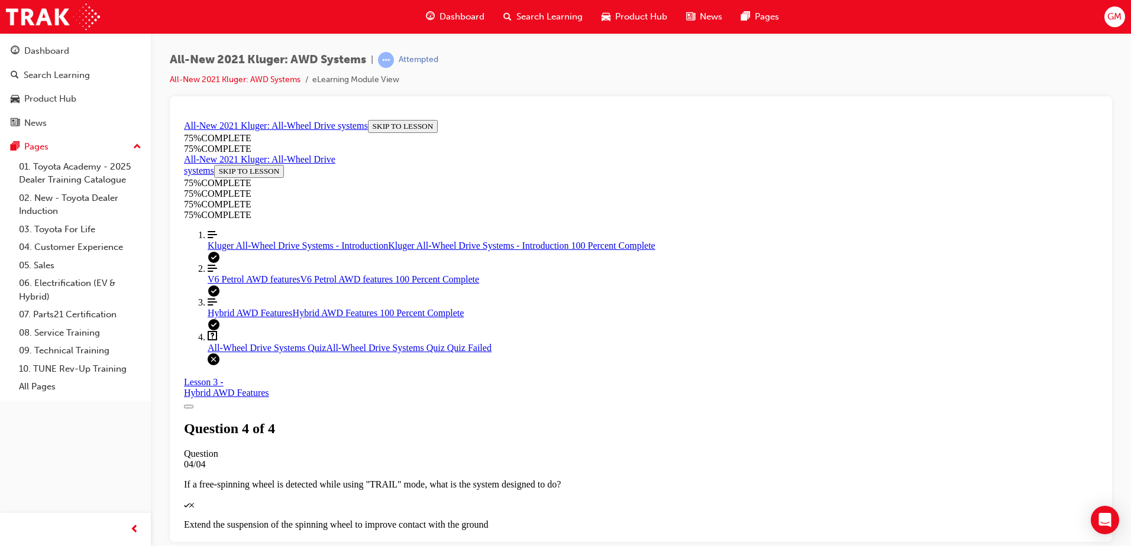
scroll to position [185, 0]
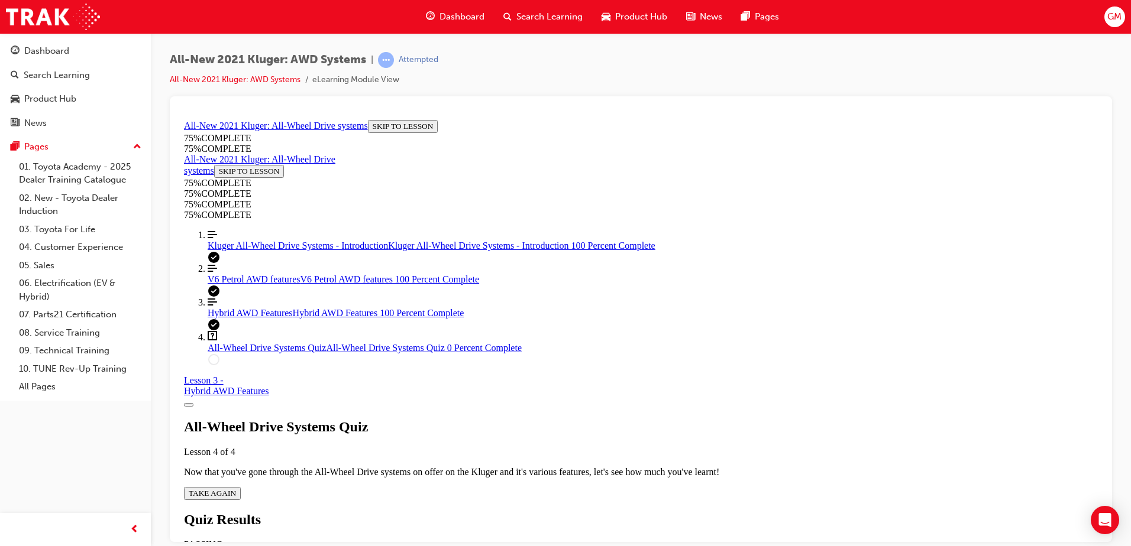
click at [236, 489] on span "TAKE AGAIN" at bounding box center [212, 493] width 47 height 9
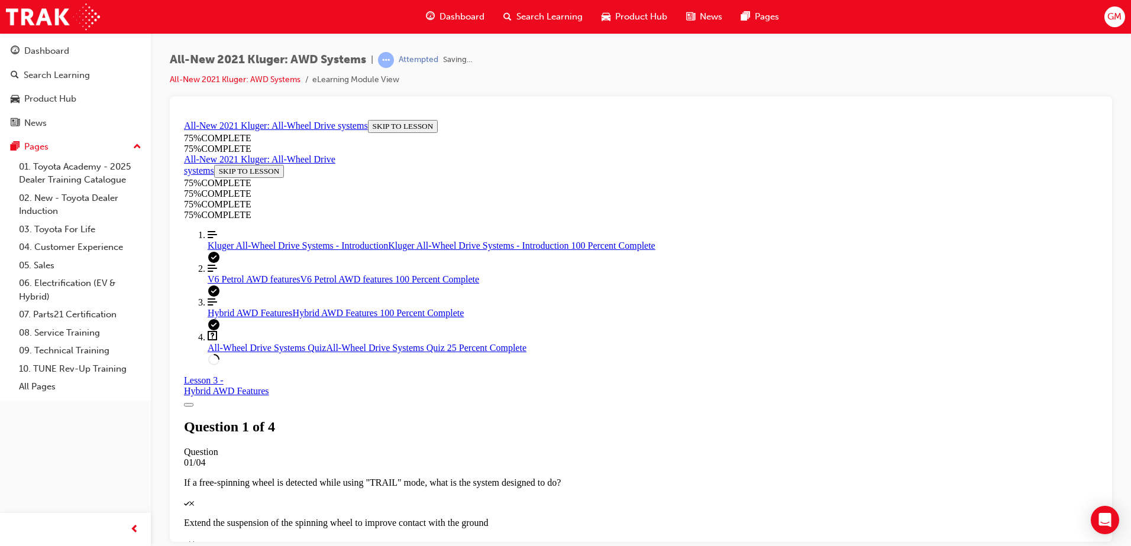
scroll to position [43, 0]
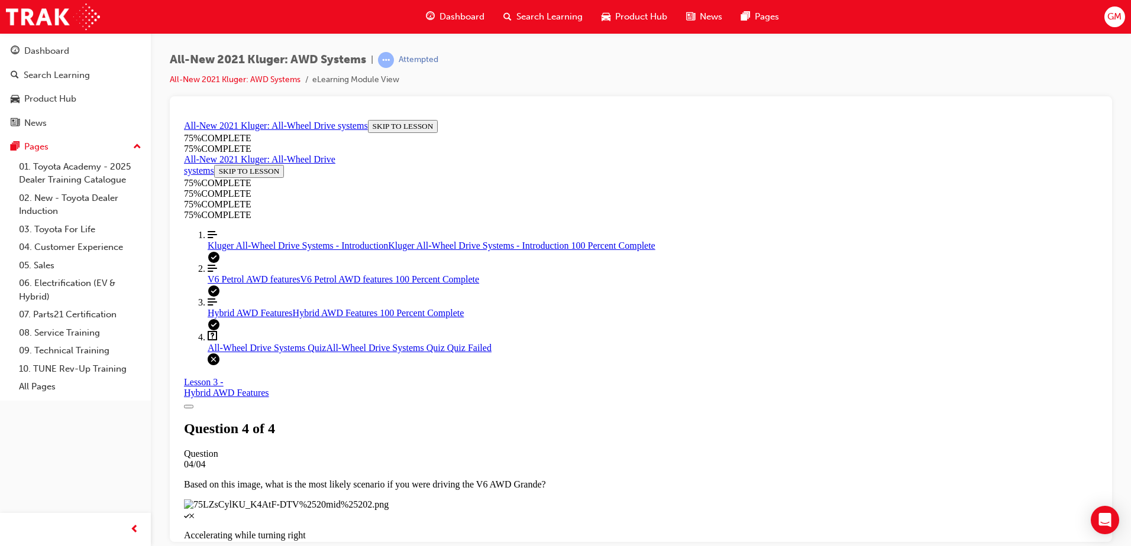
scroll to position [43, 0]
click at [233, 250] on span "Kluger All-Wheel Drive Systems - Introduction" at bounding box center [298, 245] width 180 height 10
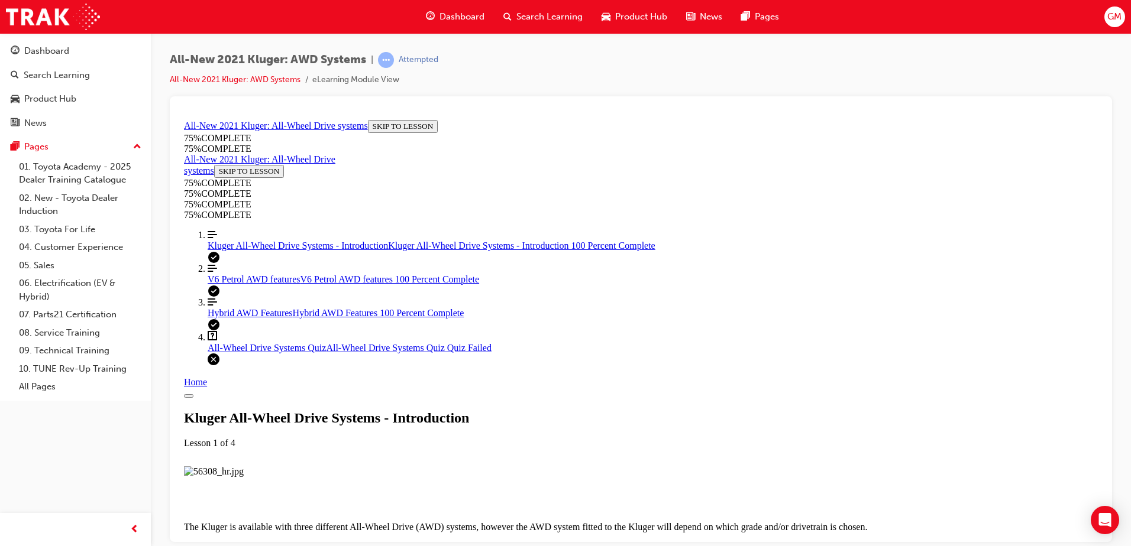
scroll to position [1238, 0]
click at [270, 318] on link "Align left Three vertical lines aligned to the left Hybrid AWD Features Hybrid …" at bounding box center [653, 307] width 890 height 21
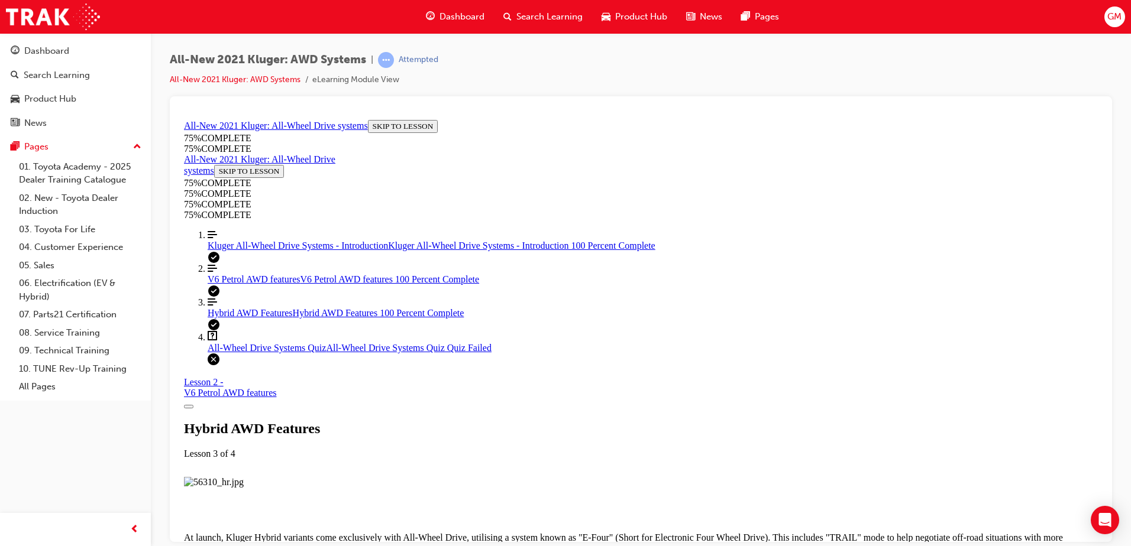
scroll to position [3195, 0]
click at [297, 352] on span "All-Wheel Drive Systems Quiz" at bounding box center [267, 347] width 118 height 10
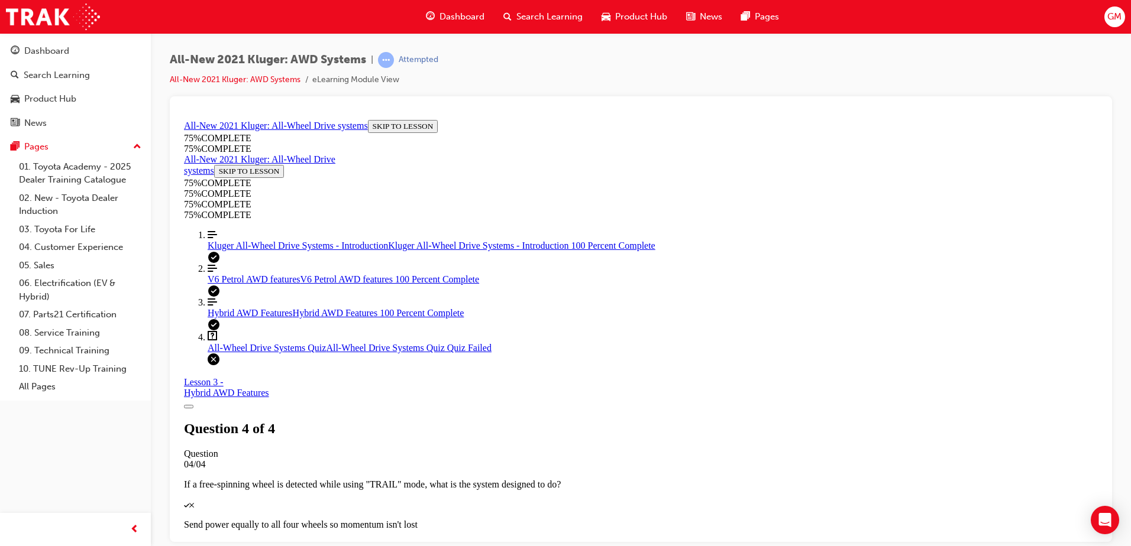
scroll to position [185, 0]
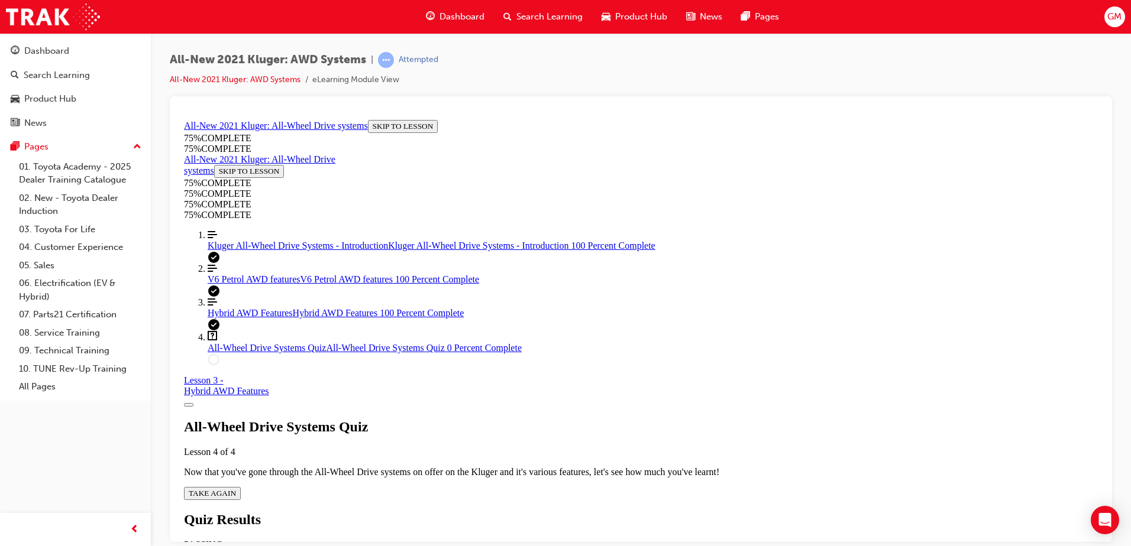
scroll to position [43, 0]
click at [236, 489] on span "TAKE AGAIN" at bounding box center [212, 493] width 47 height 9
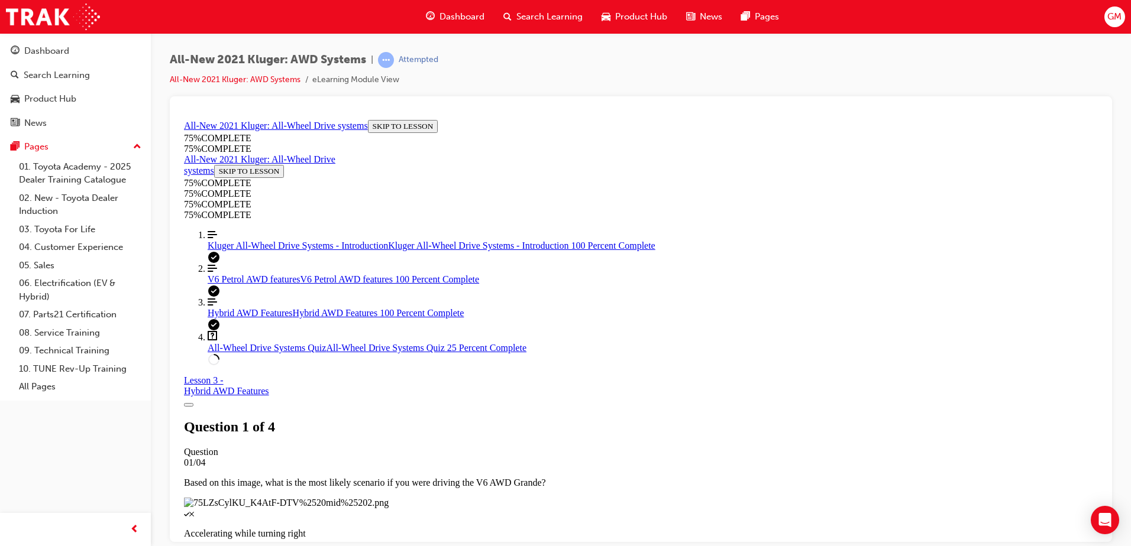
scroll to position [161, 0]
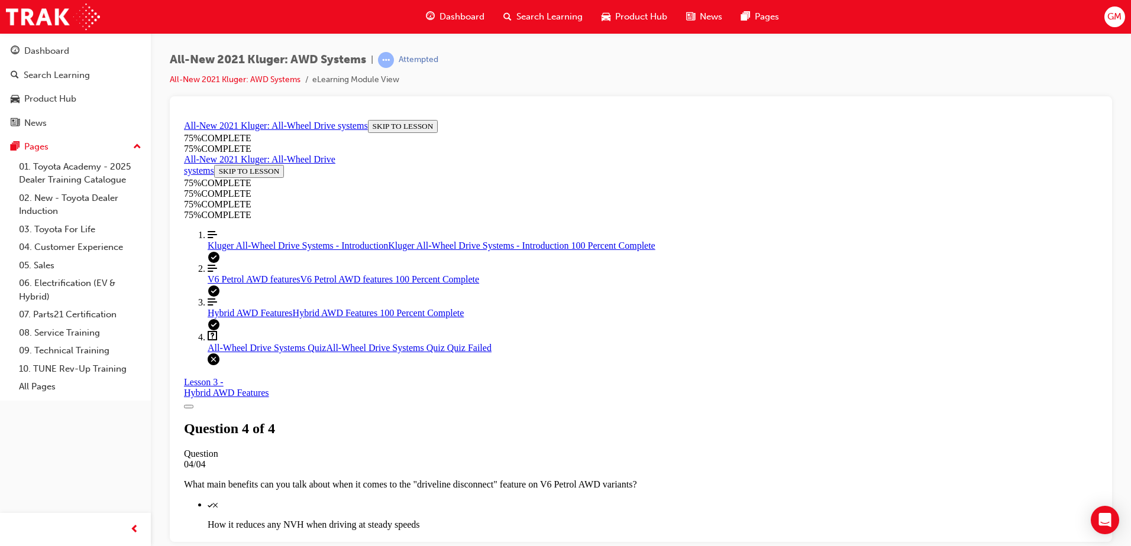
scroll to position [185, 0]
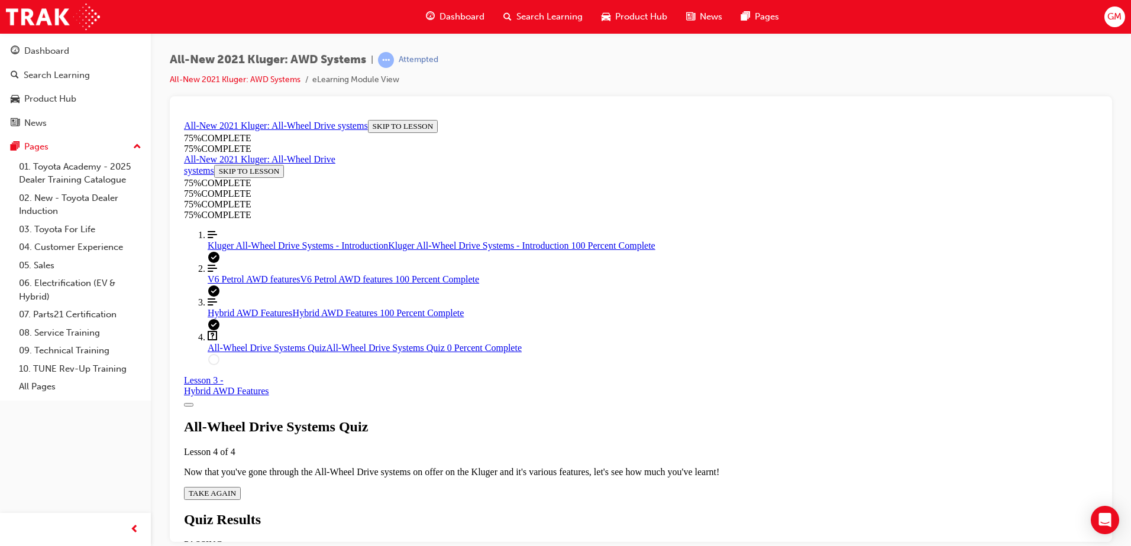
scroll to position [43, 0]
click at [236, 489] on span "TAKE AGAIN" at bounding box center [212, 493] width 47 height 9
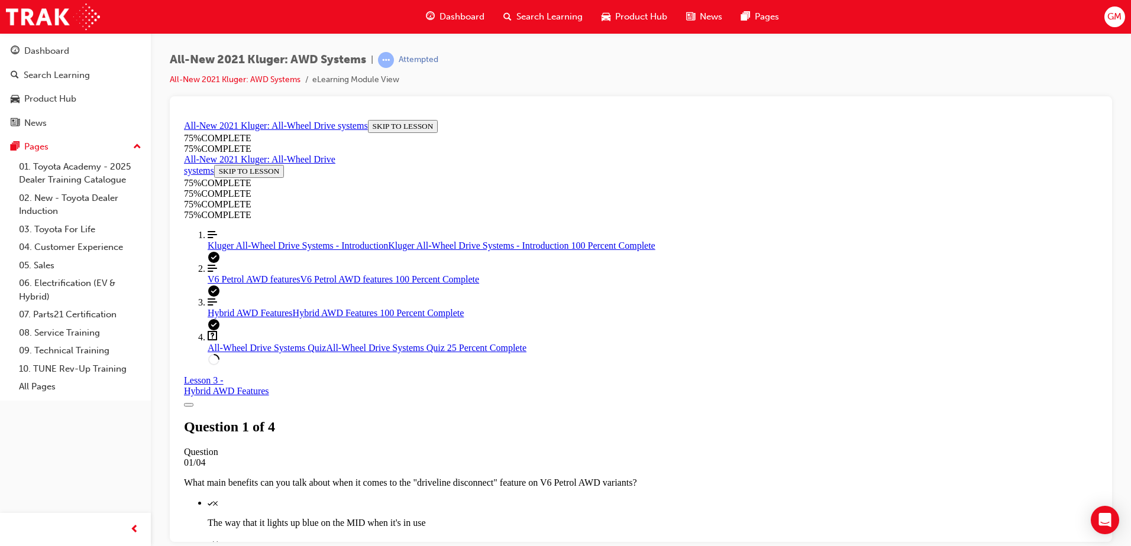
scroll to position [161, 0]
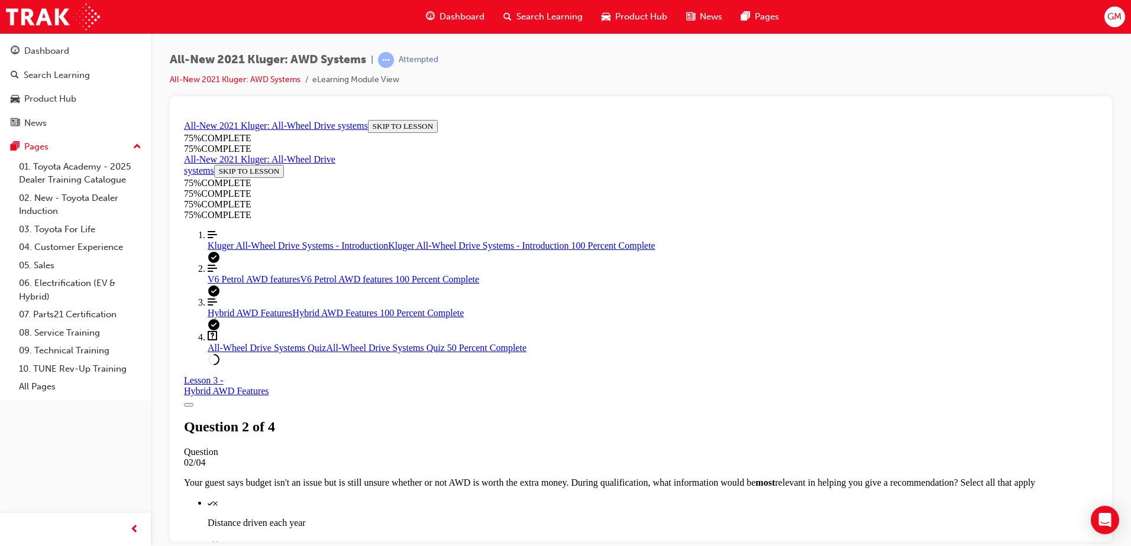
scroll to position [182, 0]
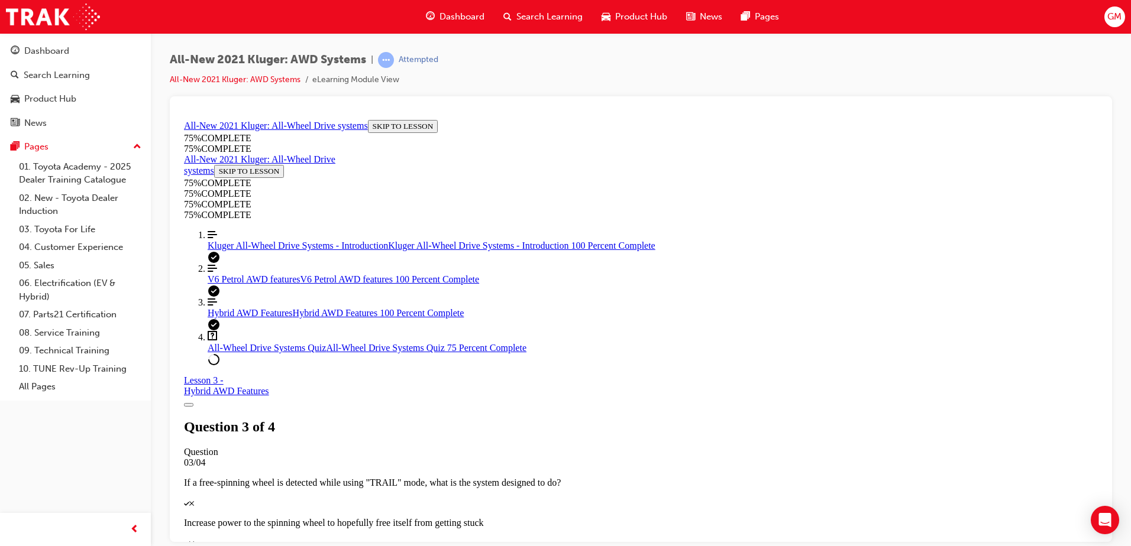
scroll to position [280, 0]
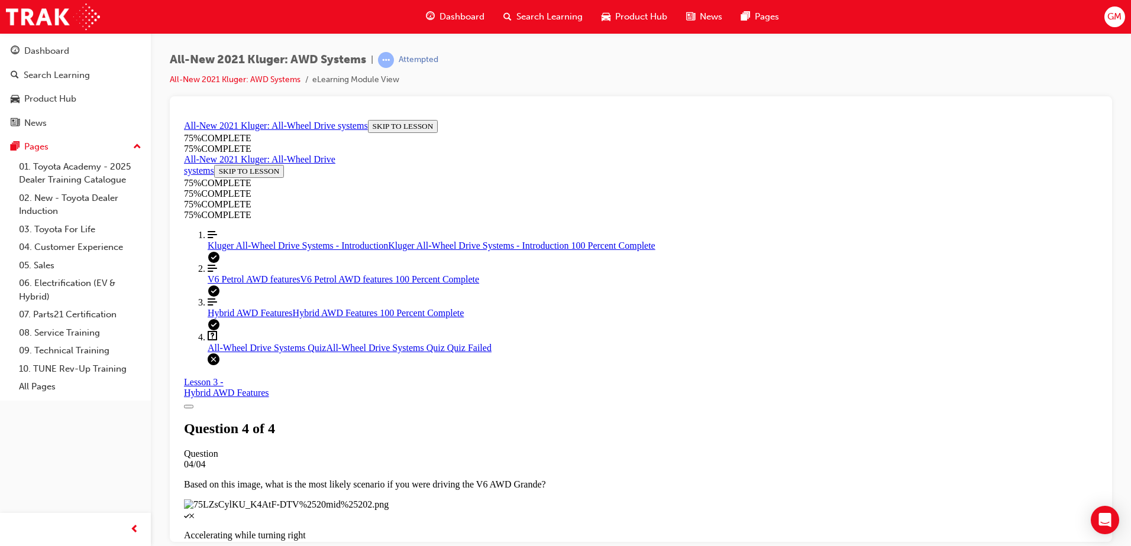
scroll to position [185, 0]
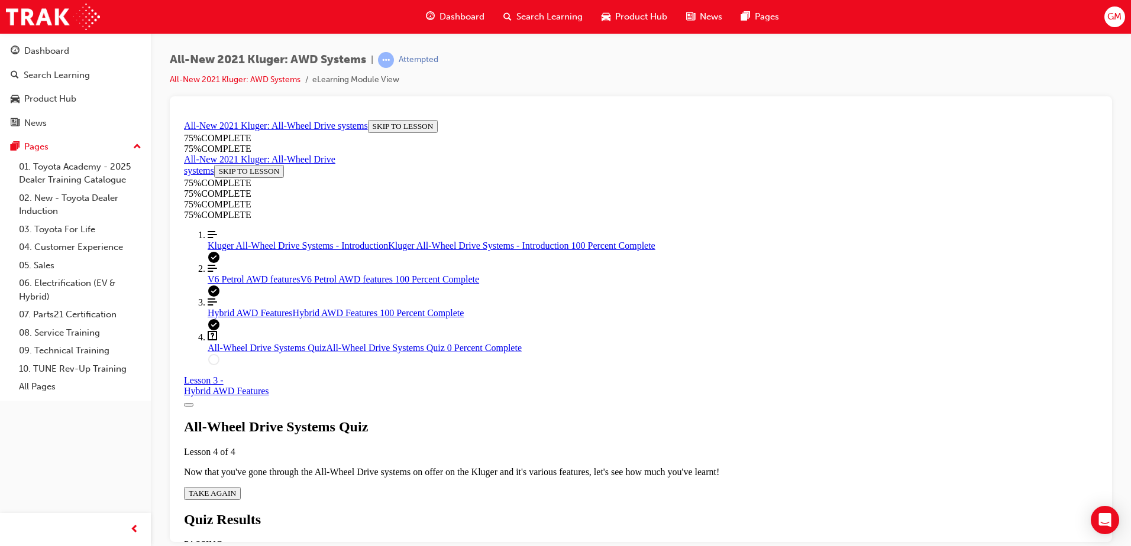
click at [543, 419] on div "All-Wheel Drive Systems Quiz Lesson 4 of 4 Now that you've gone through the All…" at bounding box center [641, 459] width 914 height 81
click at [236, 489] on span "TAKE AGAIN" at bounding box center [212, 493] width 47 height 9
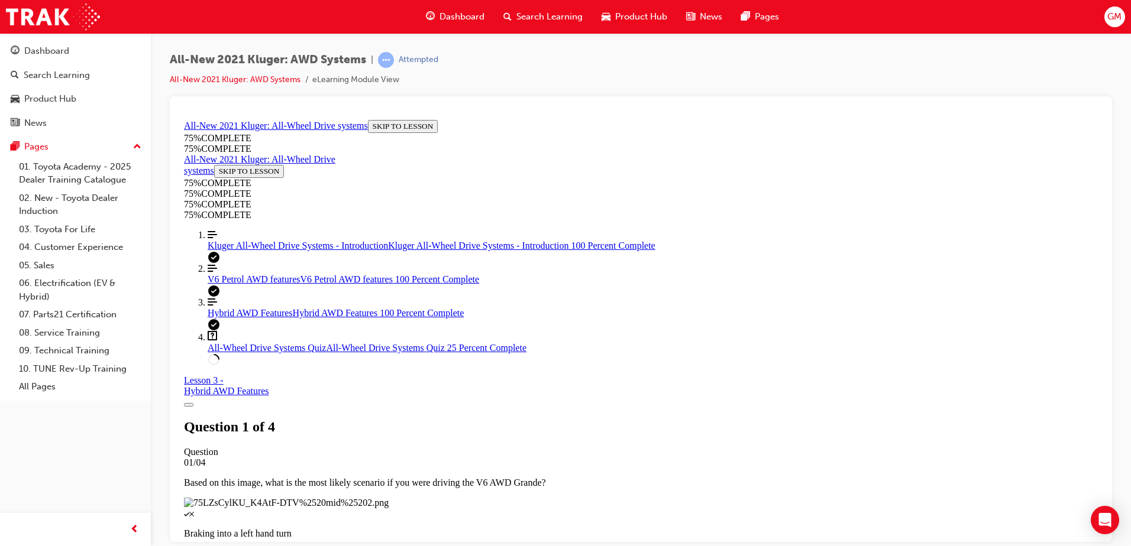
scroll to position [161, 0]
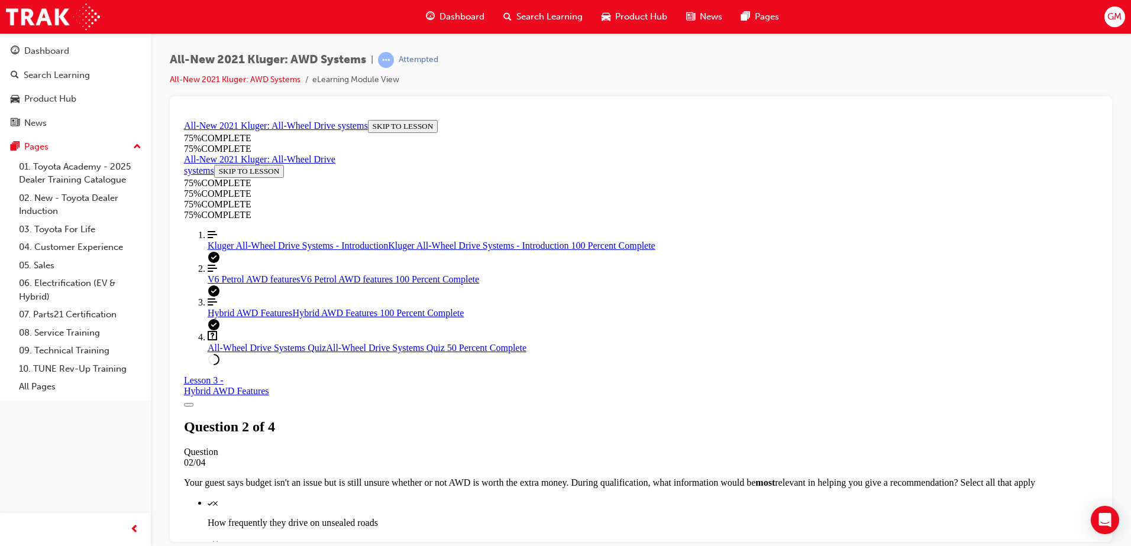
scroll to position [102, 0]
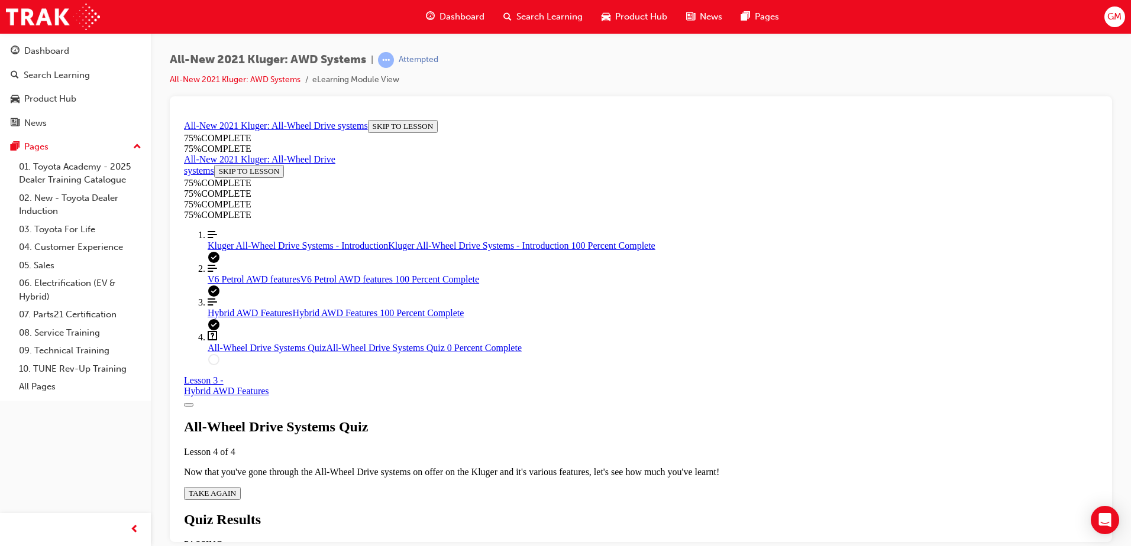
click at [236, 489] on span "TAKE AGAIN" at bounding box center [212, 493] width 47 height 9
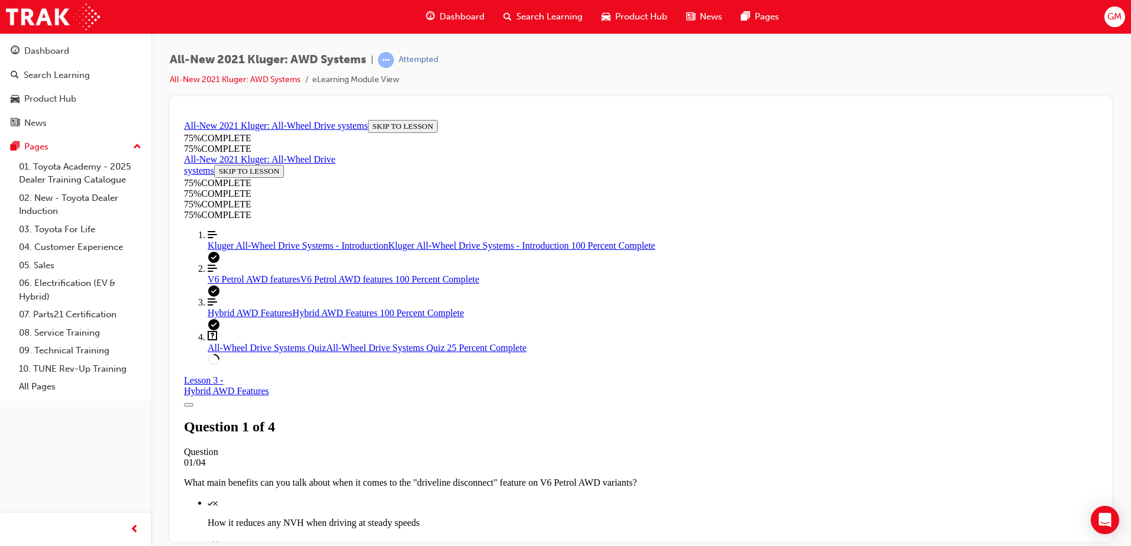
scroll to position [179, 0]
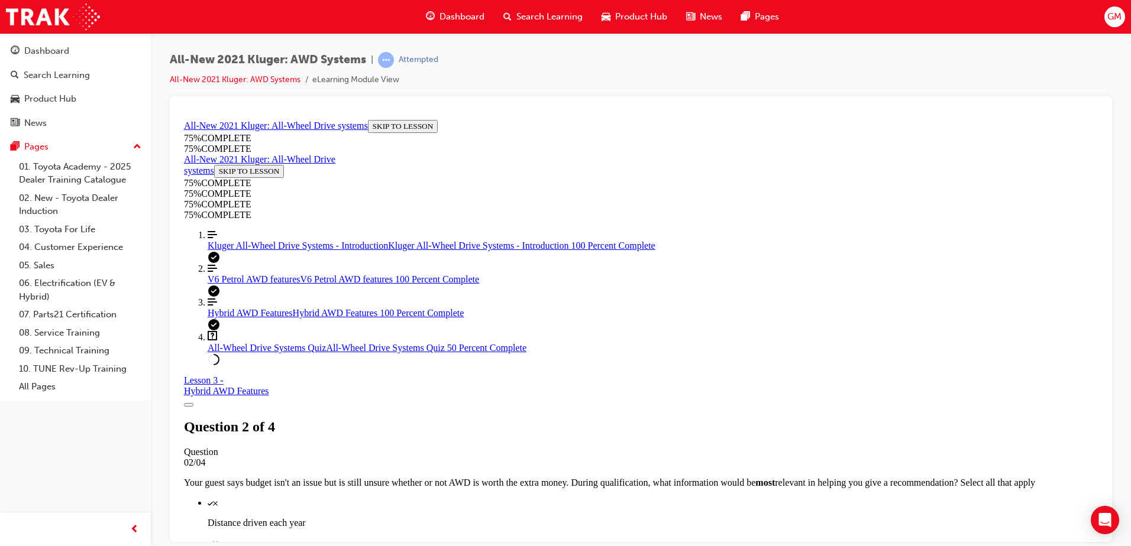
scroll to position [182, 0]
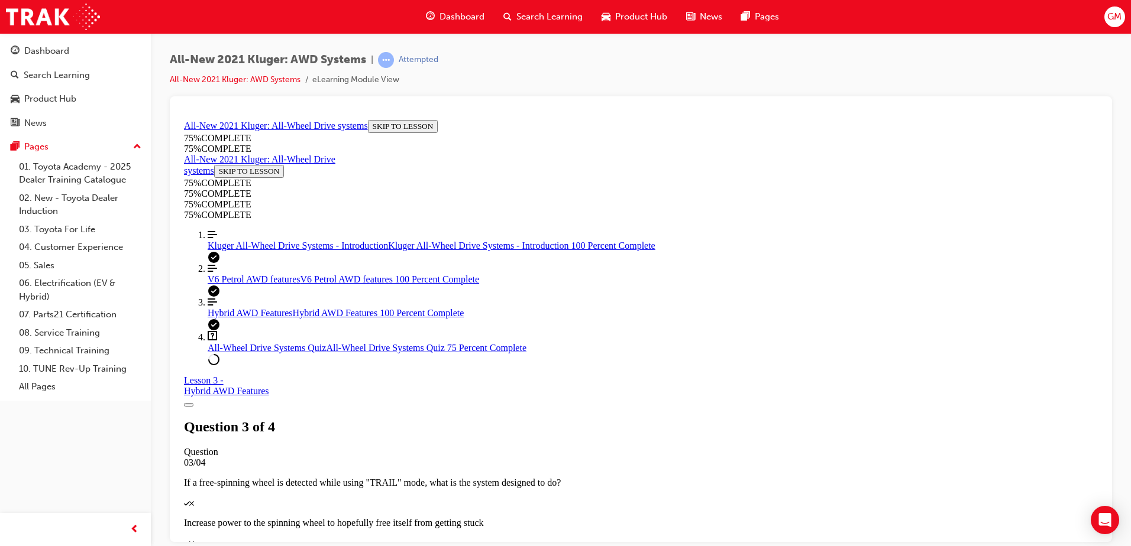
scroll to position [280, 0]
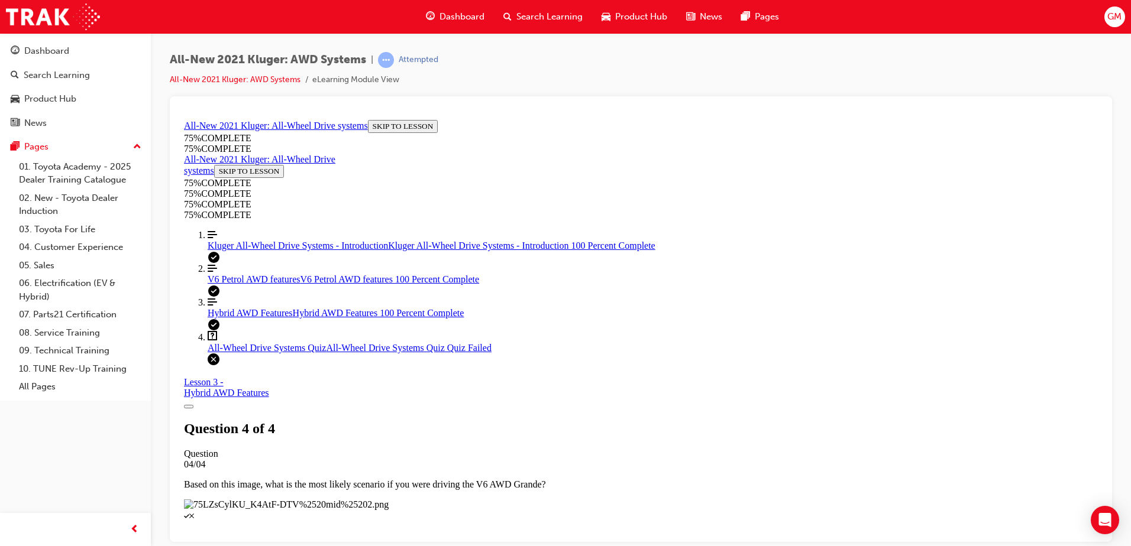
scroll to position [161, 0]
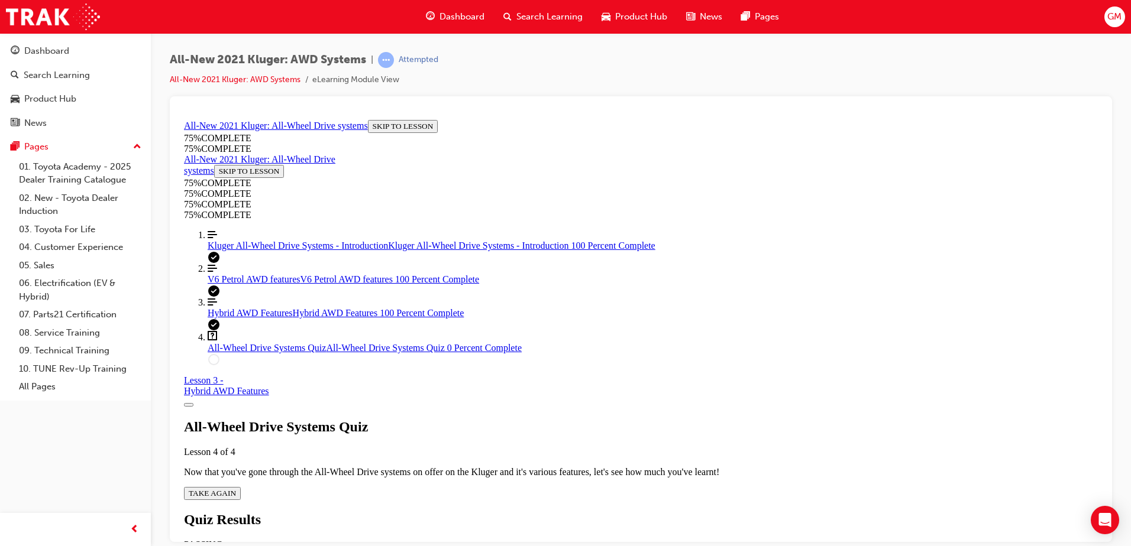
click at [236, 489] on span "TAKE AGAIN" at bounding box center [212, 493] width 47 height 9
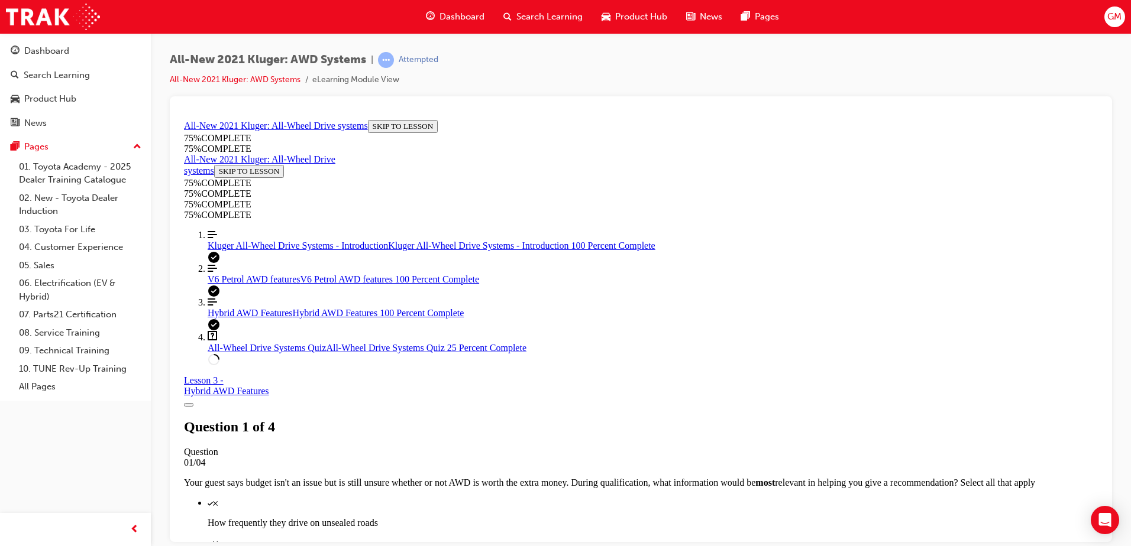
scroll to position [102, 0]
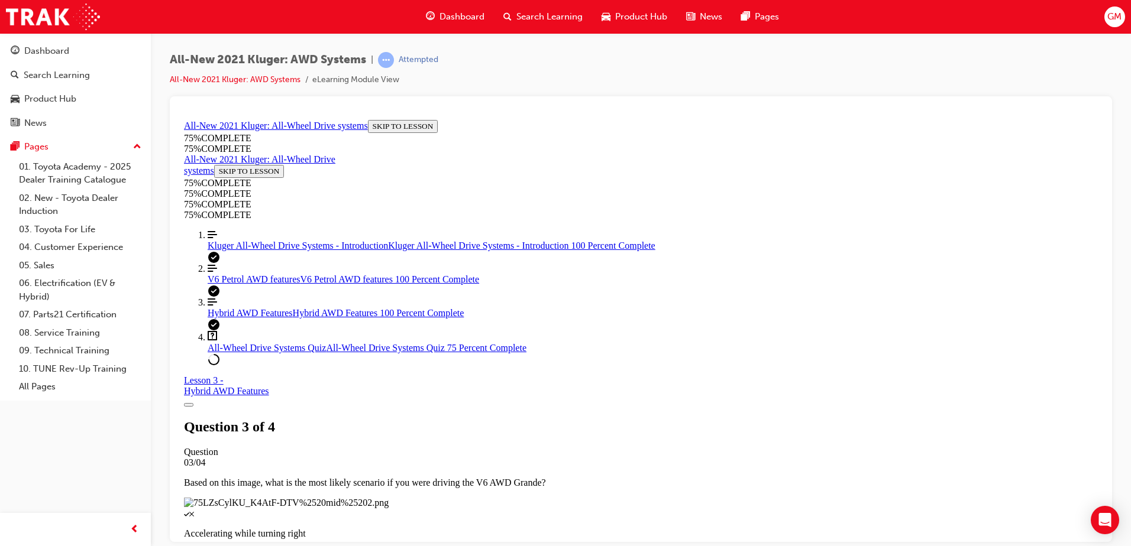
scroll to position [161, 0]
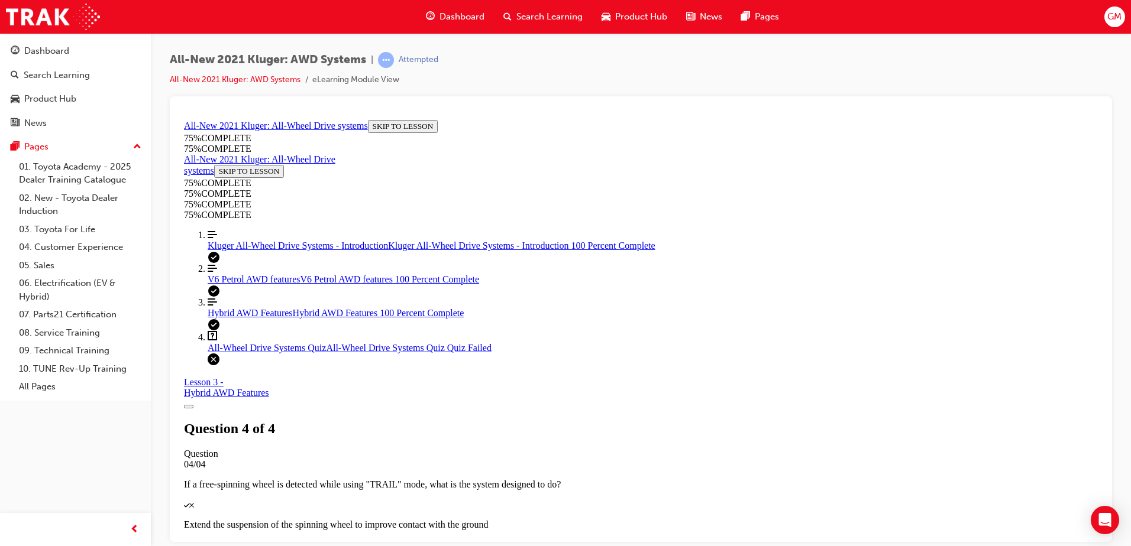
scroll to position [185, 0]
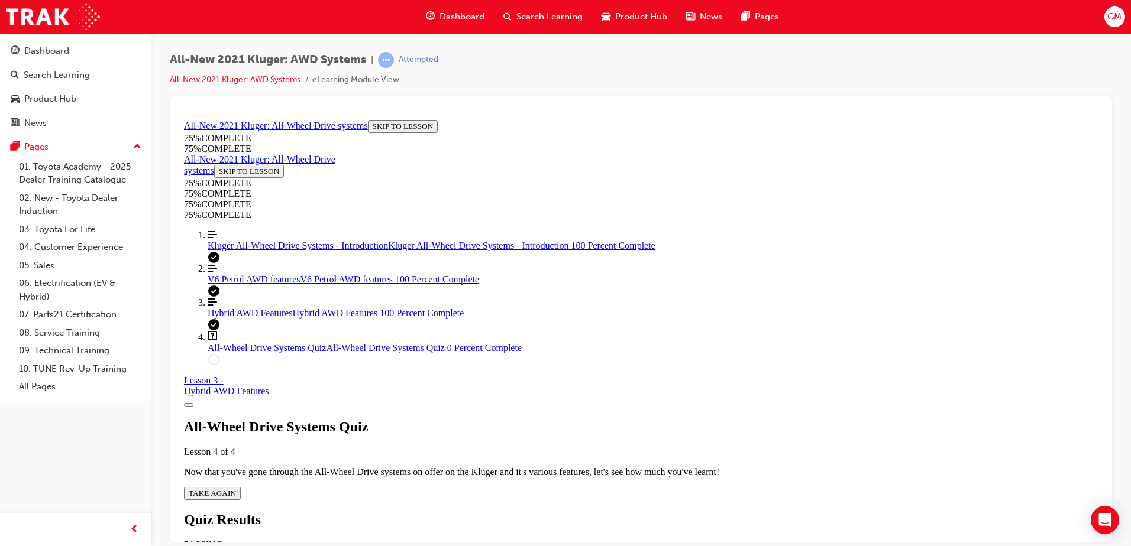
scroll to position [43, 0]
click at [236, 489] on span "TAKE AGAIN" at bounding box center [212, 493] width 47 height 9
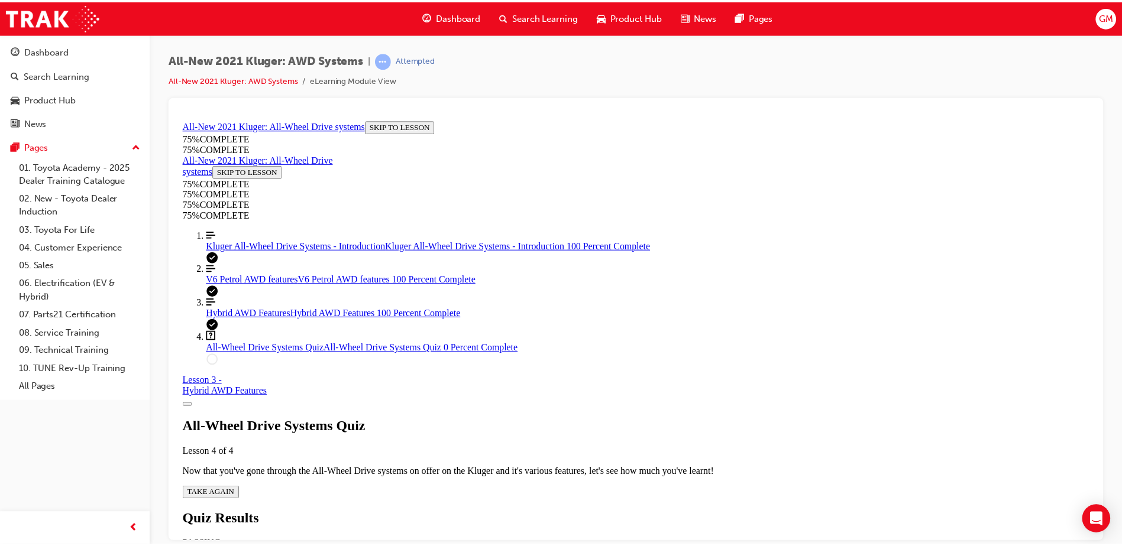
scroll to position [43, 0]
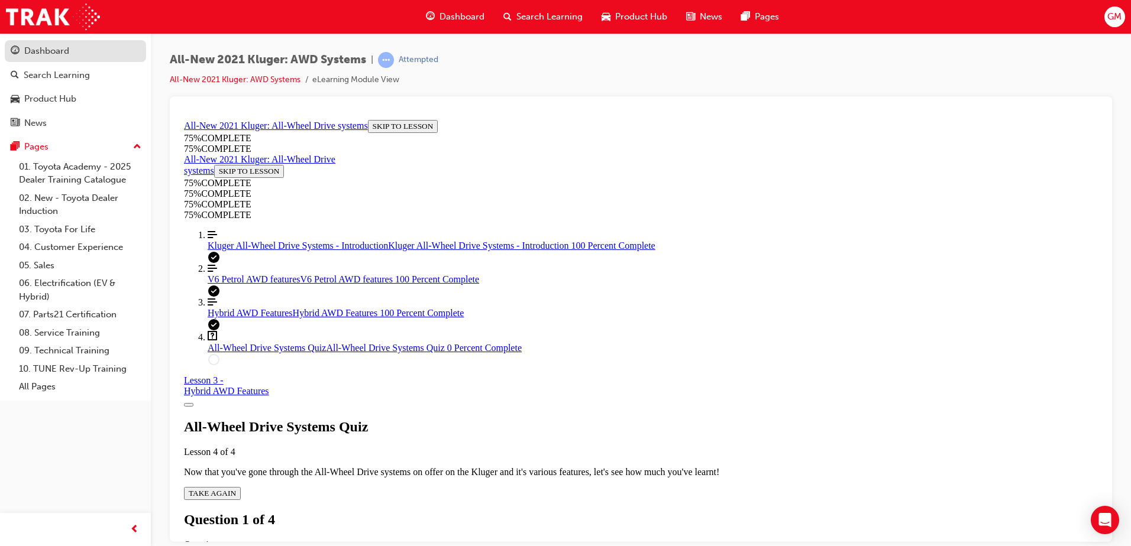
click at [89, 48] on div "Dashboard" at bounding box center [76, 51] width 130 height 15
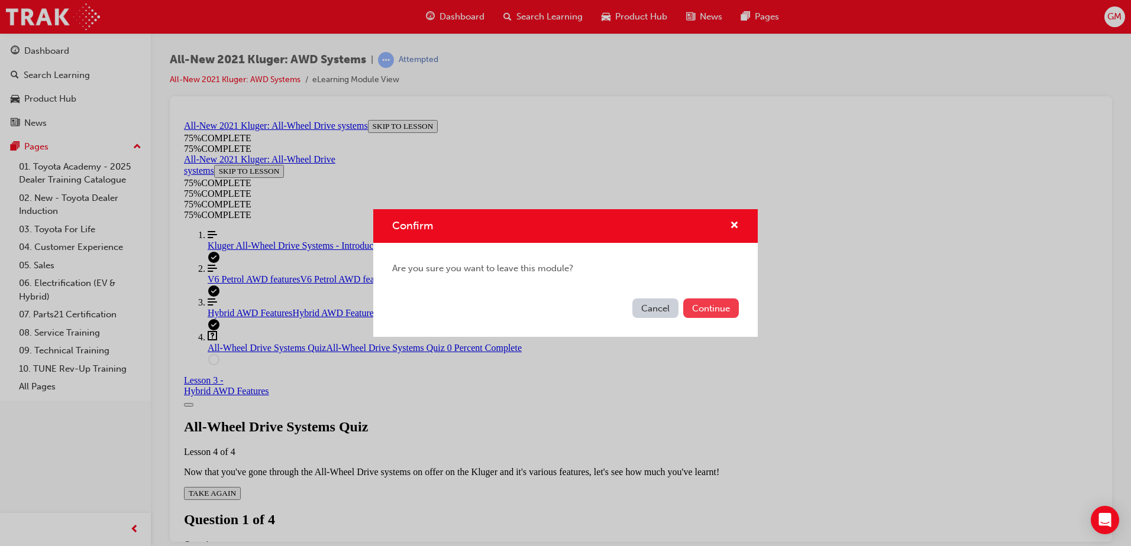
click at [722, 313] on button "Continue" at bounding box center [711, 309] width 56 height 20
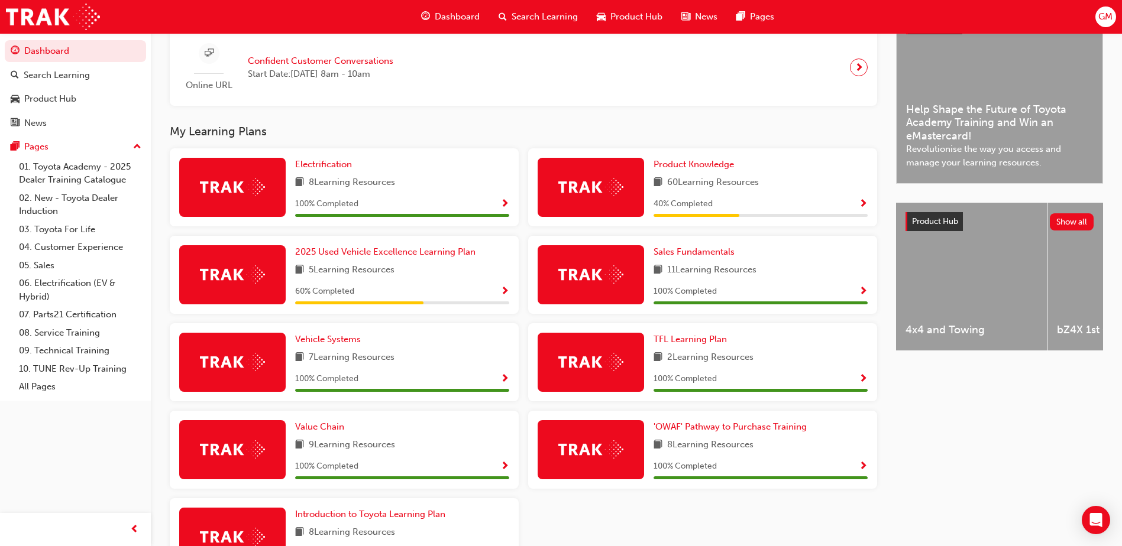
scroll to position [343, 0]
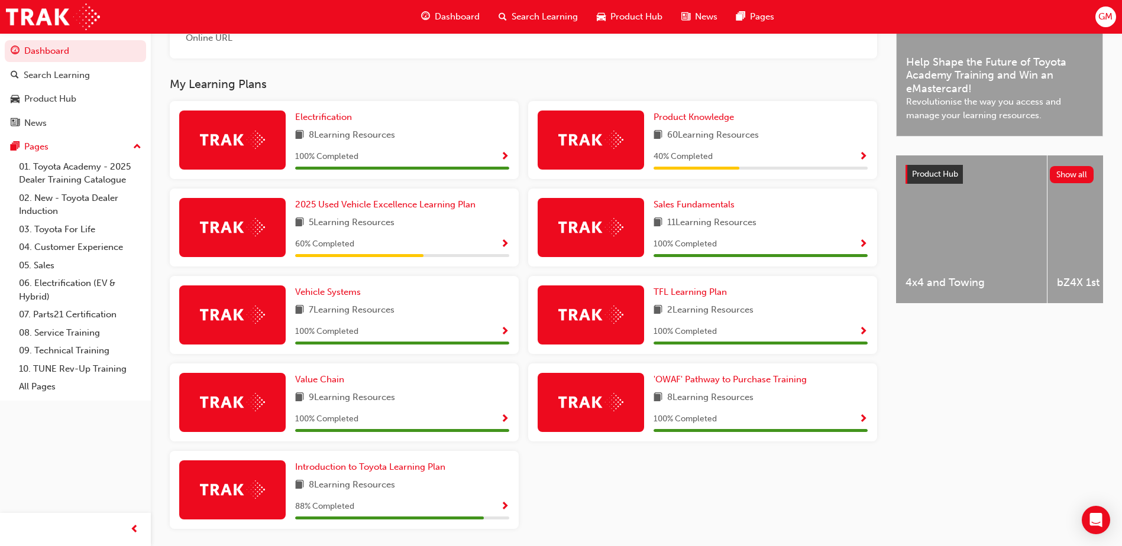
click at [859, 158] on span "Show Progress" at bounding box center [863, 157] width 9 height 11
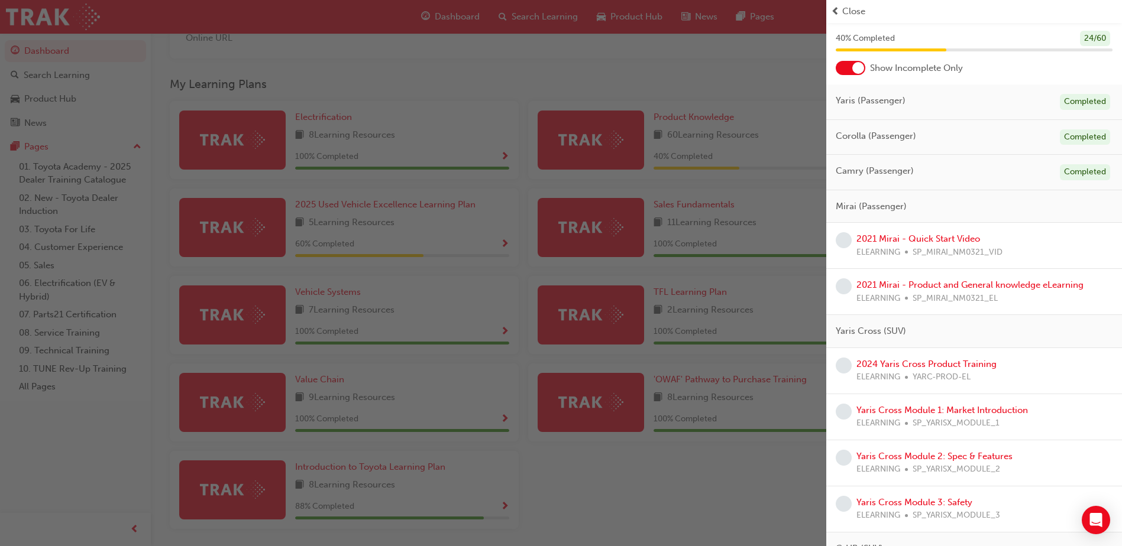
scroll to position [0, 0]
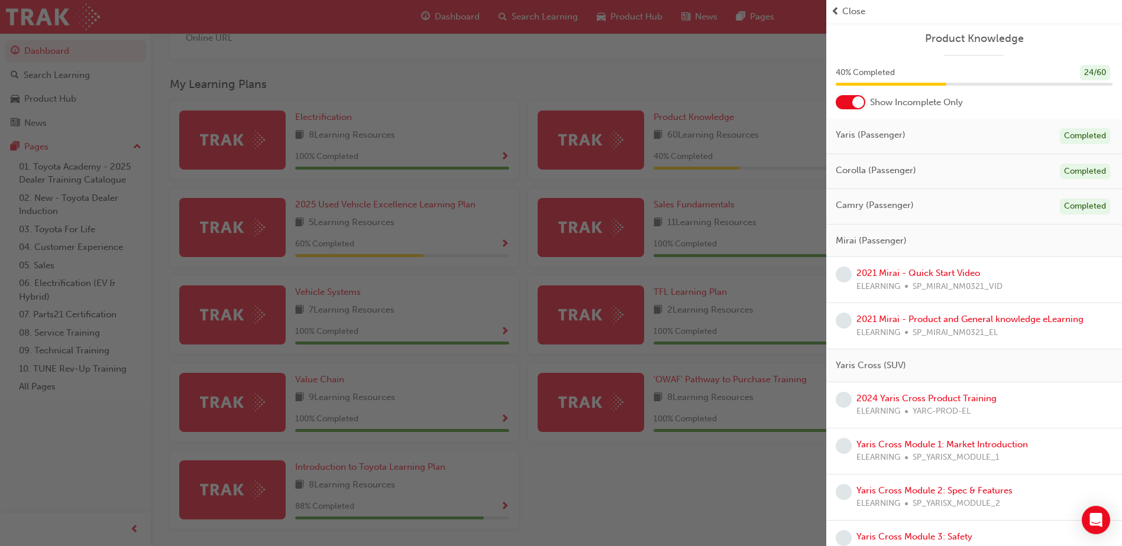
click at [953, 234] on div "Mirai (Passenger)" at bounding box center [974, 241] width 296 height 33
click at [861, 244] on span "Mirai (Passenger)" at bounding box center [871, 241] width 71 height 14
click at [1011, 245] on div "Mirai (Passenger)" at bounding box center [974, 241] width 296 height 33
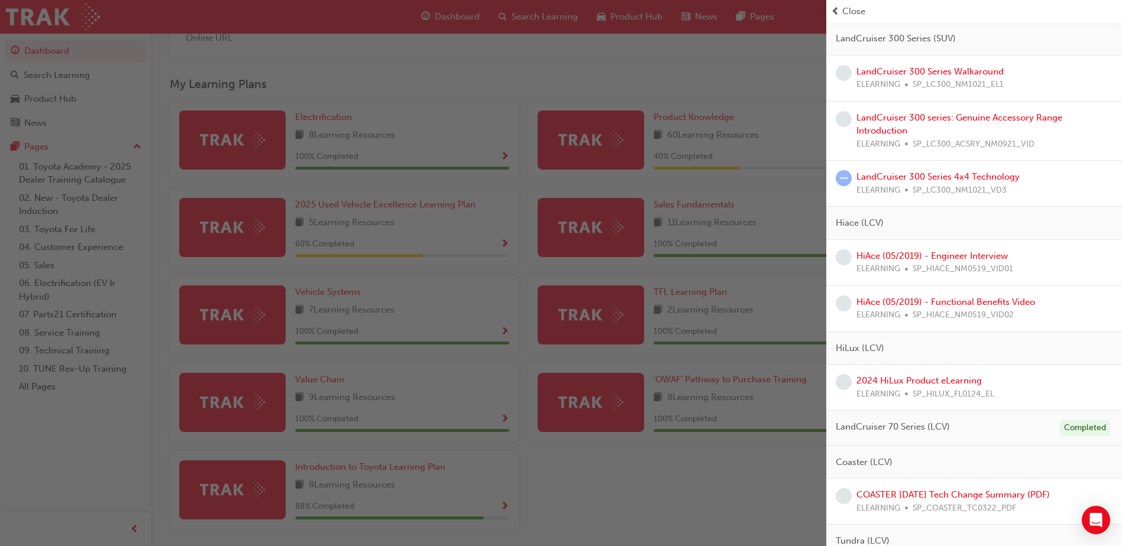
scroll to position [1273, 0]
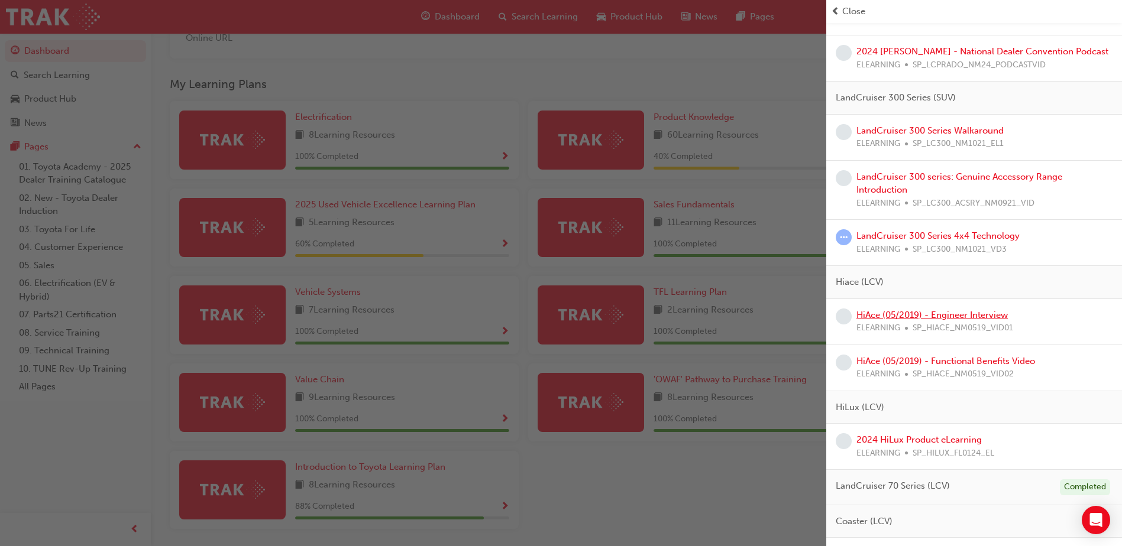
click at [943, 320] on link "HiAce (05/2019) - Engineer Interview" at bounding box center [931, 315] width 151 height 11
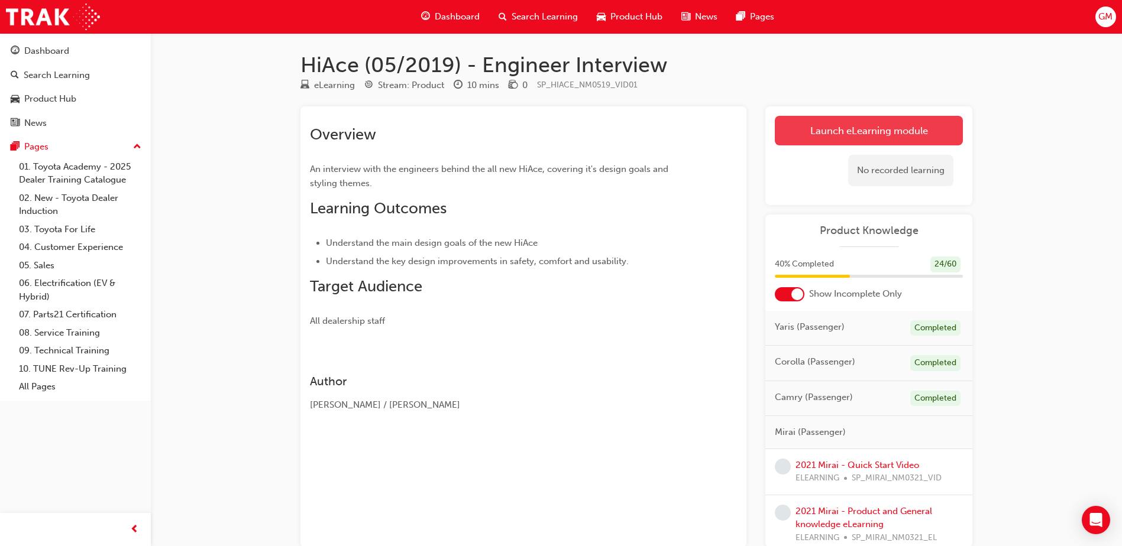
click at [850, 131] on link "Launch eLearning module" at bounding box center [869, 131] width 188 height 30
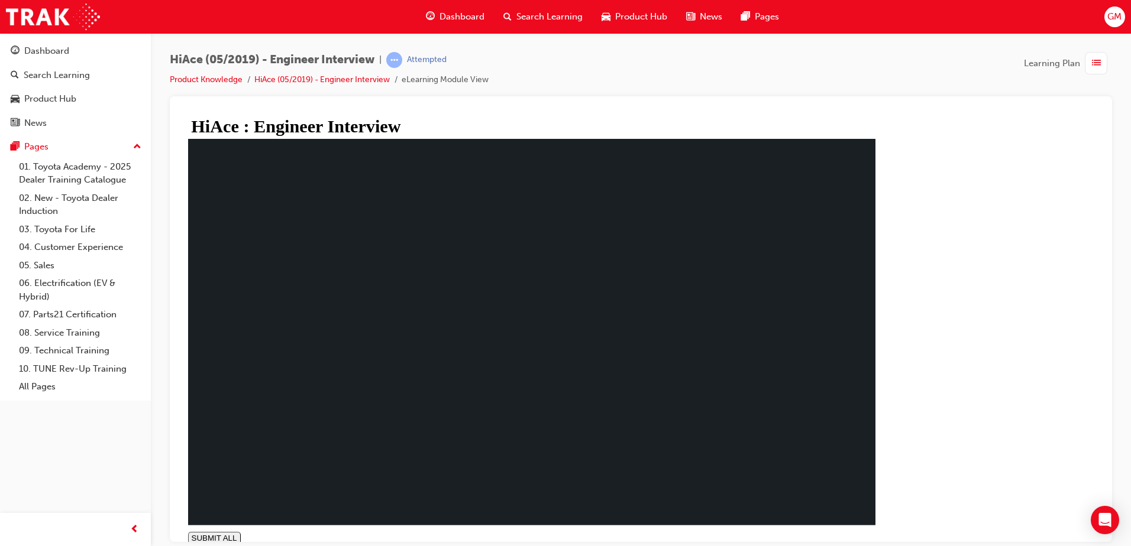
type input "1"
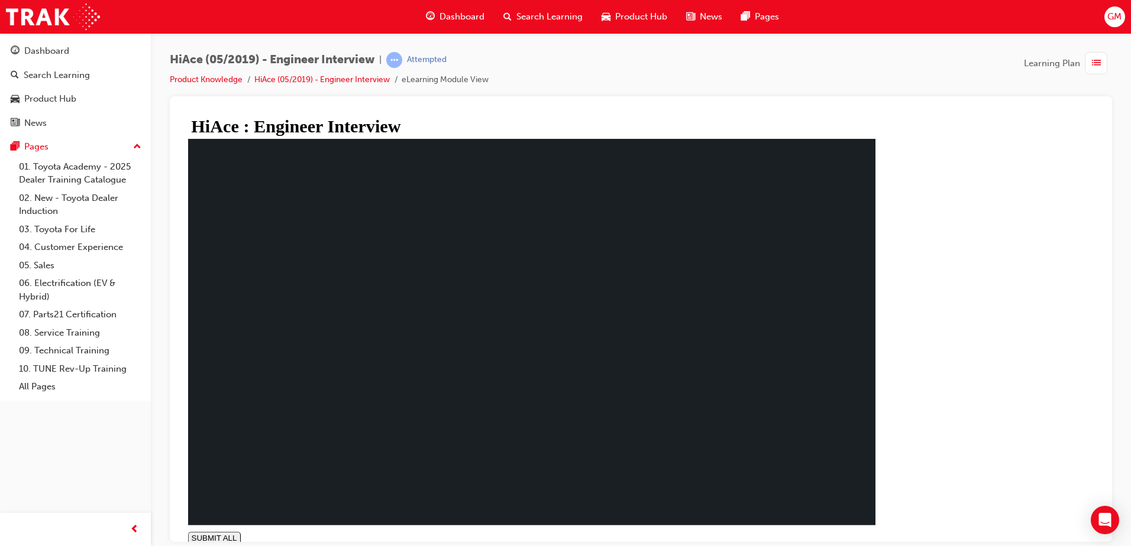
drag, startPoint x: 400, startPoint y: 349, endPoint x: 395, endPoint y: 340, distance: 10.3
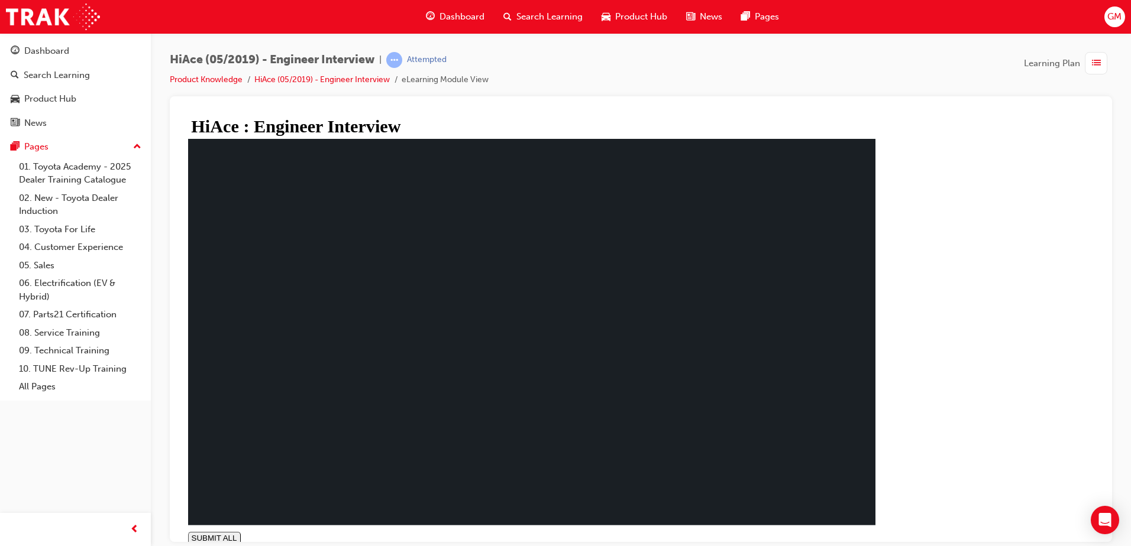
click at [238, 59] on span "HiAce (05/2019) - Engineer Interview" at bounding box center [272, 60] width 205 height 14
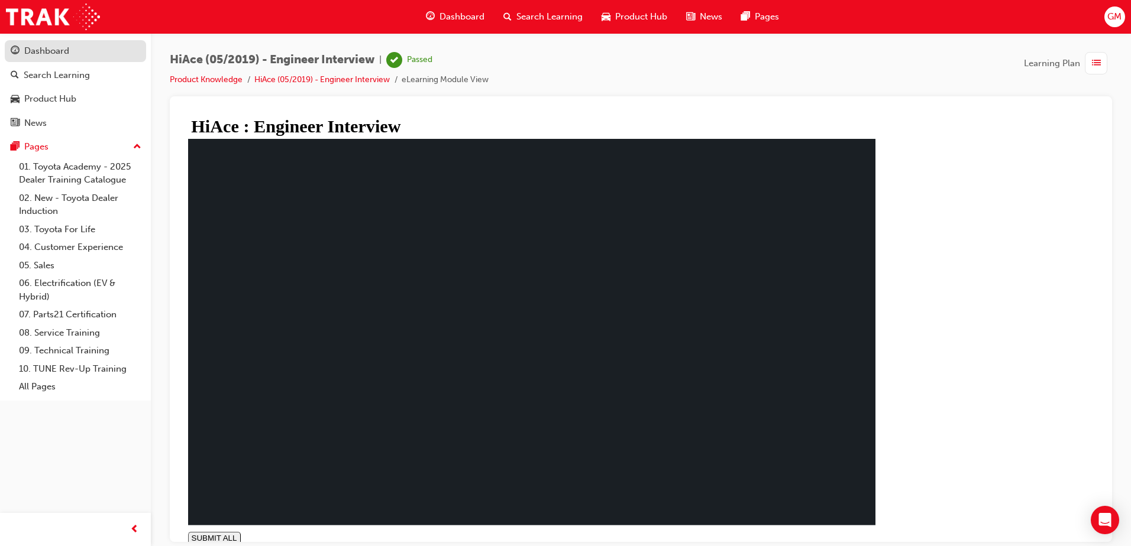
click at [60, 56] on div "Dashboard" at bounding box center [46, 51] width 45 height 14
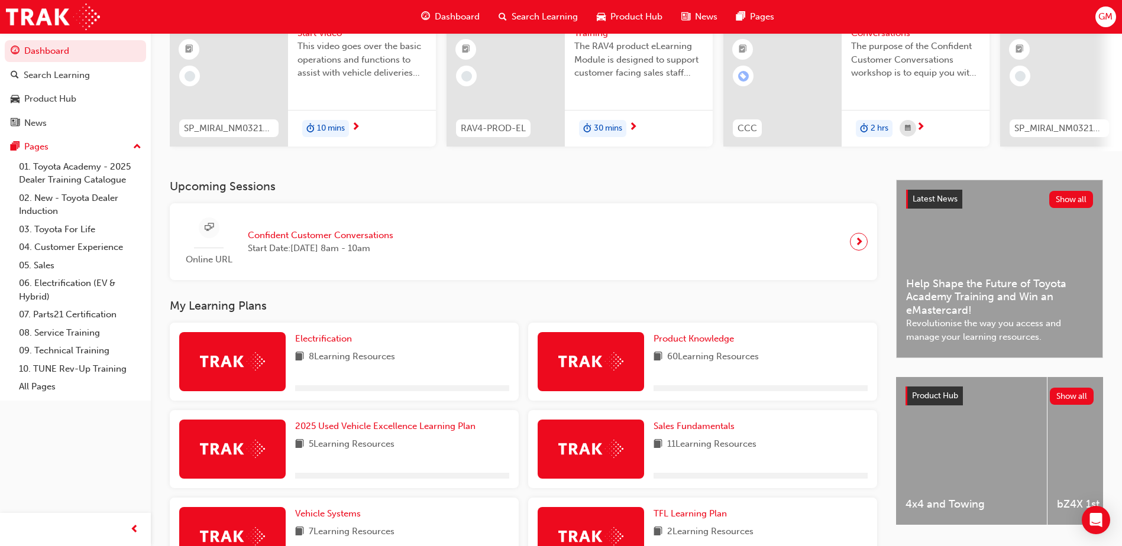
scroll to position [237, 0]
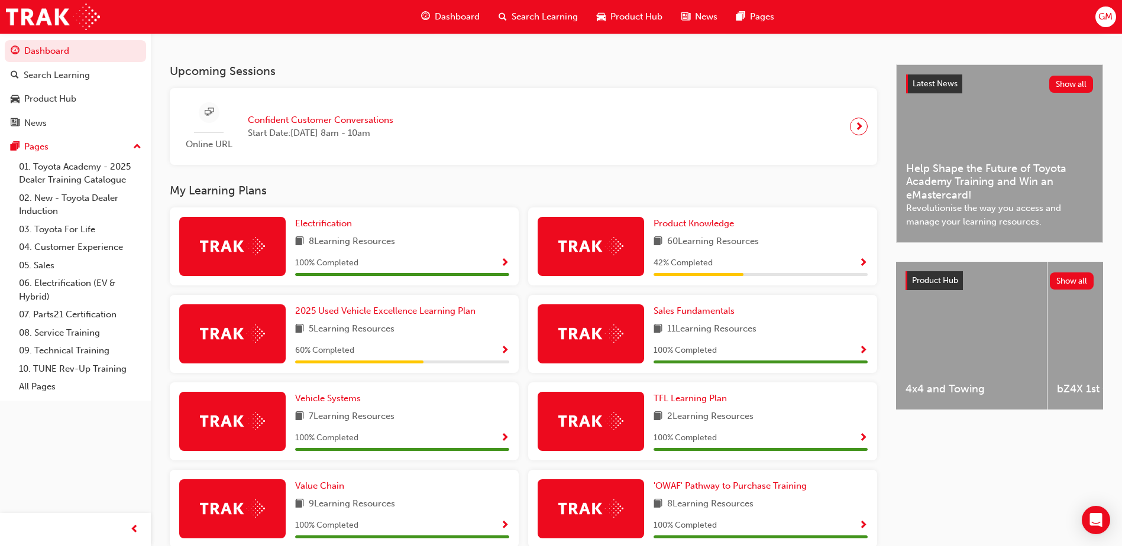
click at [859, 267] on span "Show Progress" at bounding box center [863, 263] width 9 height 11
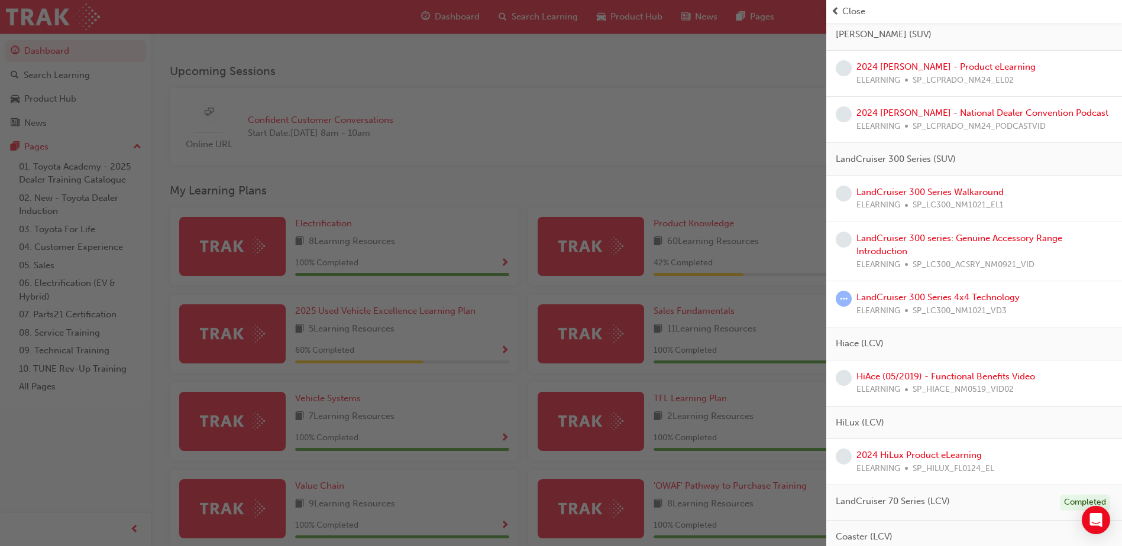
scroll to position [1242, 0]
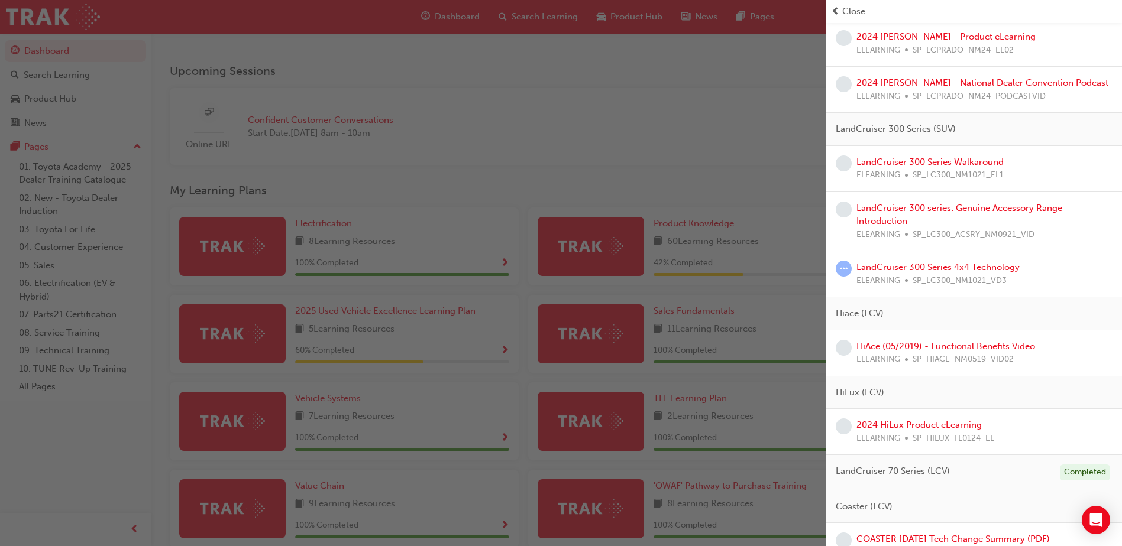
click at [956, 346] on link "HiAce (05/2019) - Functional Benefits Video" at bounding box center [945, 346] width 179 height 11
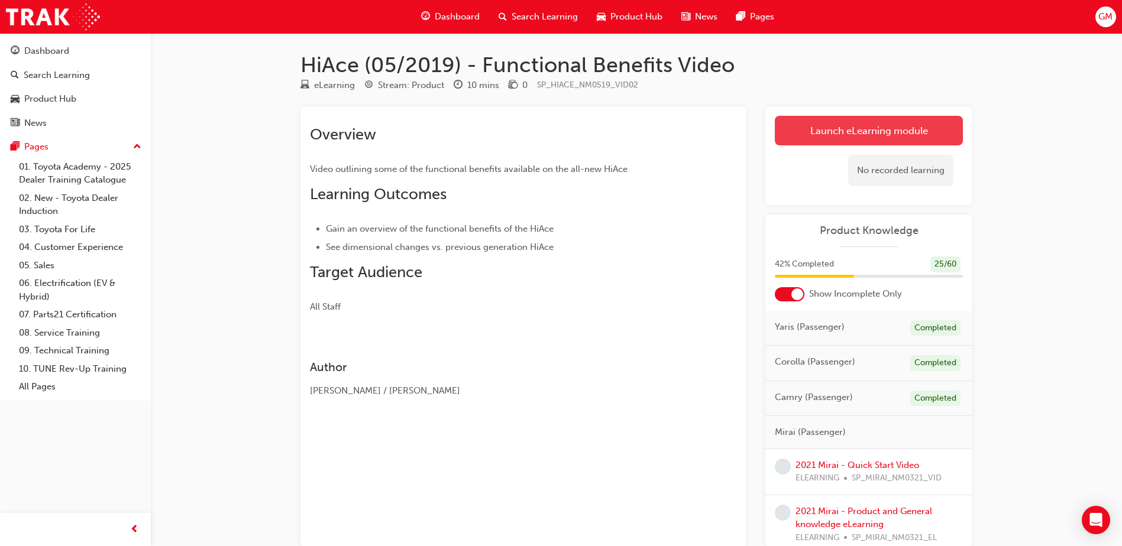
click at [874, 130] on link "Launch eLearning module" at bounding box center [869, 131] width 188 height 30
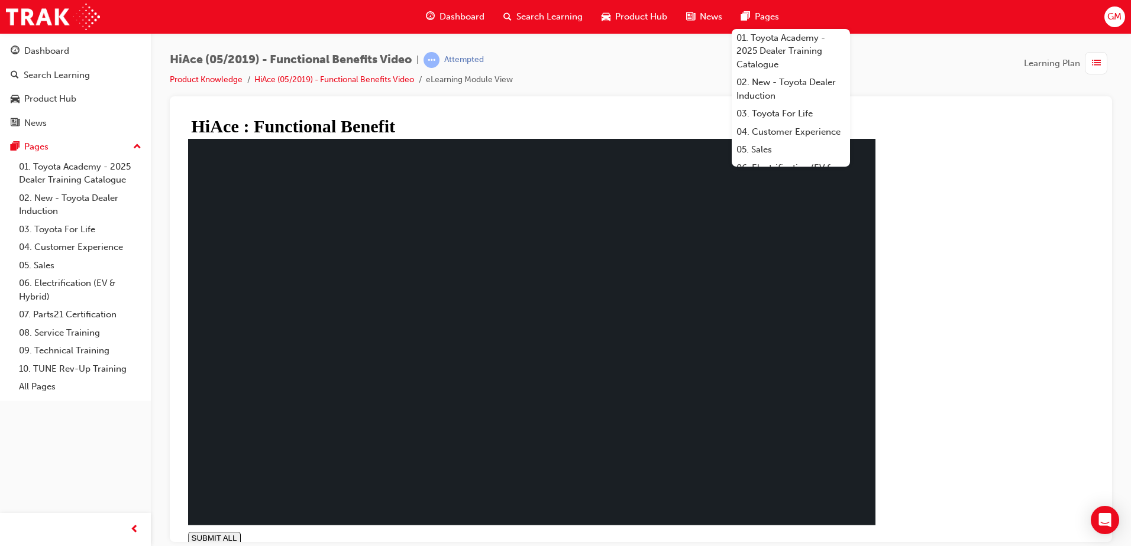
type input "1"
click at [47, 52] on div "Dashboard" at bounding box center [46, 51] width 45 height 14
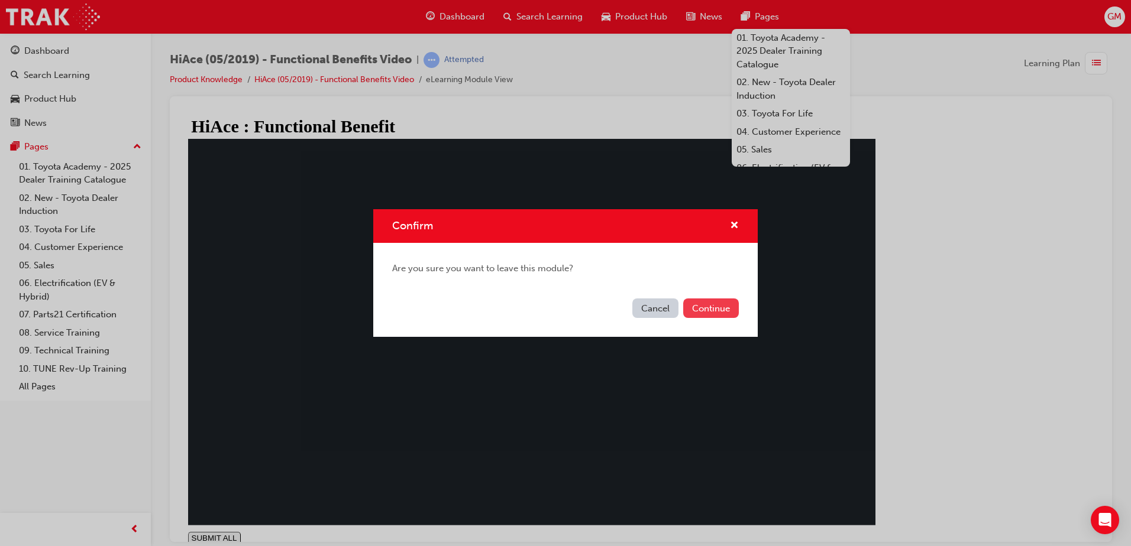
click at [719, 313] on button "Continue" at bounding box center [711, 309] width 56 height 20
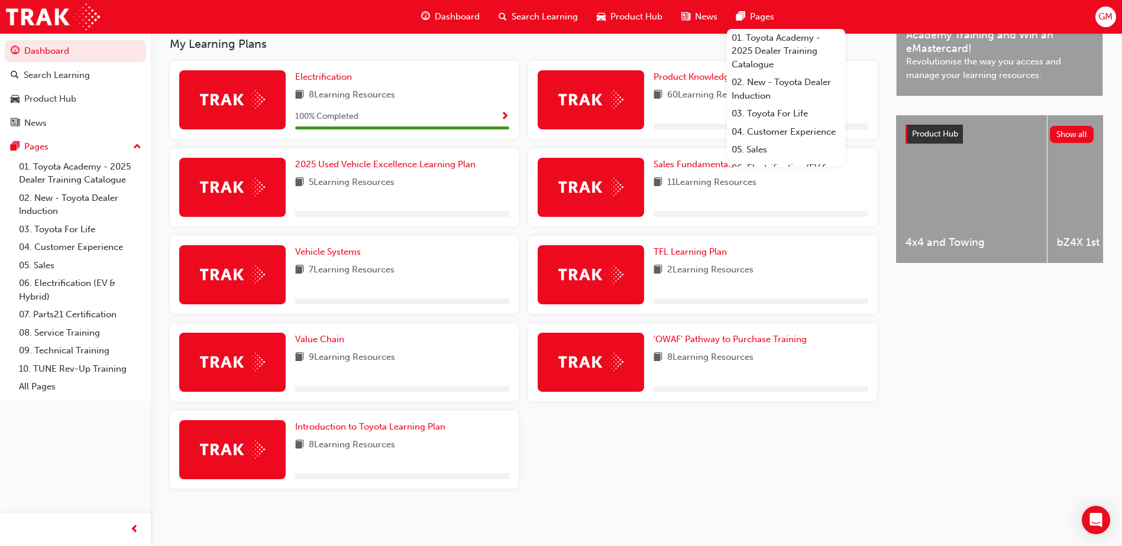
scroll to position [389, 0]
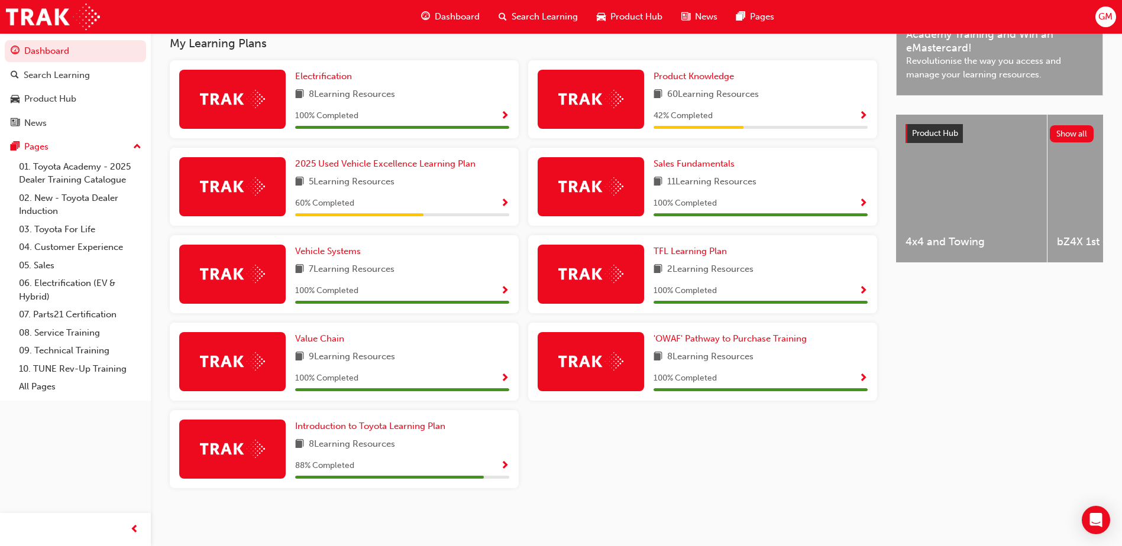
click at [865, 115] on span "Show Progress" at bounding box center [863, 116] width 9 height 11
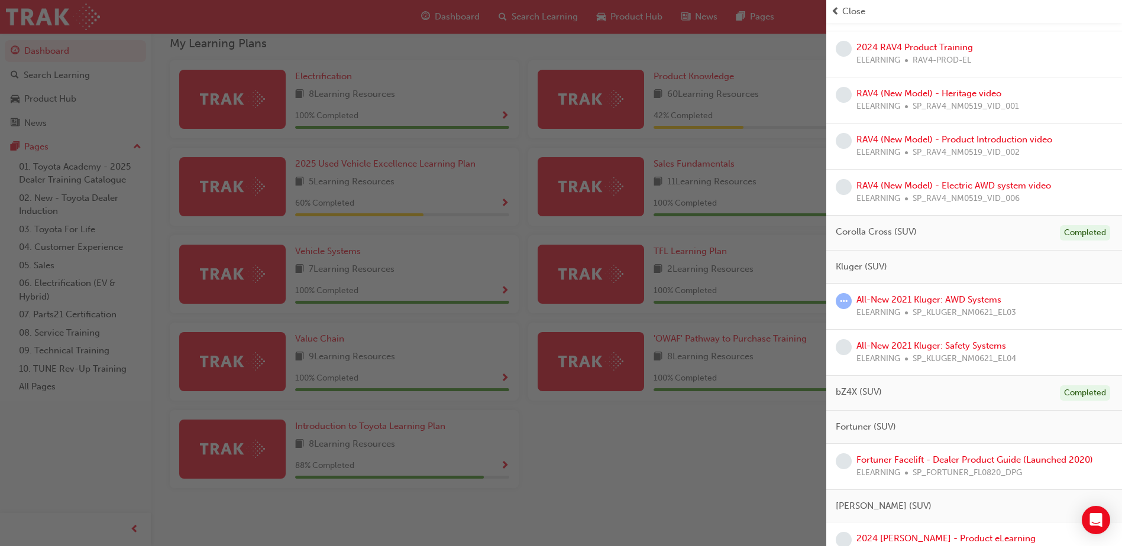
scroll to position [769, 0]
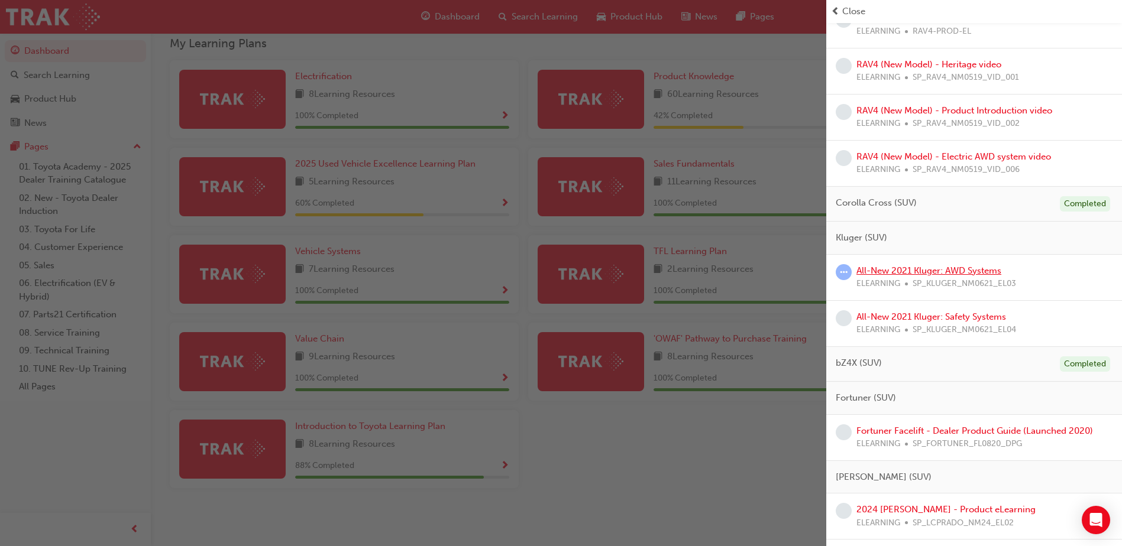
click at [961, 271] on link "All-New 2021 Kluger: AWD Systems" at bounding box center [928, 271] width 145 height 11
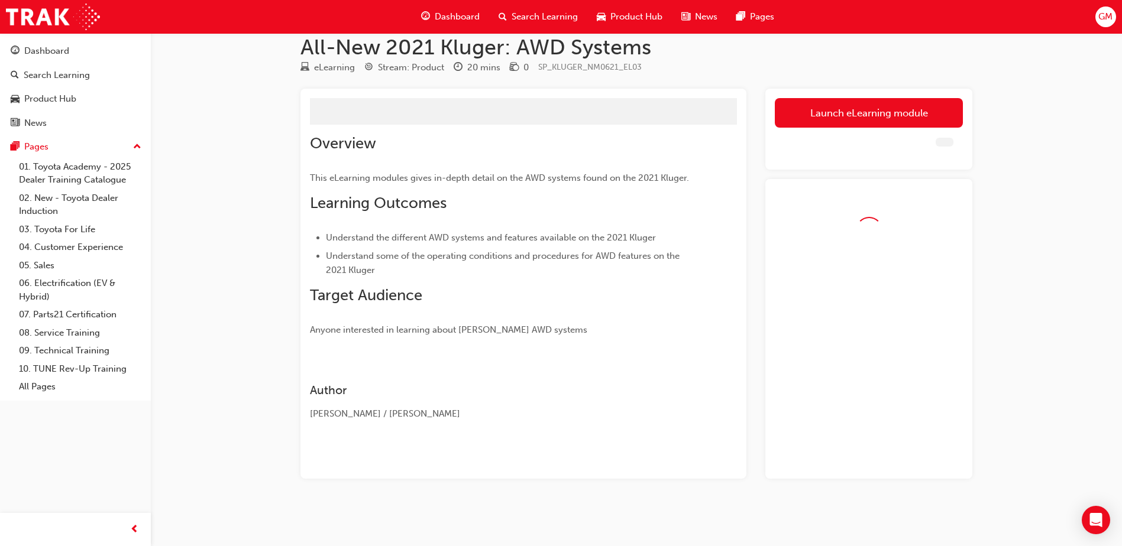
scroll to position [29, 0]
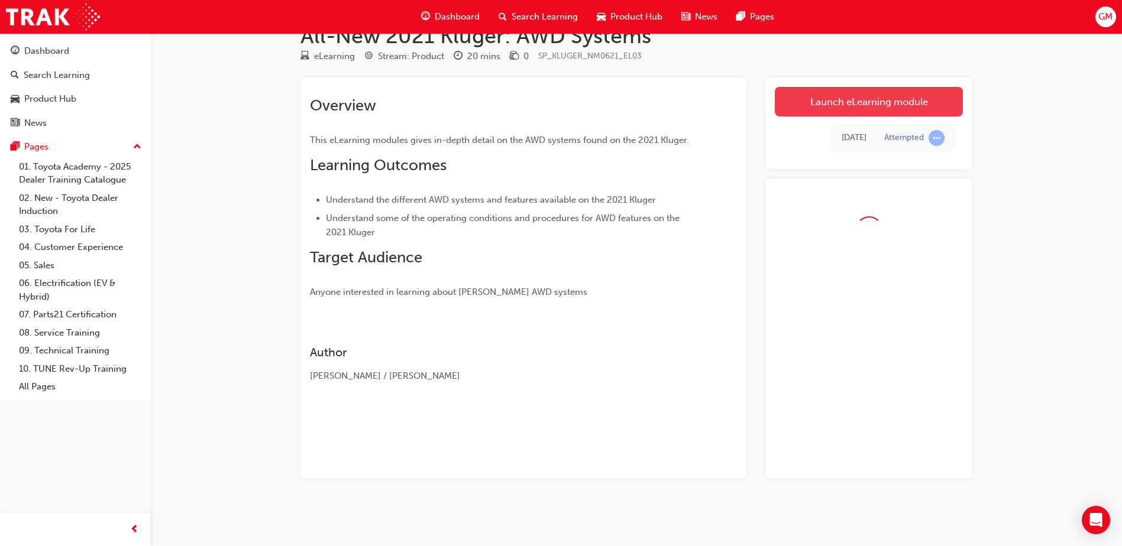
click at [822, 109] on link "Launch eLearning module" at bounding box center [869, 102] width 188 height 30
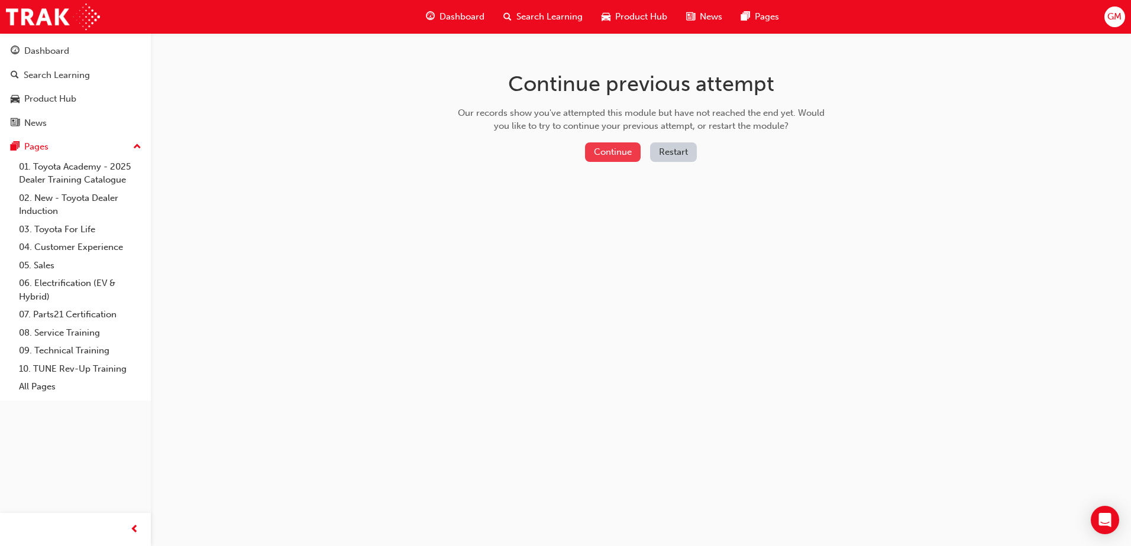
click at [625, 153] on button "Continue" at bounding box center [613, 153] width 56 height 20
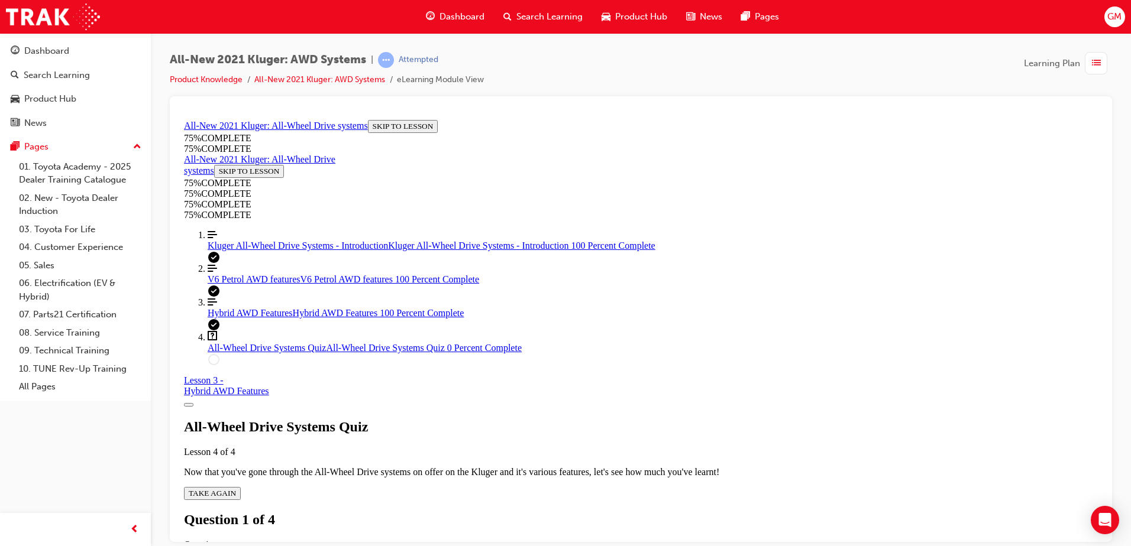
scroll to position [159, 0]
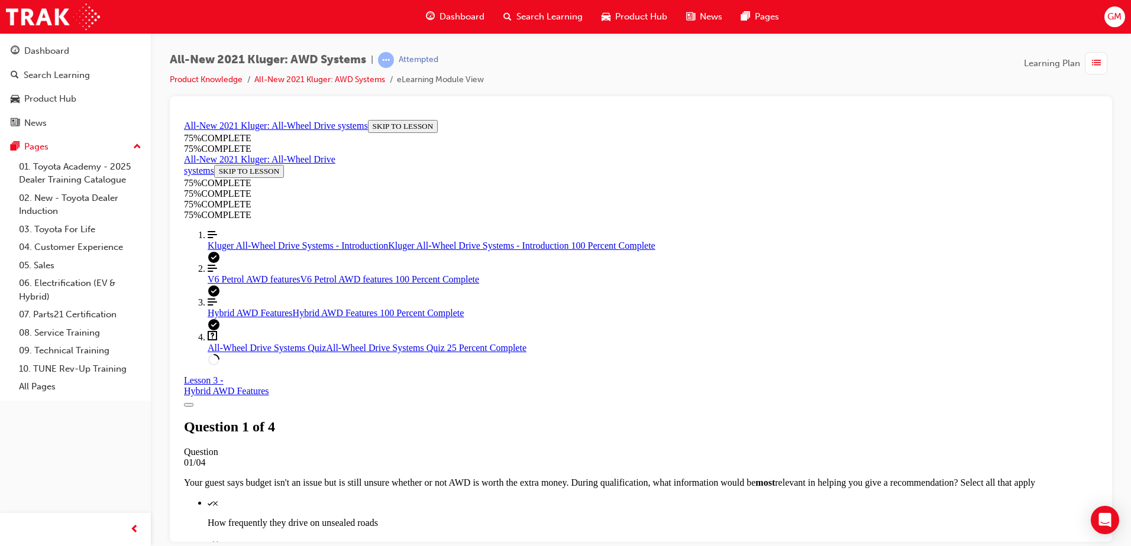
scroll to position [221, 0]
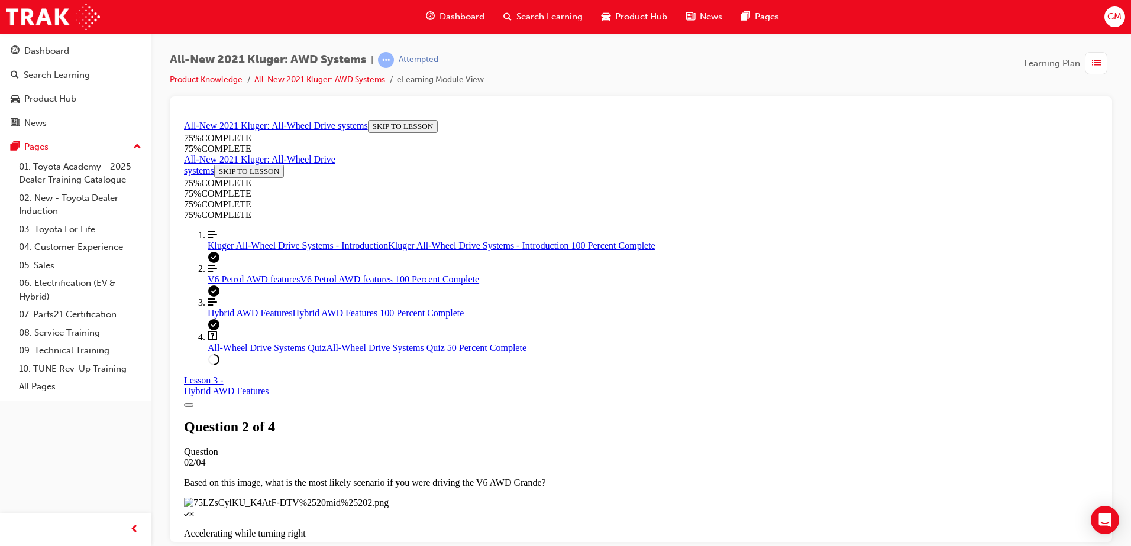
scroll to position [102, 0]
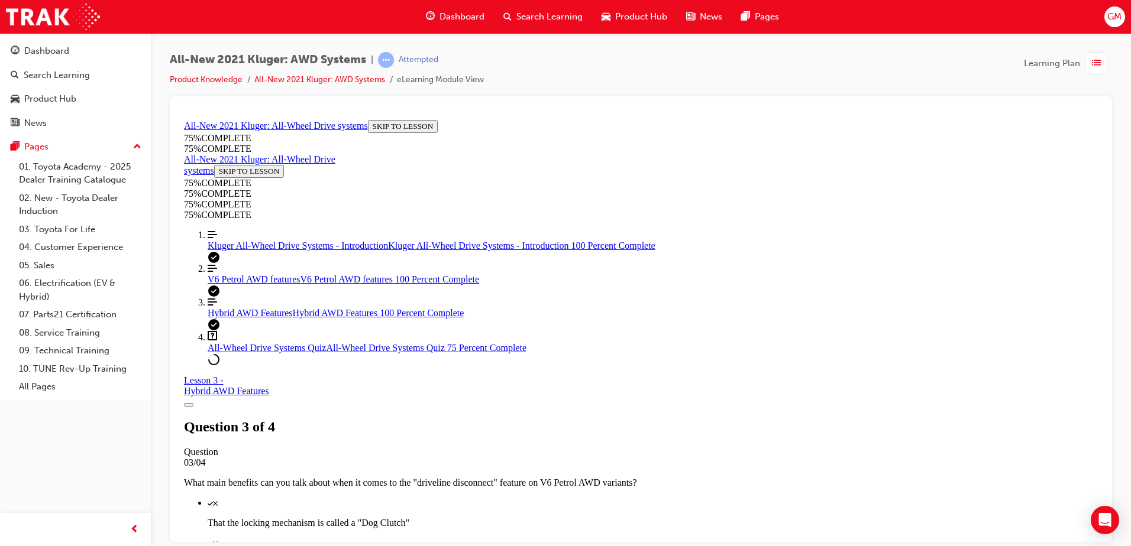
scroll to position [161, 0]
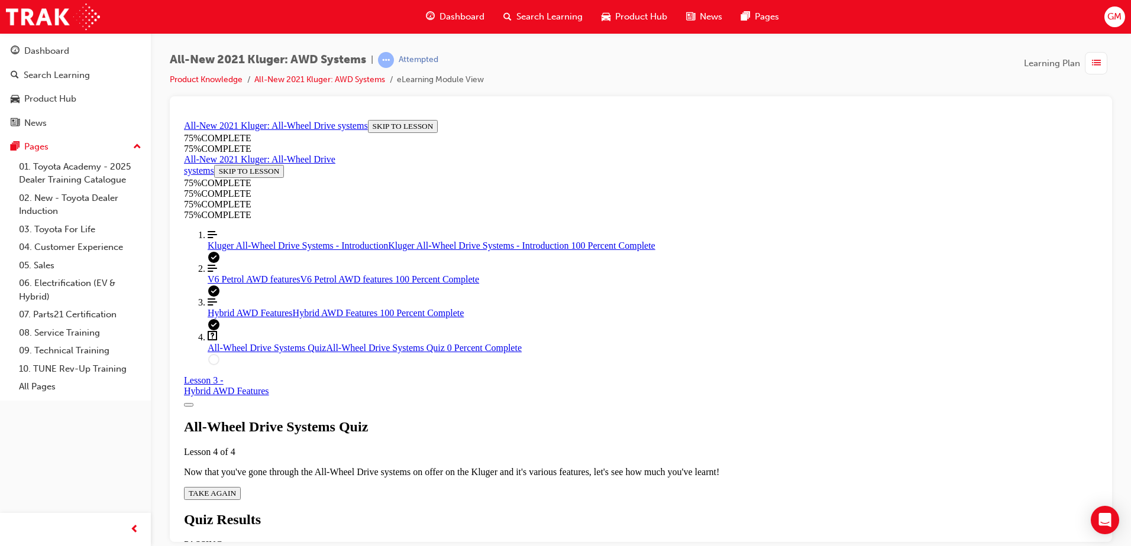
scroll to position [43, 0]
click at [549, 428] on div "All-Wheel Drive Systems Quiz Lesson 4 of 4 Now that you've gone through the All…" at bounding box center [641, 459] width 914 height 81
click at [552, 424] on div "All-Wheel Drive Systems Quiz Lesson 4 of 4 Now that you've gone through the All…" at bounding box center [641, 459] width 914 height 81
drag, startPoint x: 552, startPoint y: 424, endPoint x: 577, endPoint y: 421, distance: 25.0
click at [236, 489] on icon "Quiz" at bounding box center [236, 493] width 0 height 9
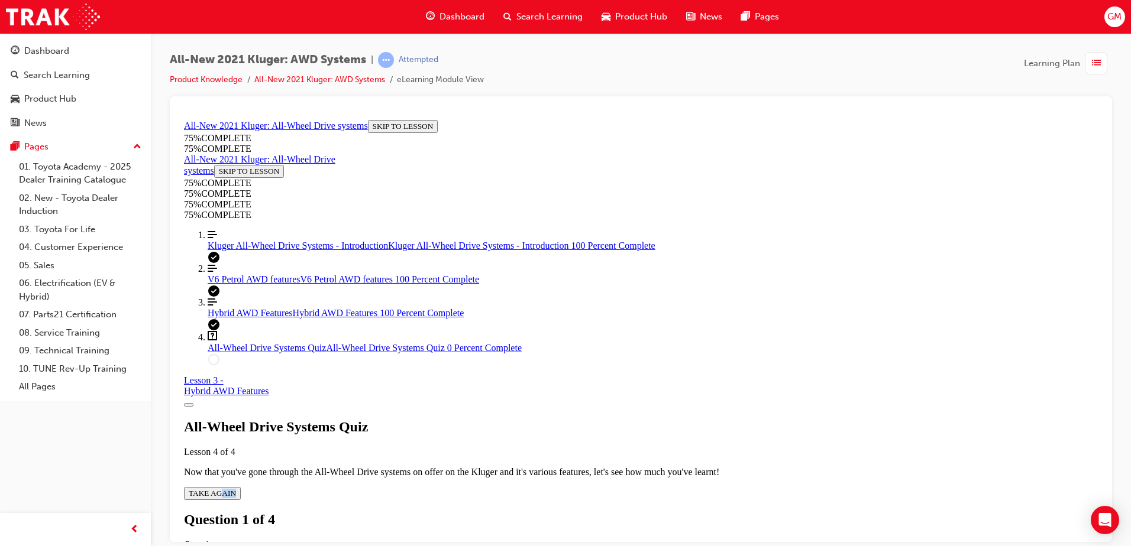
scroll to position [321, 0]
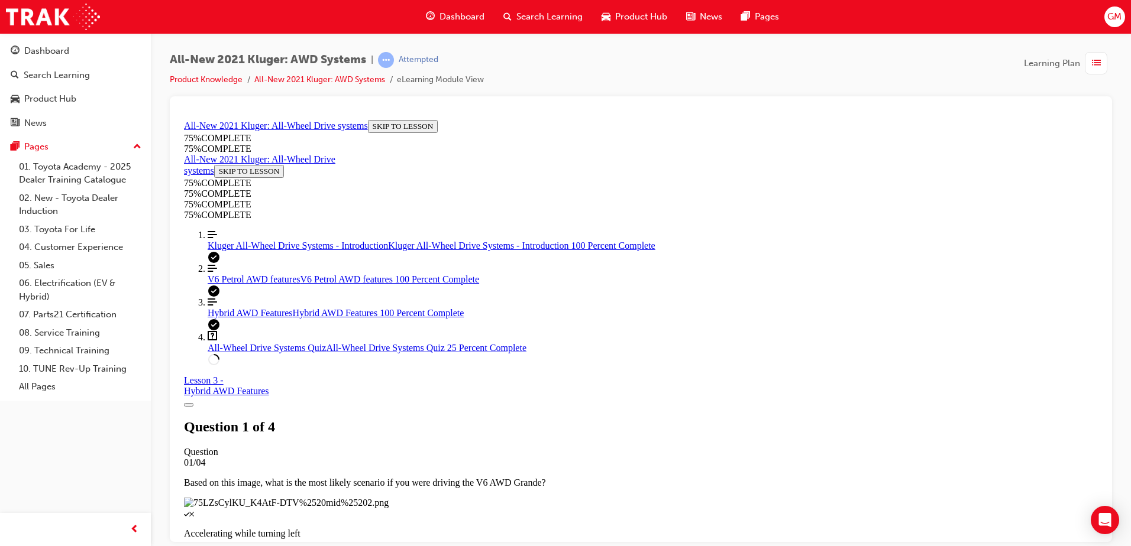
scroll to position [161, 0]
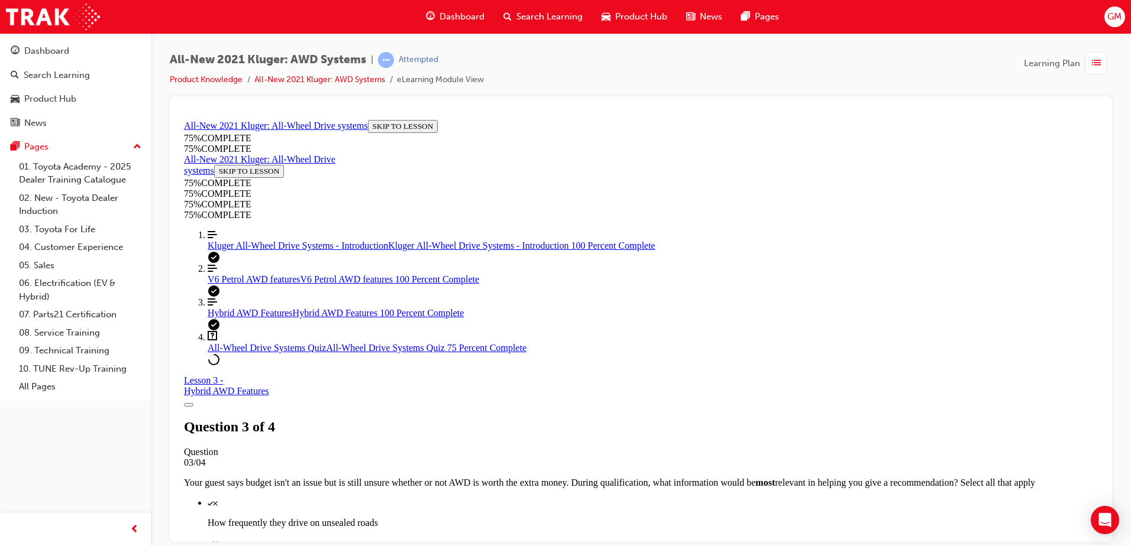
scroll to position [102, 0]
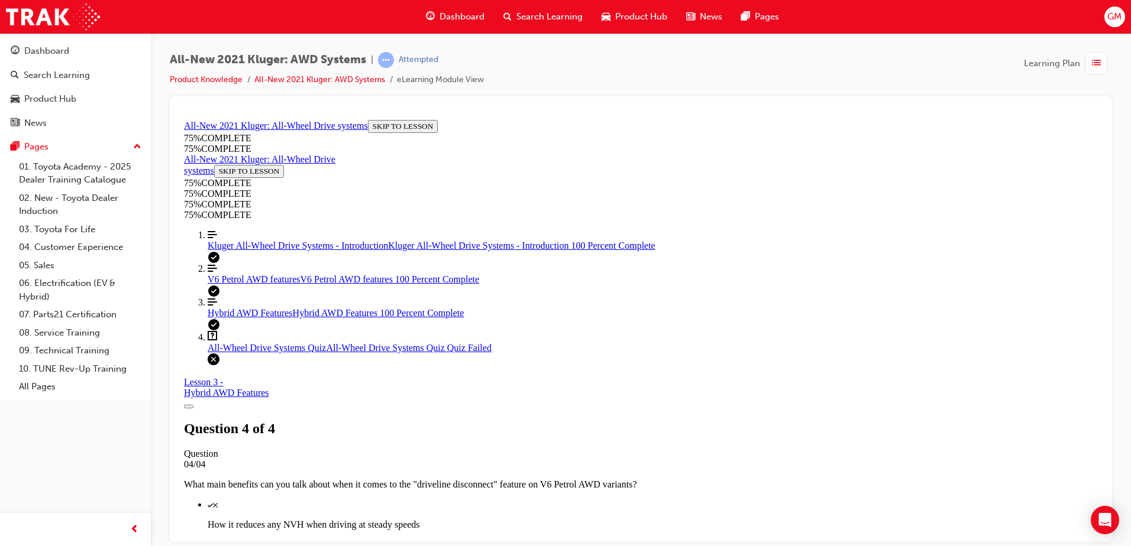
scroll to position [185, 0]
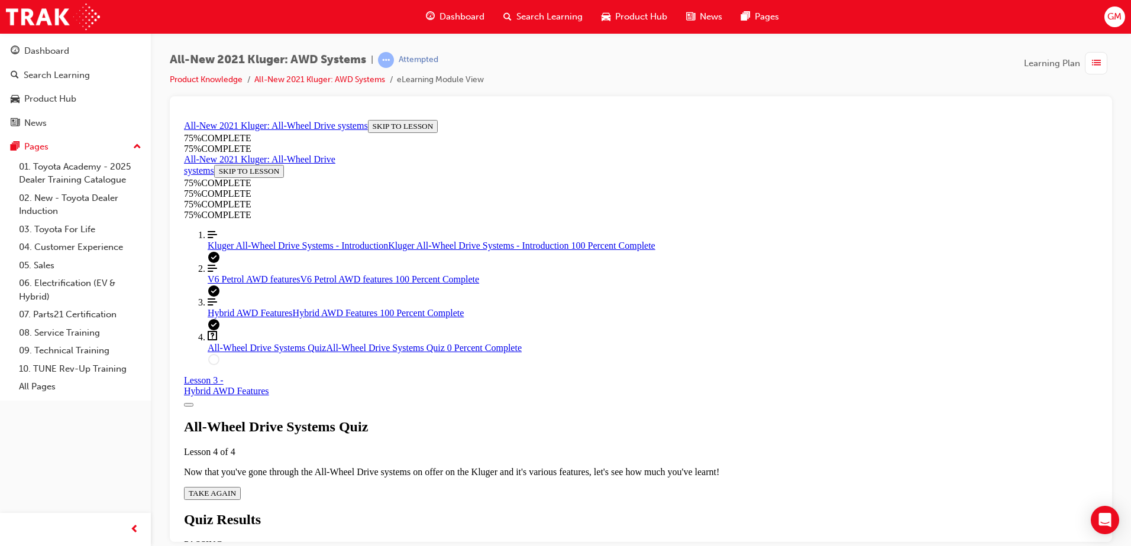
click at [236, 489] on span "TAKE AGAIN" at bounding box center [212, 493] width 47 height 9
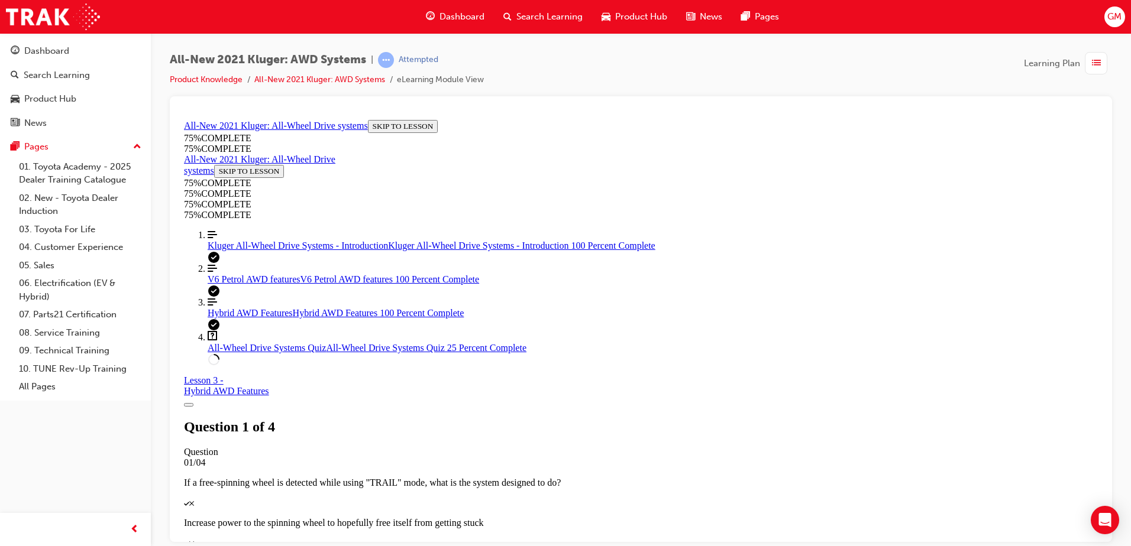
scroll to position [321, 0]
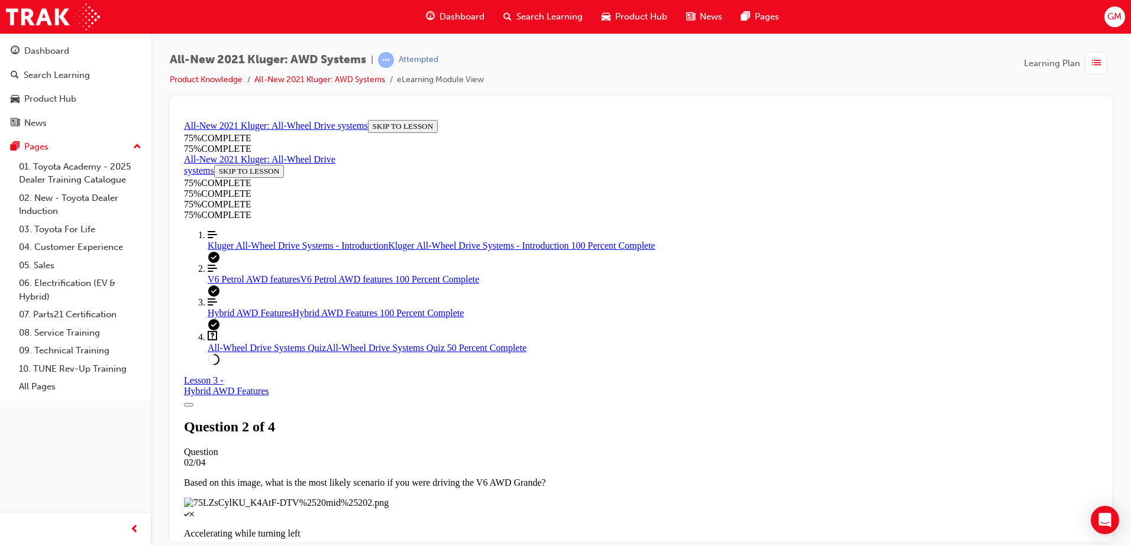
scroll to position [147, 0]
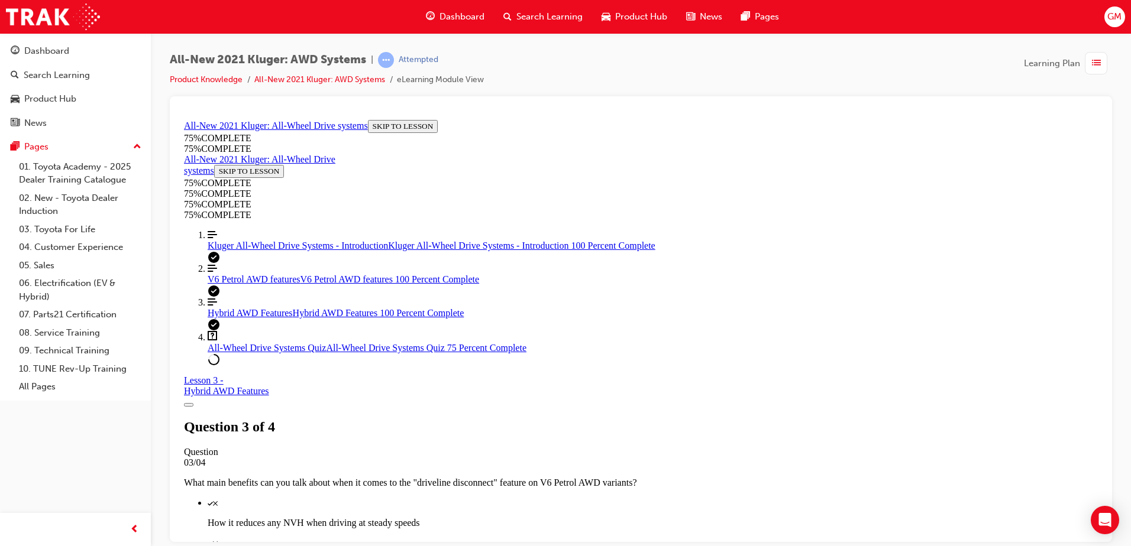
scroll to position [161, 0]
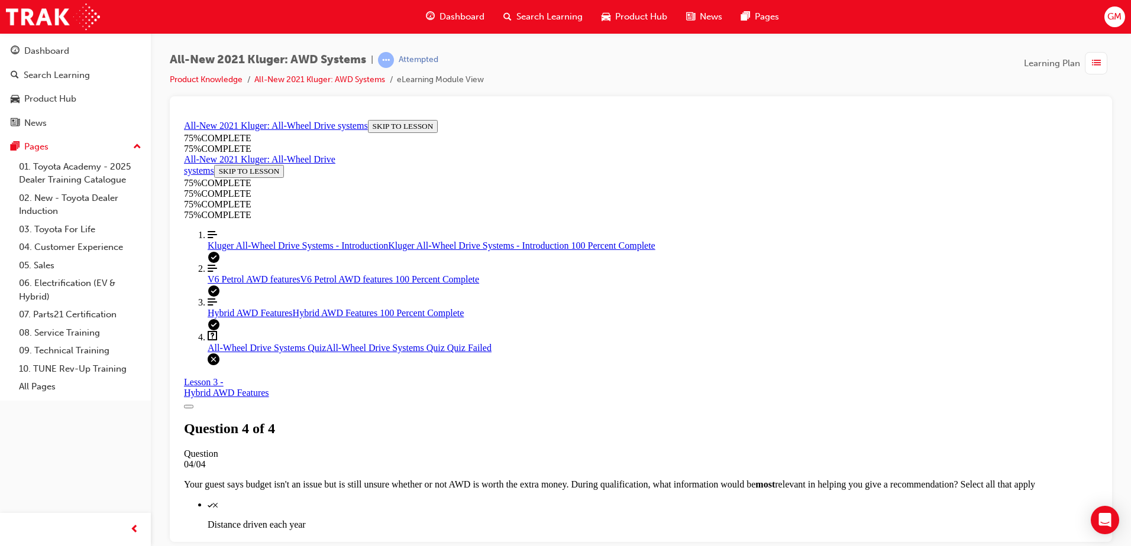
scroll to position [185, 0]
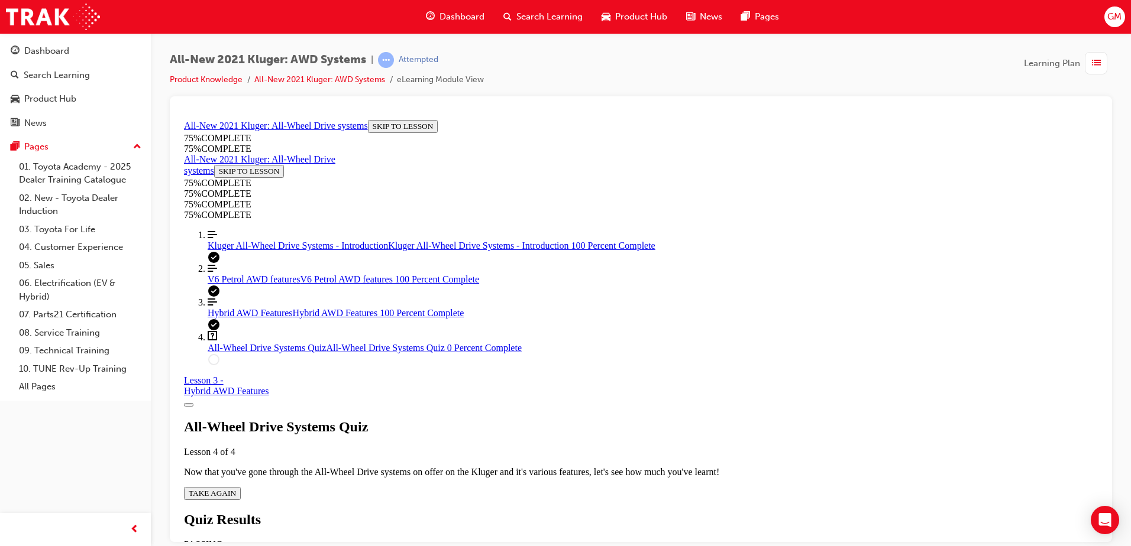
click at [241, 487] on button "TAKE AGAIN" at bounding box center [212, 493] width 57 height 13
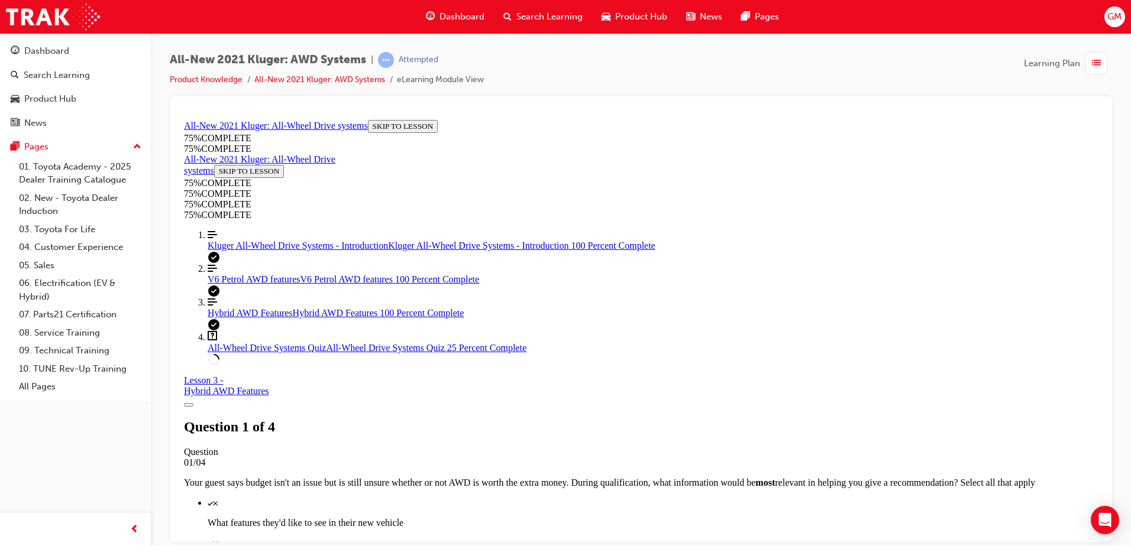
scroll to position [147, 0]
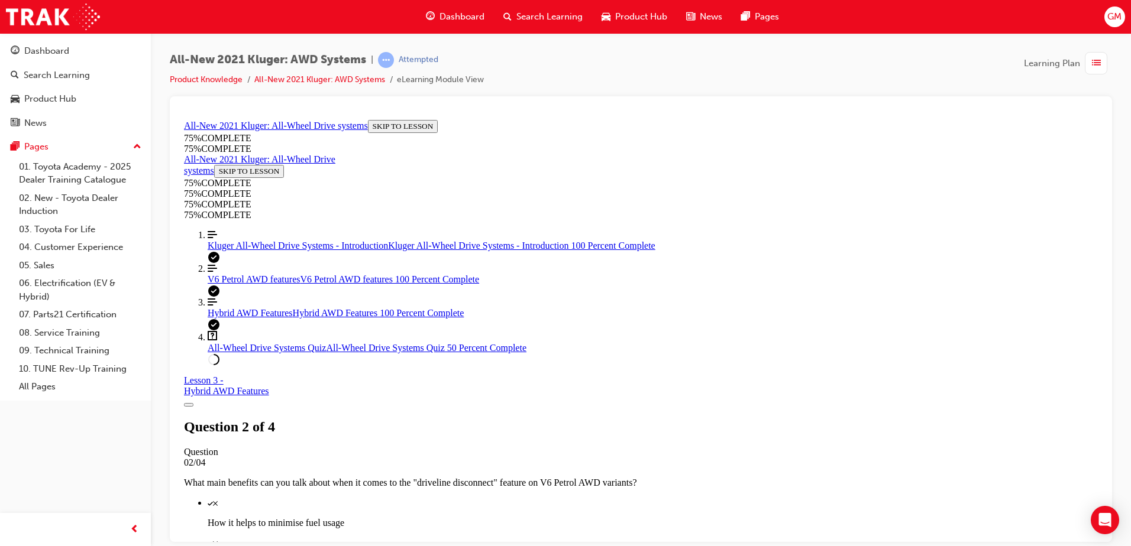
scroll to position [321, 0]
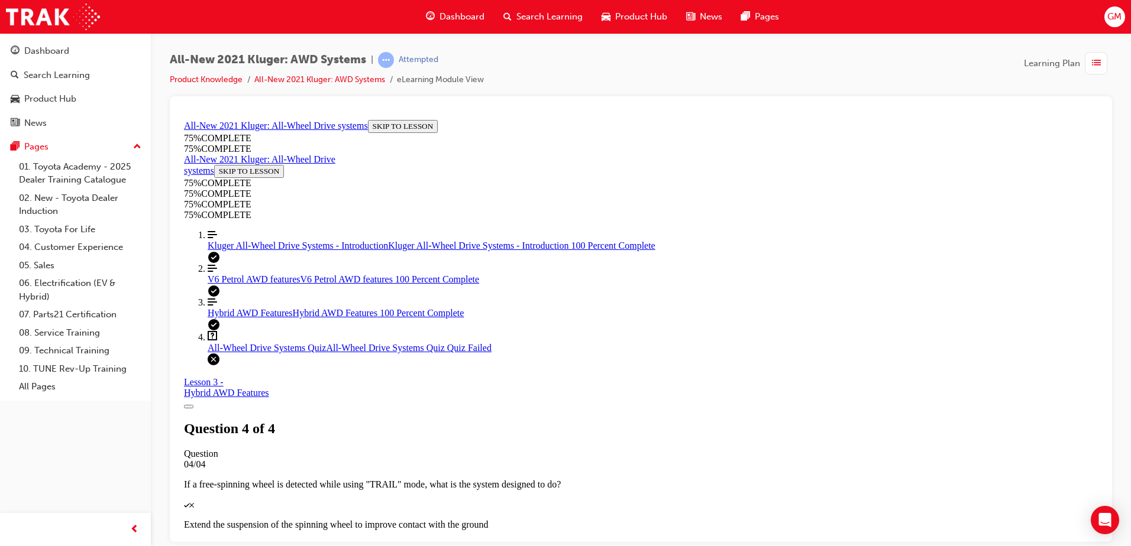
scroll to position [185, 0]
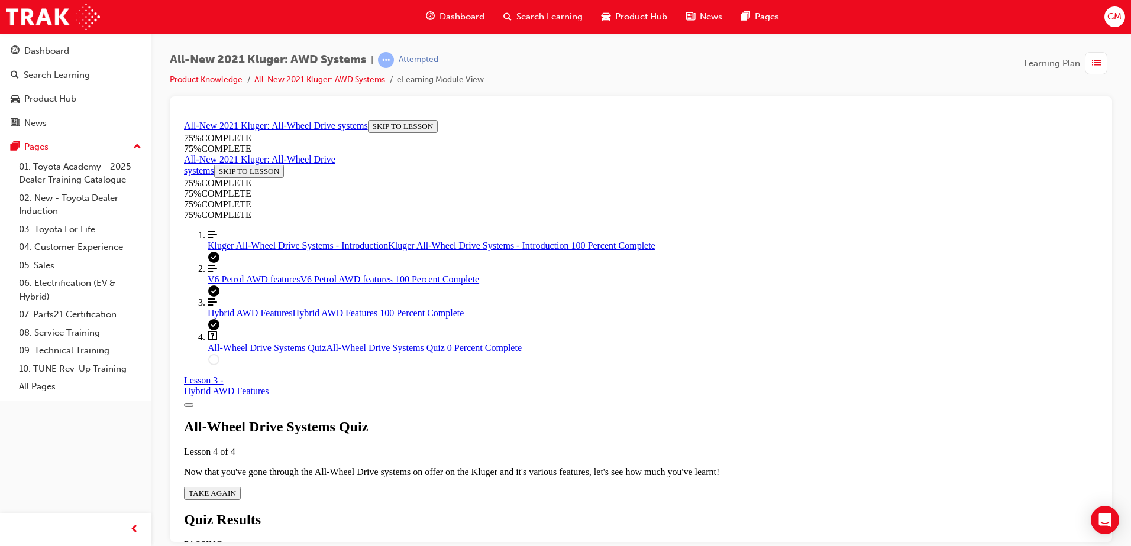
click at [236, 489] on span "TAKE AGAIN" at bounding box center [212, 493] width 47 height 9
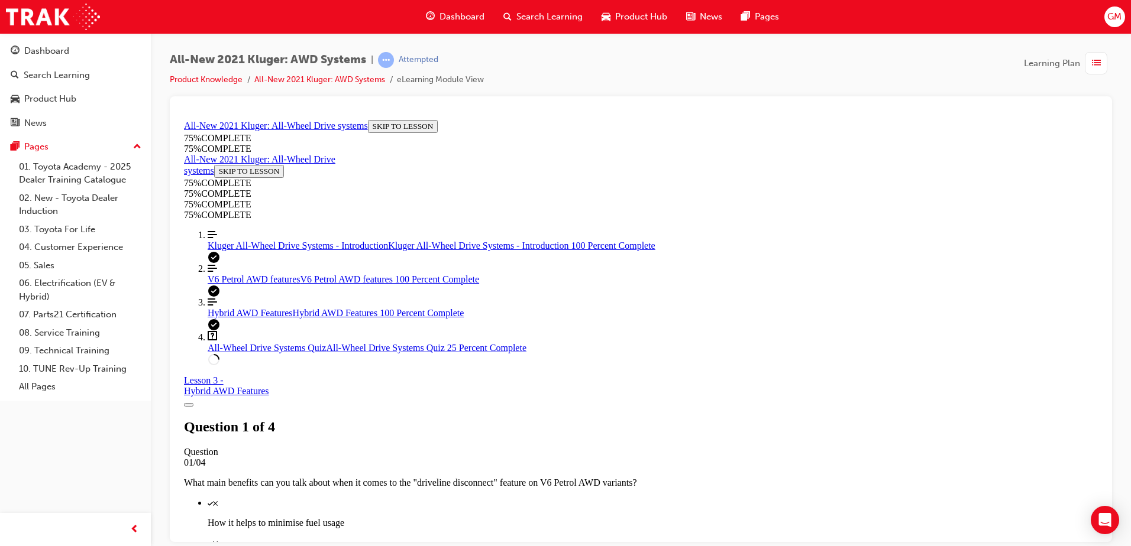
scroll to position [161, 0]
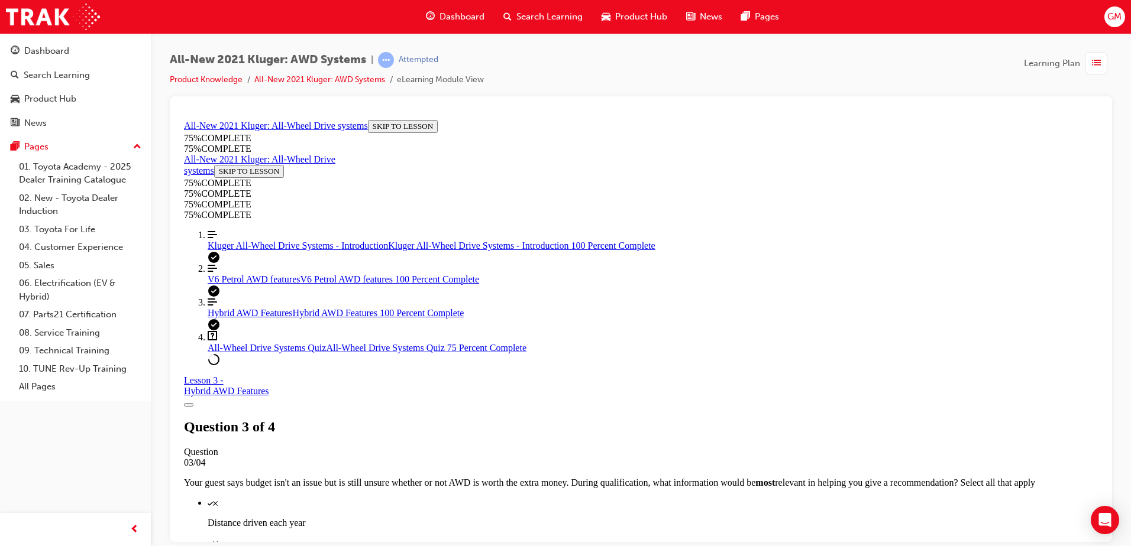
scroll to position [321, 0]
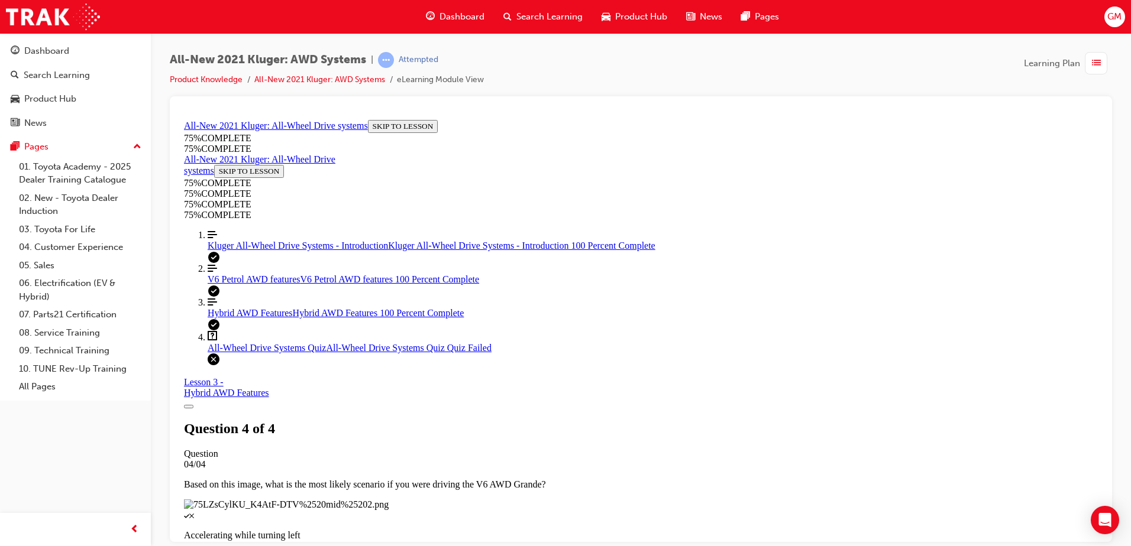
scroll to position [185, 0]
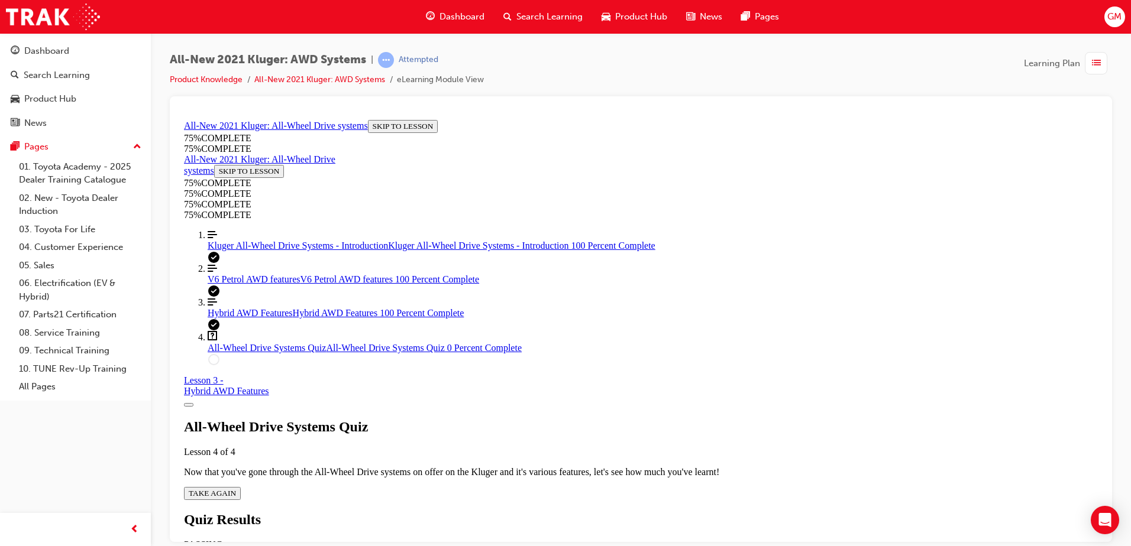
scroll to position [43, 0]
click at [557, 424] on div "All-Wheel Drive Systems Quiz Lesson 4 of 4 Now that you've gone through the All…" at bounding box center [641, 459] width 914 height 81
drag, startPoint x: 557, startPoint y: 424, endPoint x: 523, endPoint y: 416, distance: 34.1
click at [236, 489] on span "TAKE AGAIN" at bounding box center [212, 493] width 47 height 9
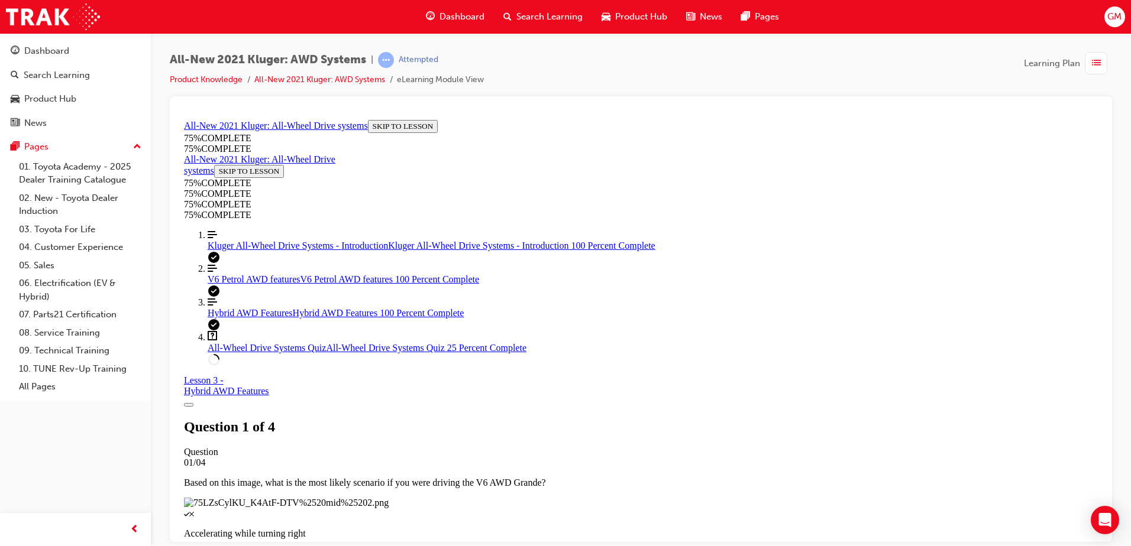
scroll to position [179, 0]
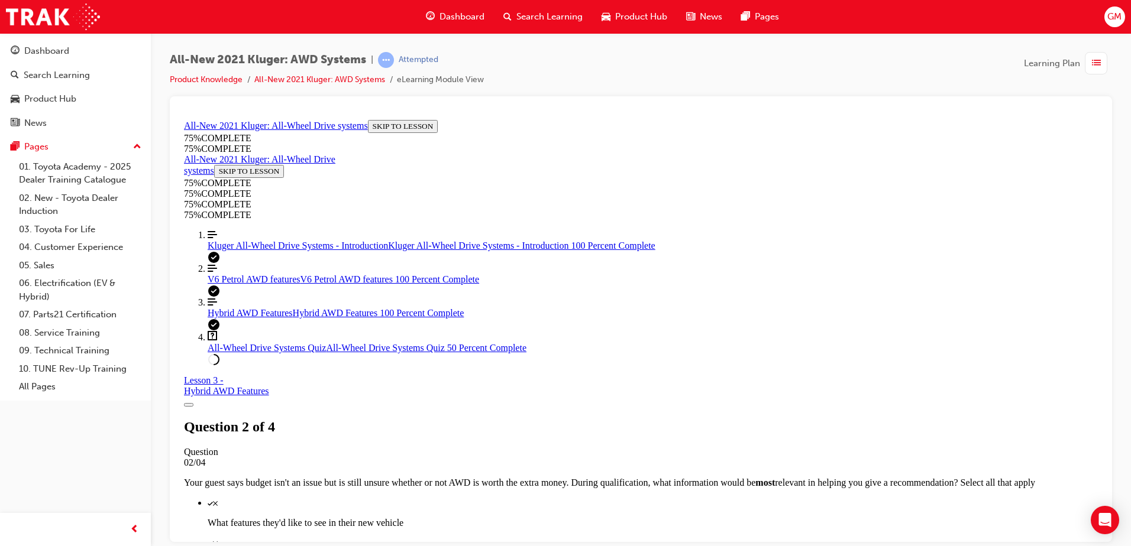
scroll to position [161, 0]
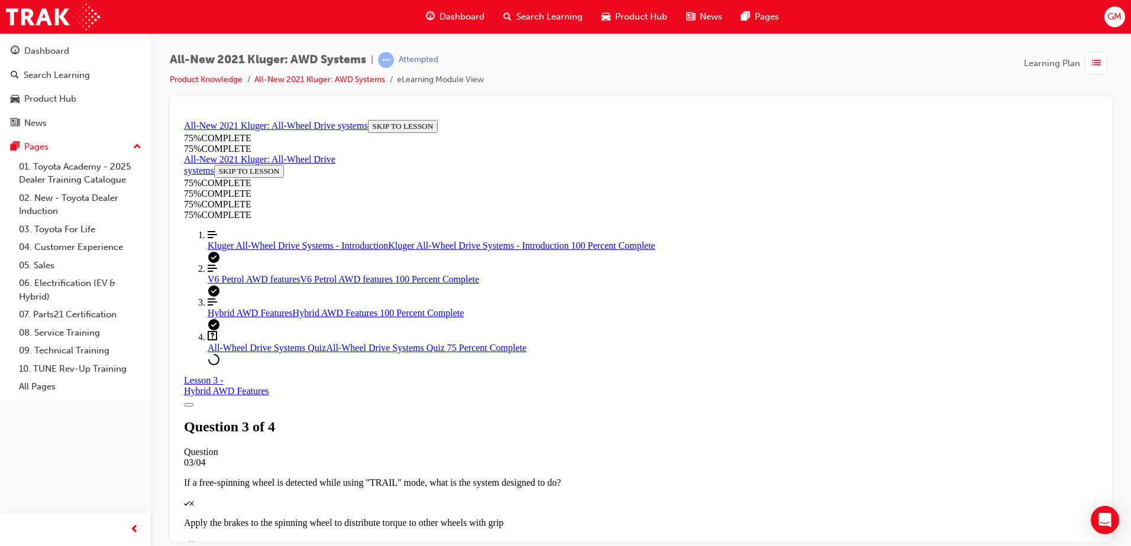
scroll to position [147, 0]
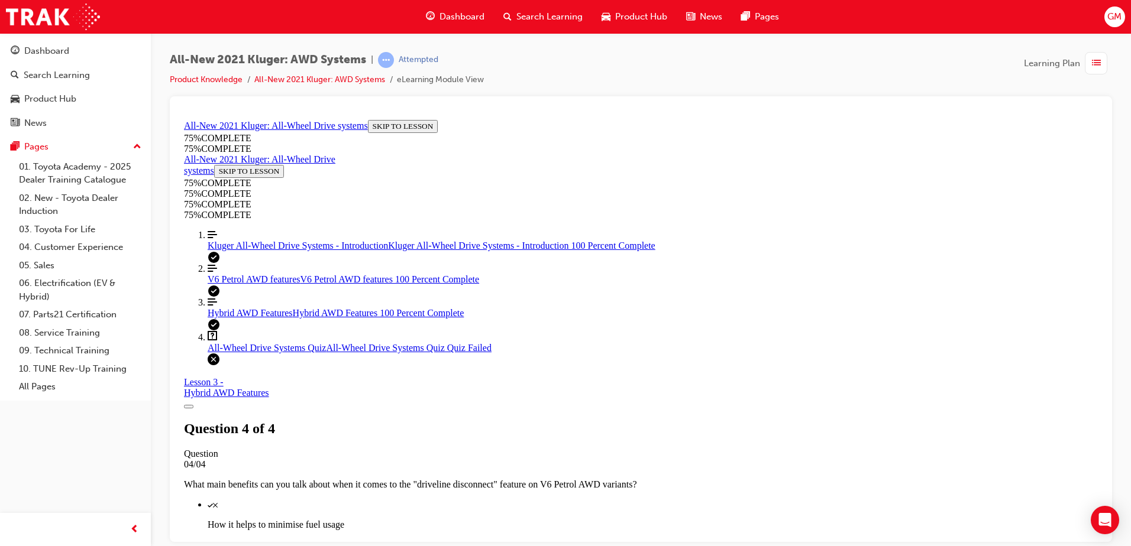
scroll to position [185, 0]
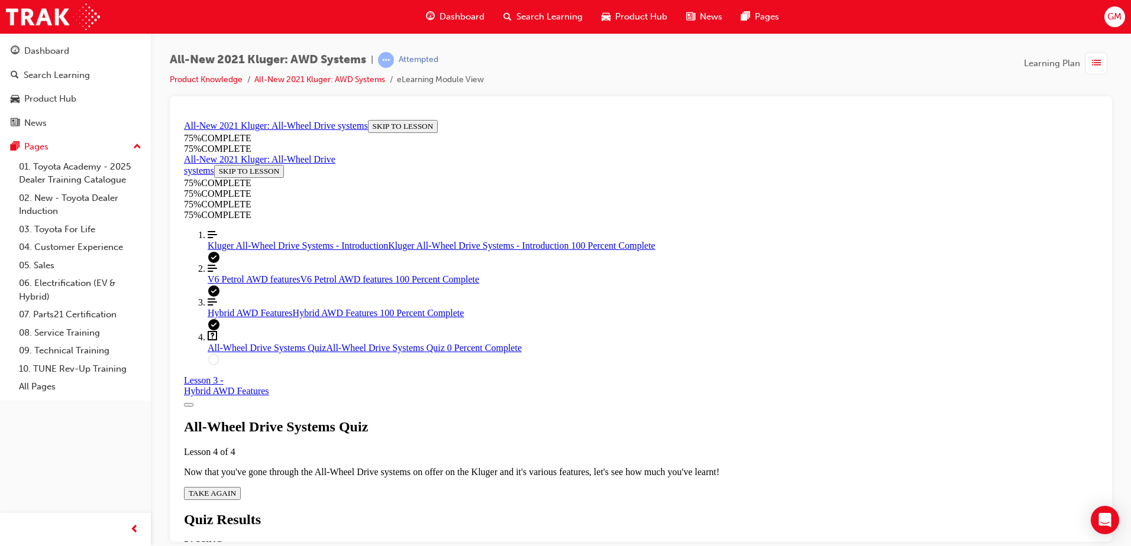
click at [544, 425] on div "All-Wheel Drive Systems Quiz Lesson 4 of 4 Now that you've gone through the All…" at bounding box center [641, 459] width 914 height 81
click at [241, 487] on button "TAKE AGAIN" at bounding box center [212, 493] width 57 height 13
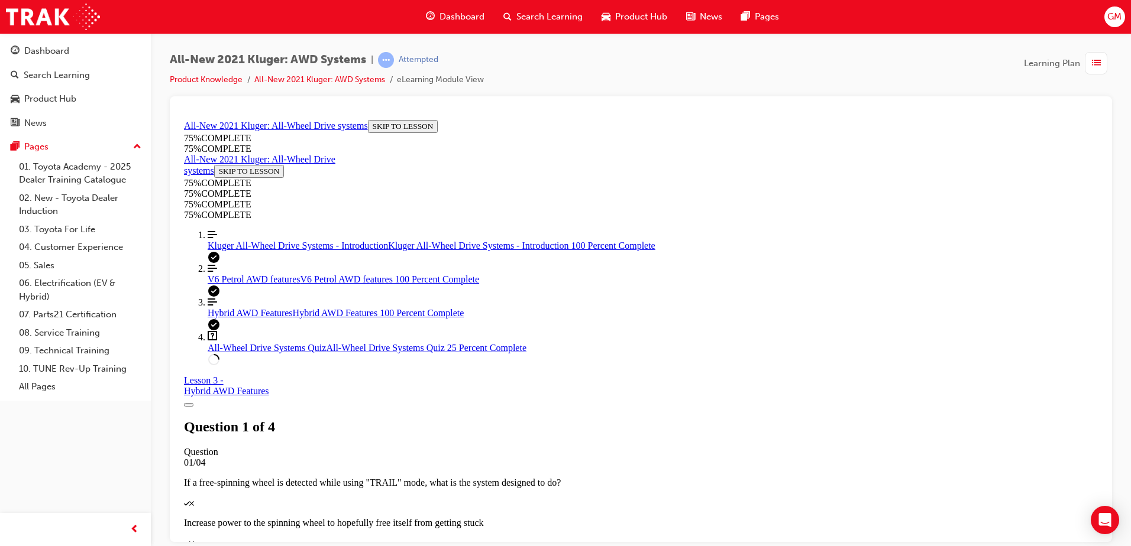
scroll to position [321, 0]
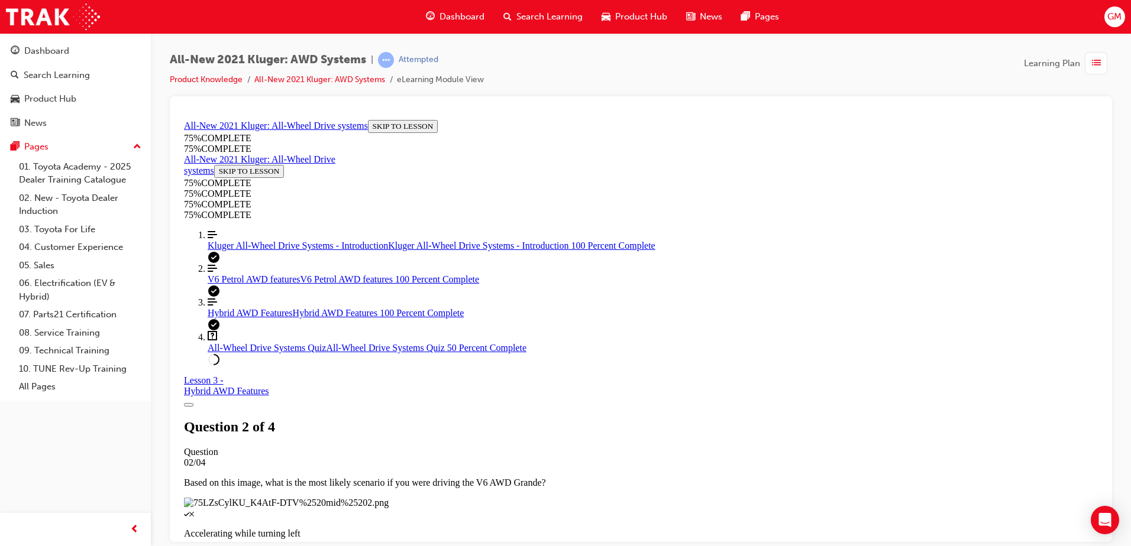
scroll to position [179, 0]
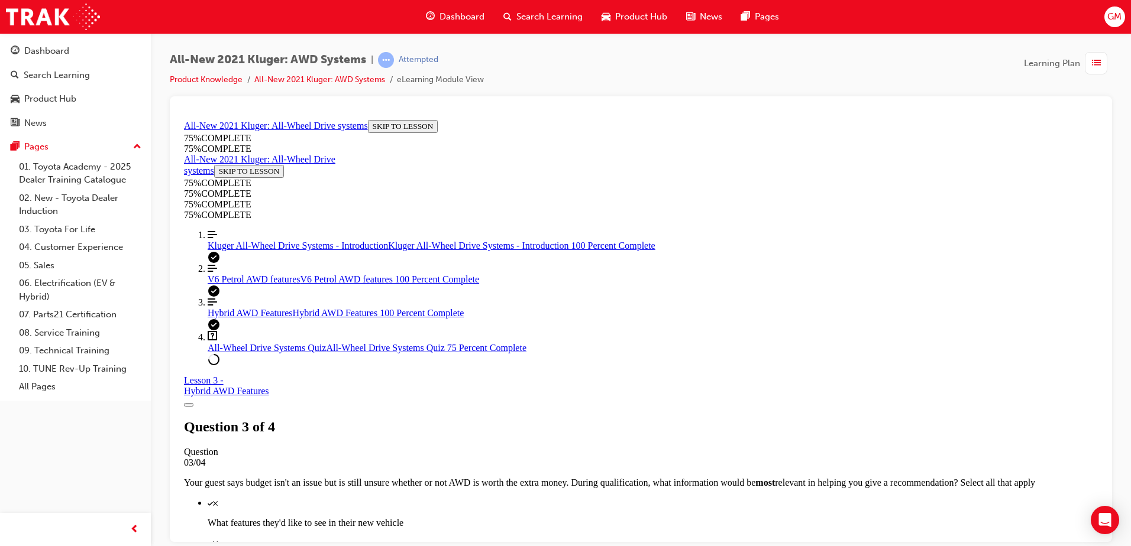
scroll to position [43, 0]
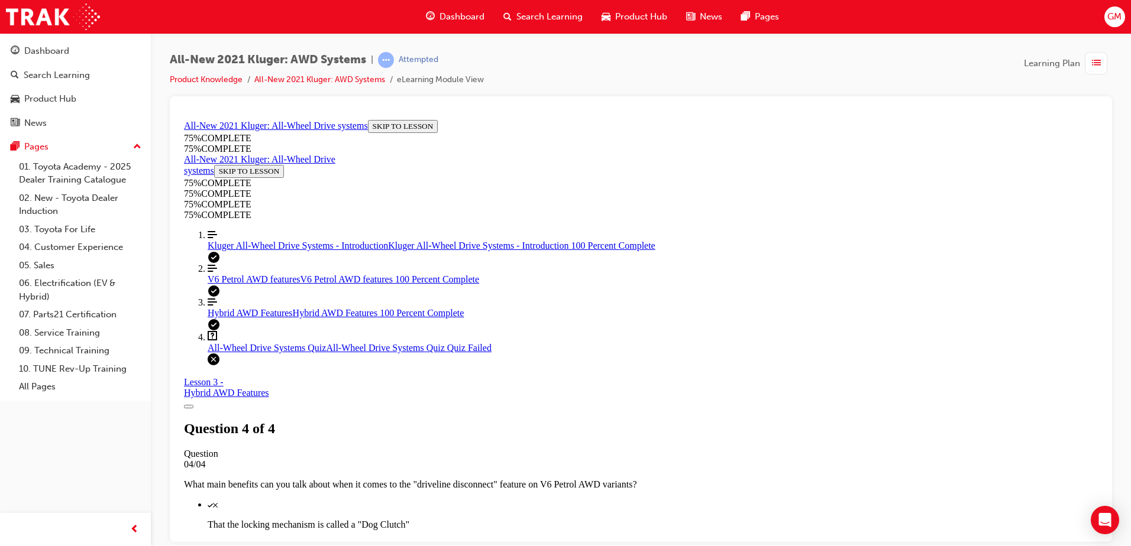
scroll to position [185, 0]
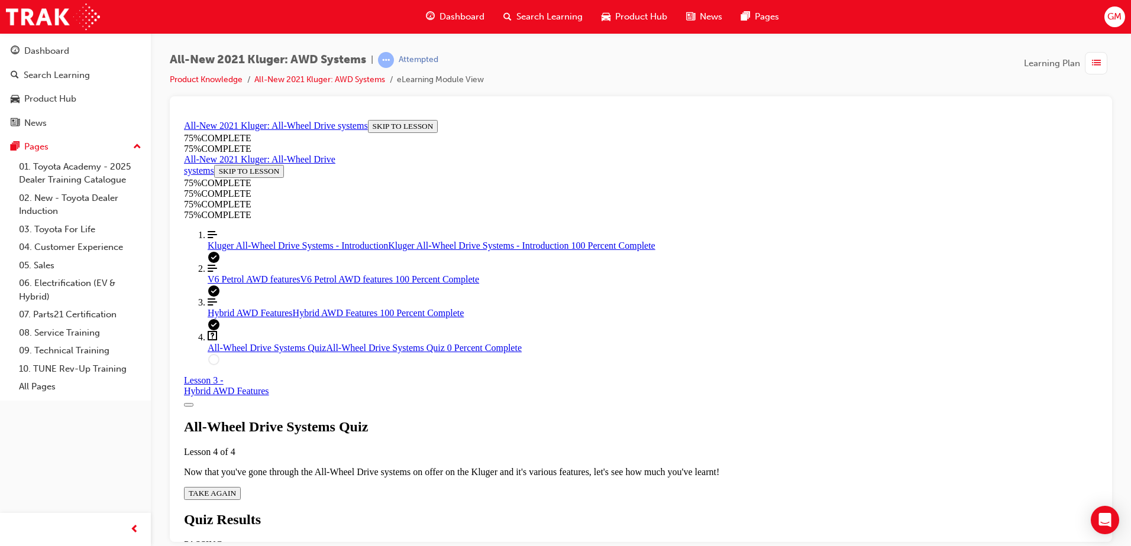
click at [236, 489] on span "TAKE AGAIN" at bounding box center [212, 493] width 47 height 9
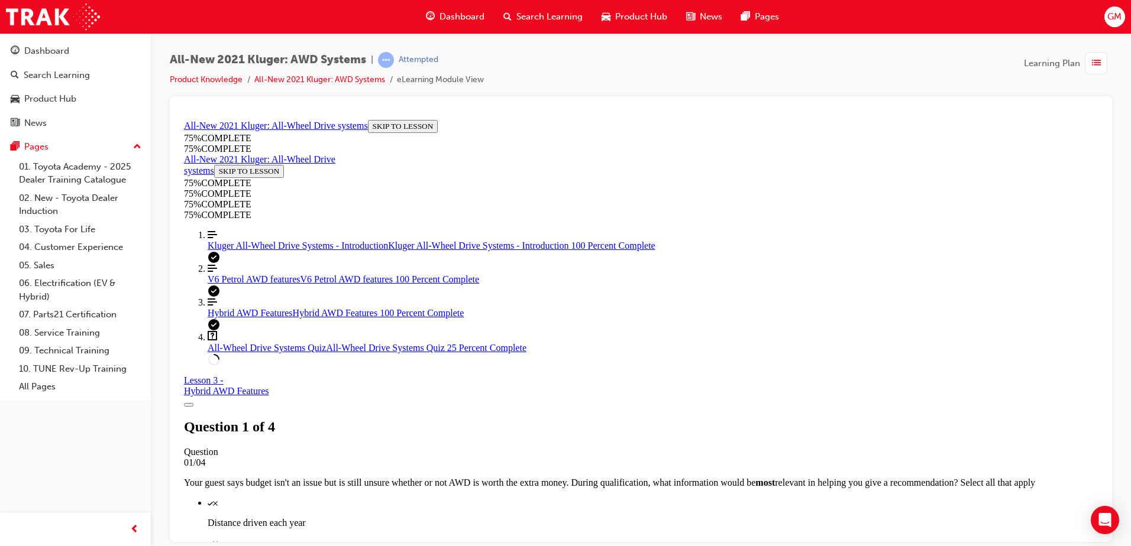
scroll to position [280, 0]
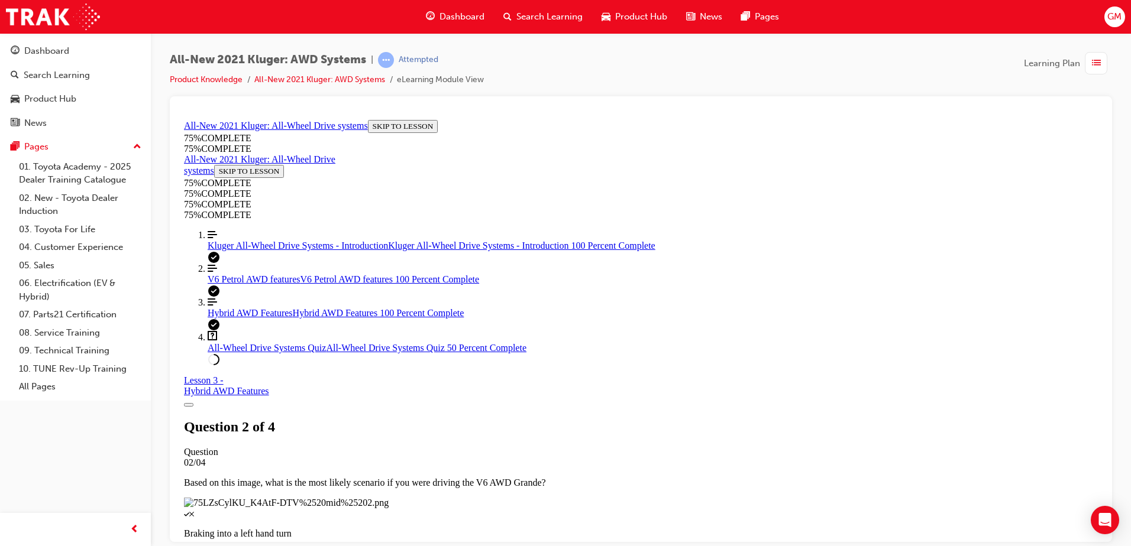
scroll to position [147, 0]
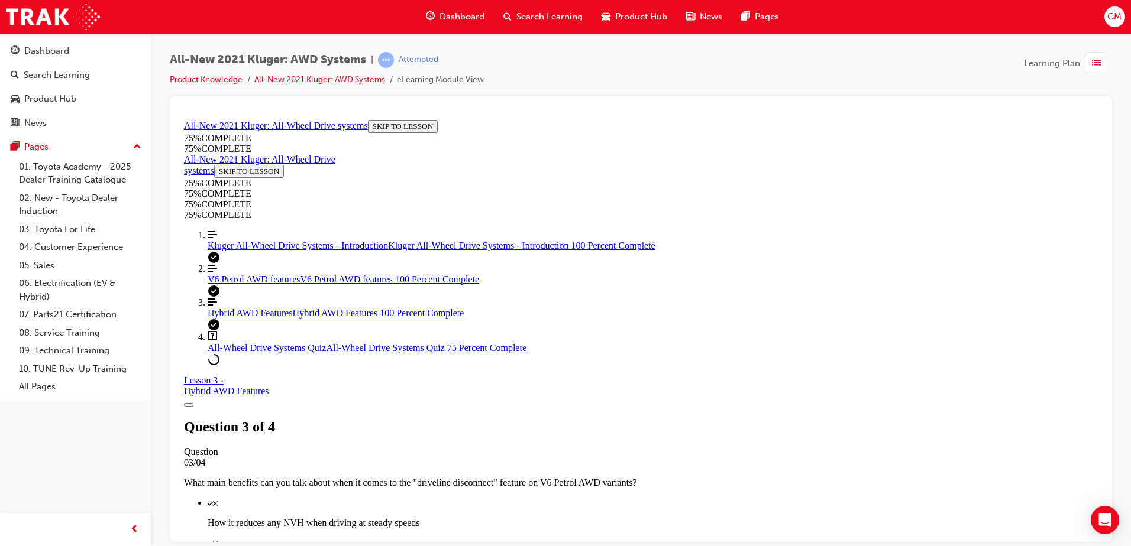
scroll to position [123, 0]
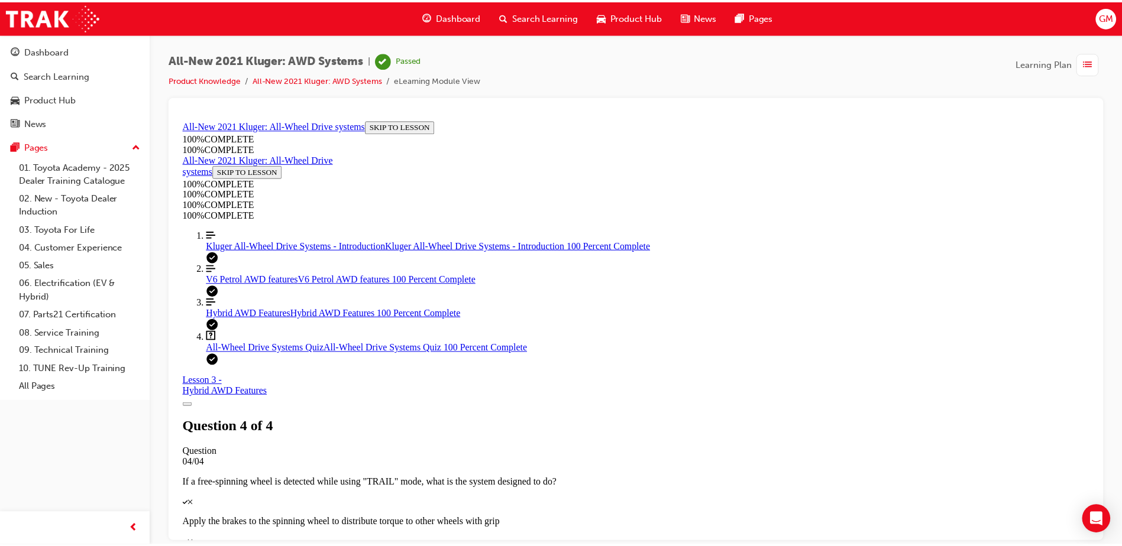
scroll to position [185, 0]
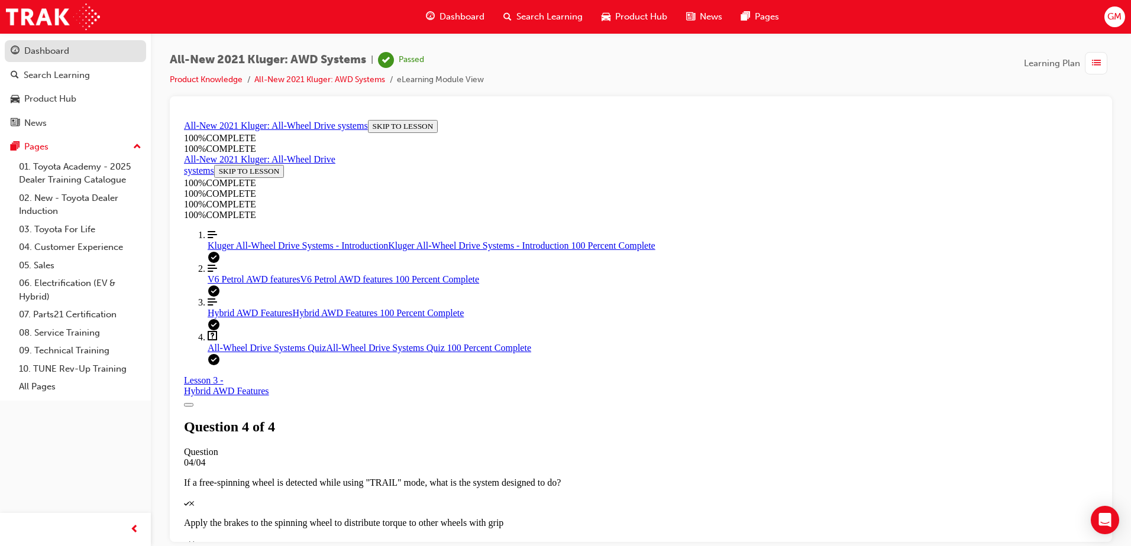
click at [55, 57] on div "Dashboard" at bounding box center [46, 51] width 45 height 14
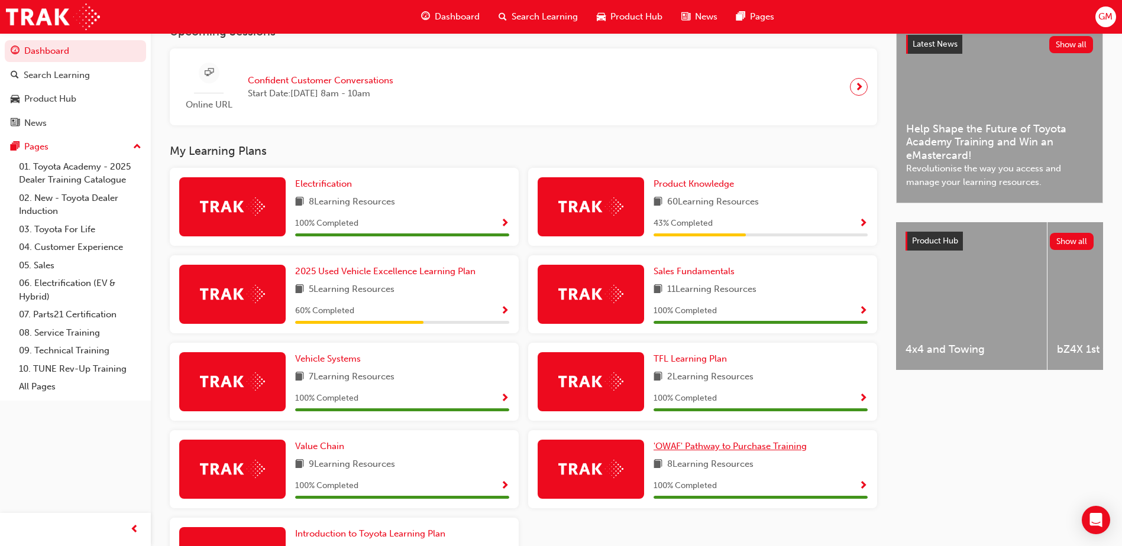
scroll to position [355, 0]
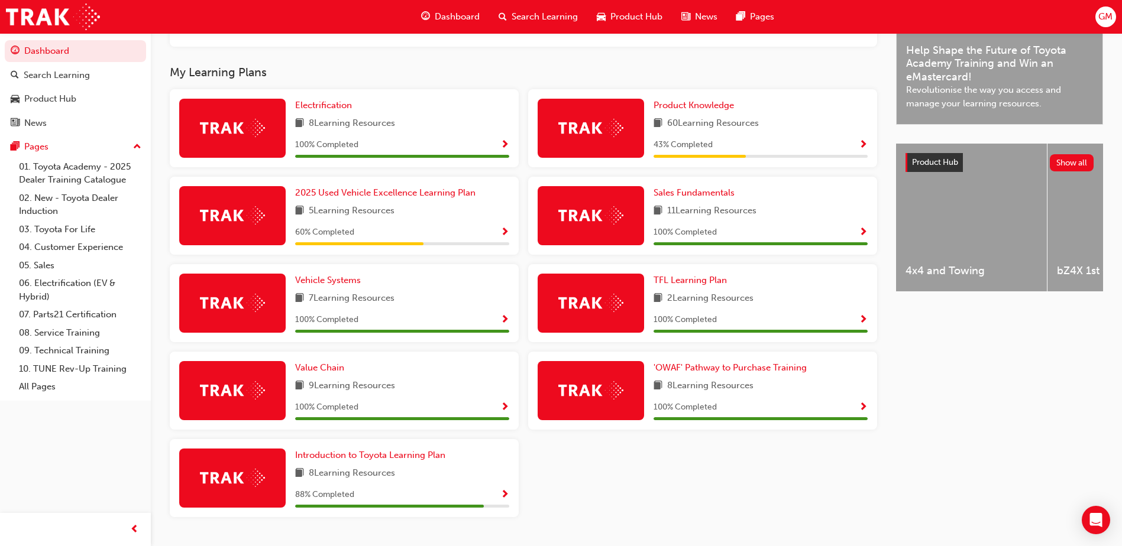
click at [859, 146] on span "Show Progress" at bounding box center [863, 145] width 9 height 11
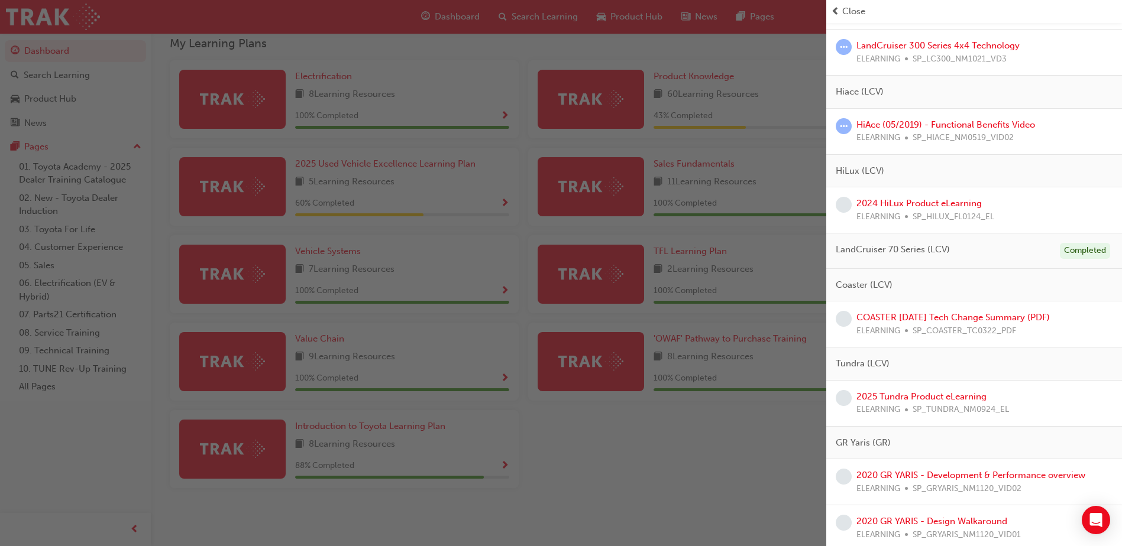
scroll to position [1299, 0]
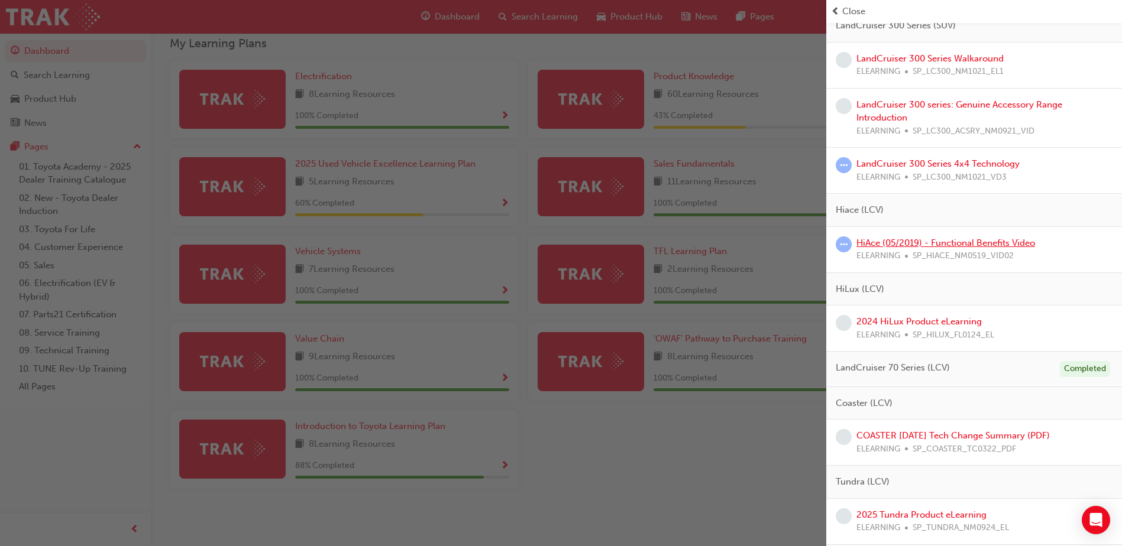
click at [992, 247] on link "HiAce (05/2019) - Functional Benefits Video" at bounding box center [945, 243] width 179 height 11
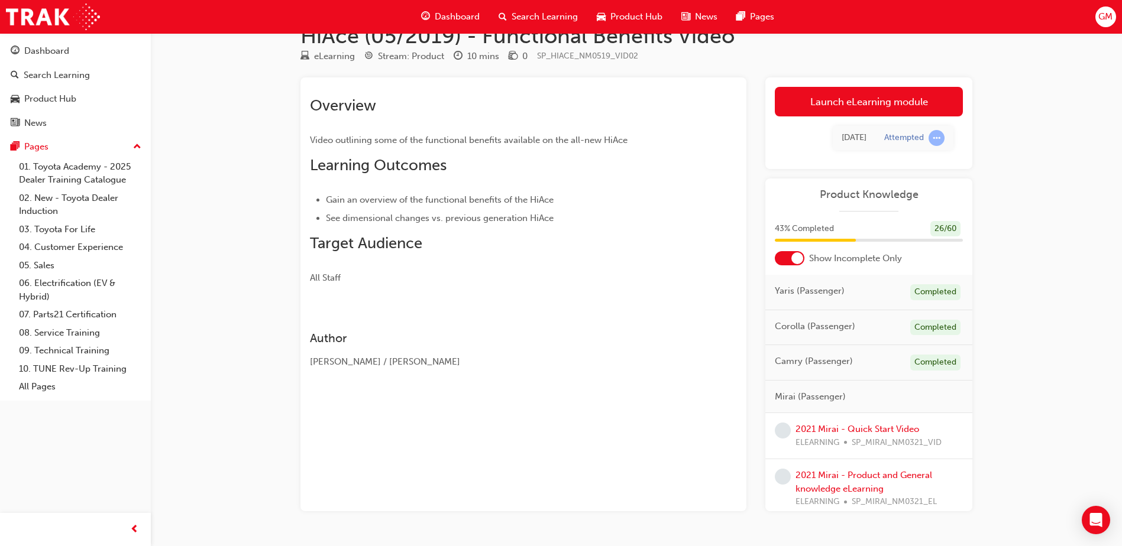
scroll to position [62, 0]
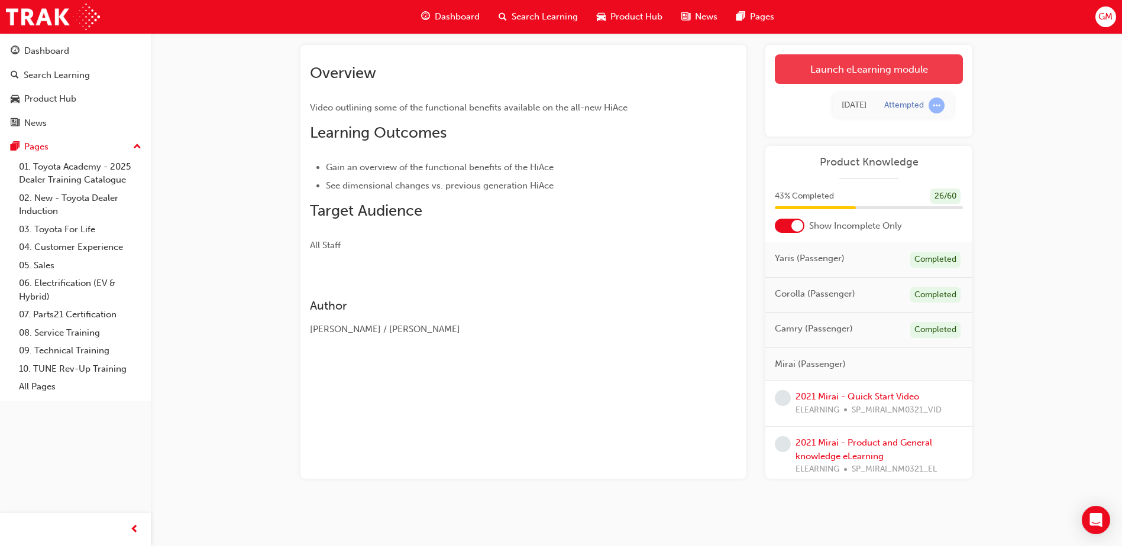
click at [817, 76] on link "Launch eLearning module" at bounding box center [869, 69] width 188 height 30
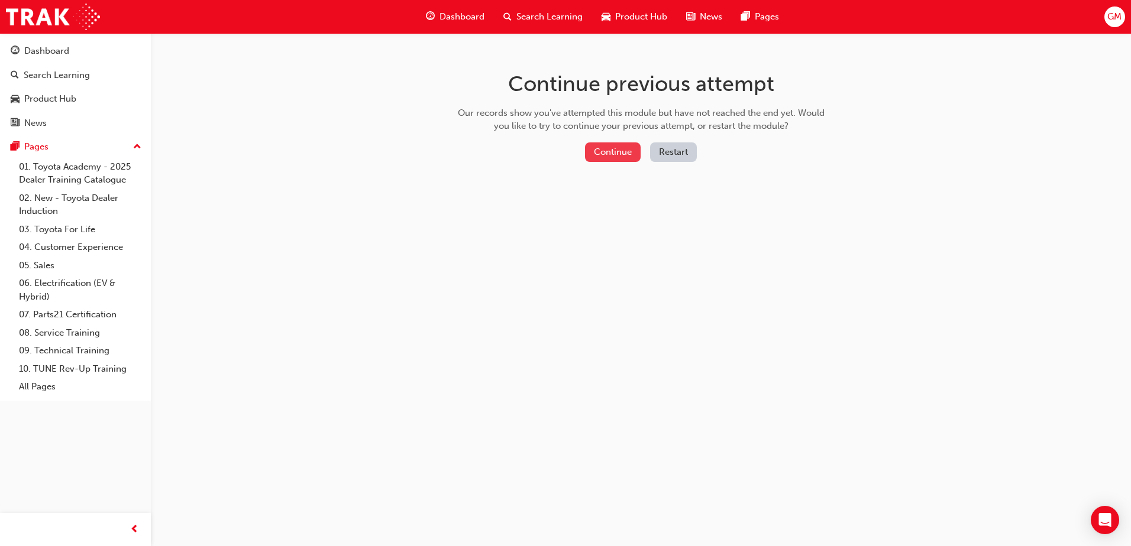
click at [607, 150] on button "Continue" at bounding box center [613, 153] width 56 height 20
